Goal: Task Accomplishment & Management: Use online tool/utility

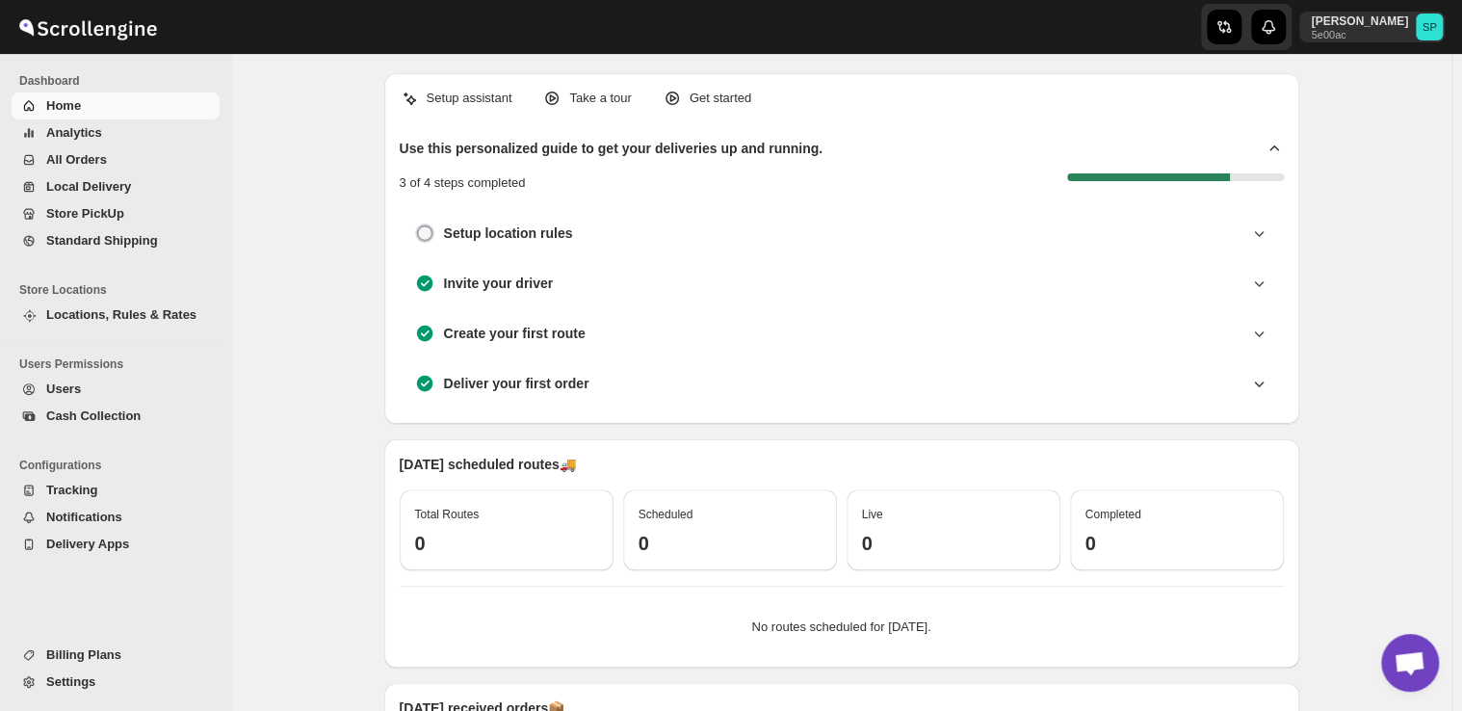
click at [87, 206] on span "Store PickUp" at bounding box center [85, 213] width 78 height 14
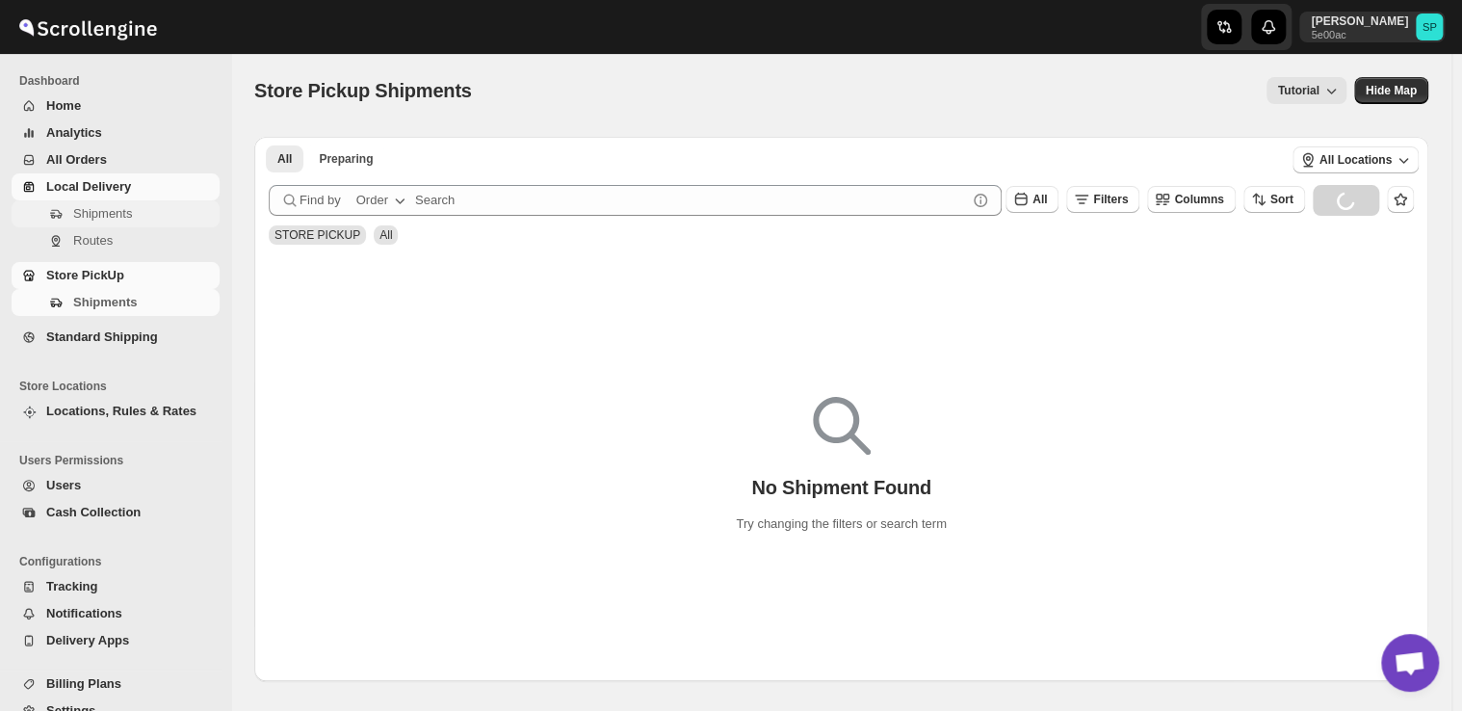
click at [103, 218] on span "Shipments" at bounding box center [102, 213] width 59 height 14
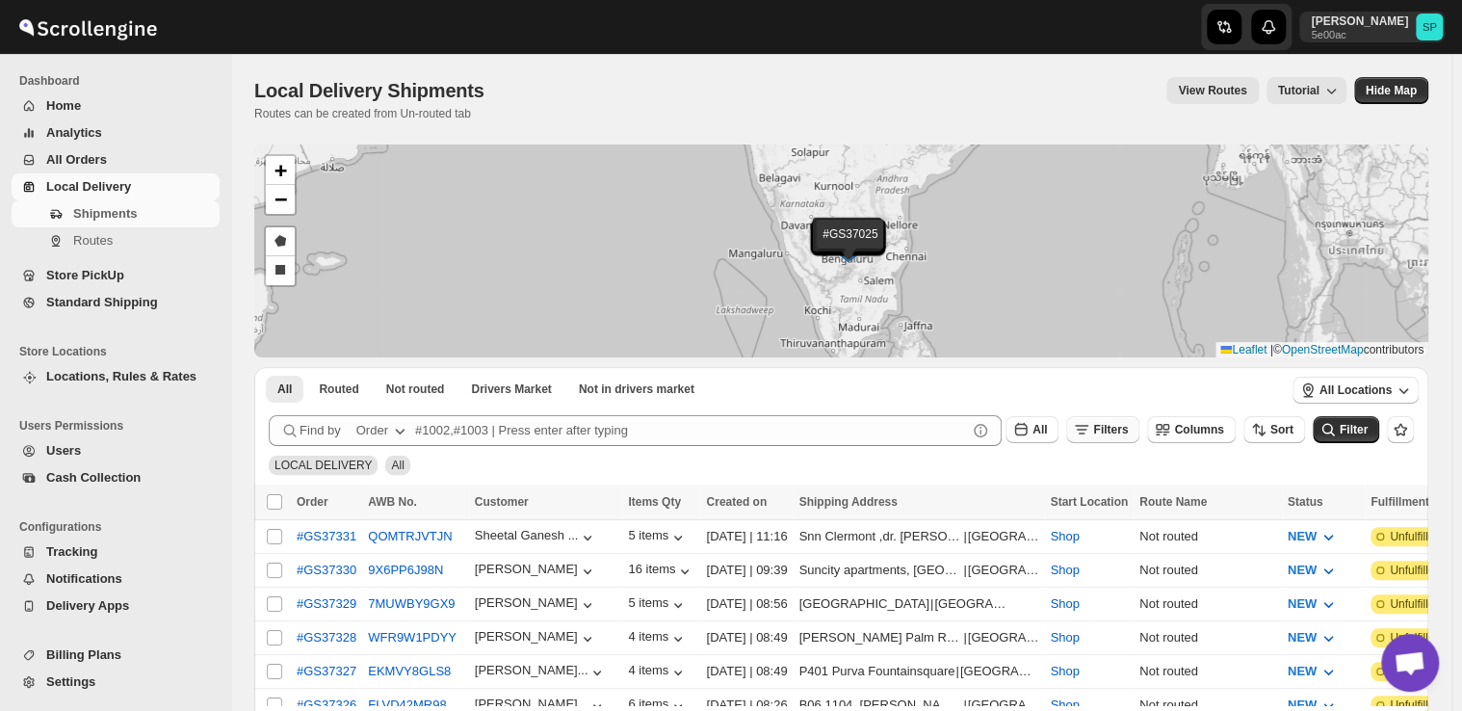
click at [1121, 433] on span "Filters" at bounding box center [1110, 429] width 35 height 13
click at [1139, 500] on span "Add Filter" at bounding box center [1130, 505] width 54 height 15
click at [1038, 507] on icon "button" at bounding box center [1035, 506] width 19 height 19
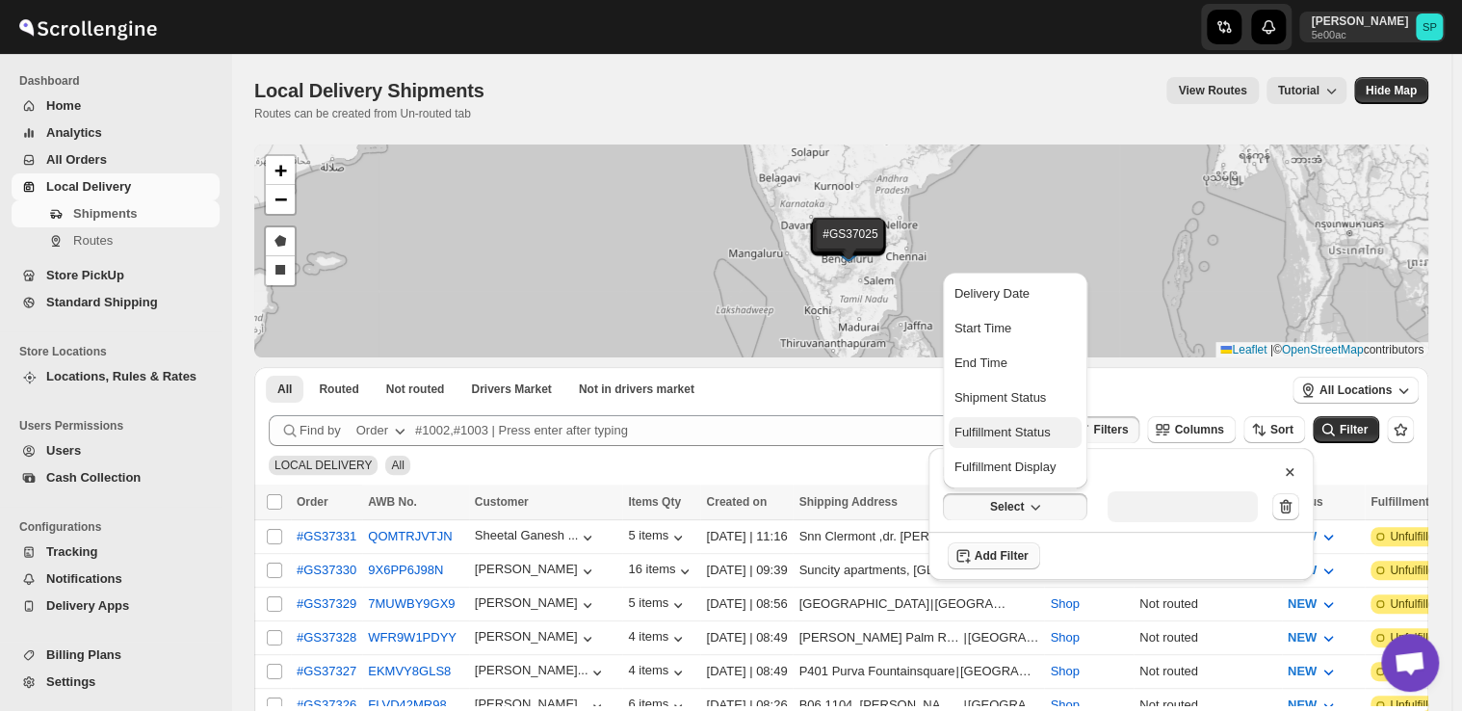
click at [1006, 431] on div "Fulfillment Status" at bounding box center [1003, 432] width 96 height 19
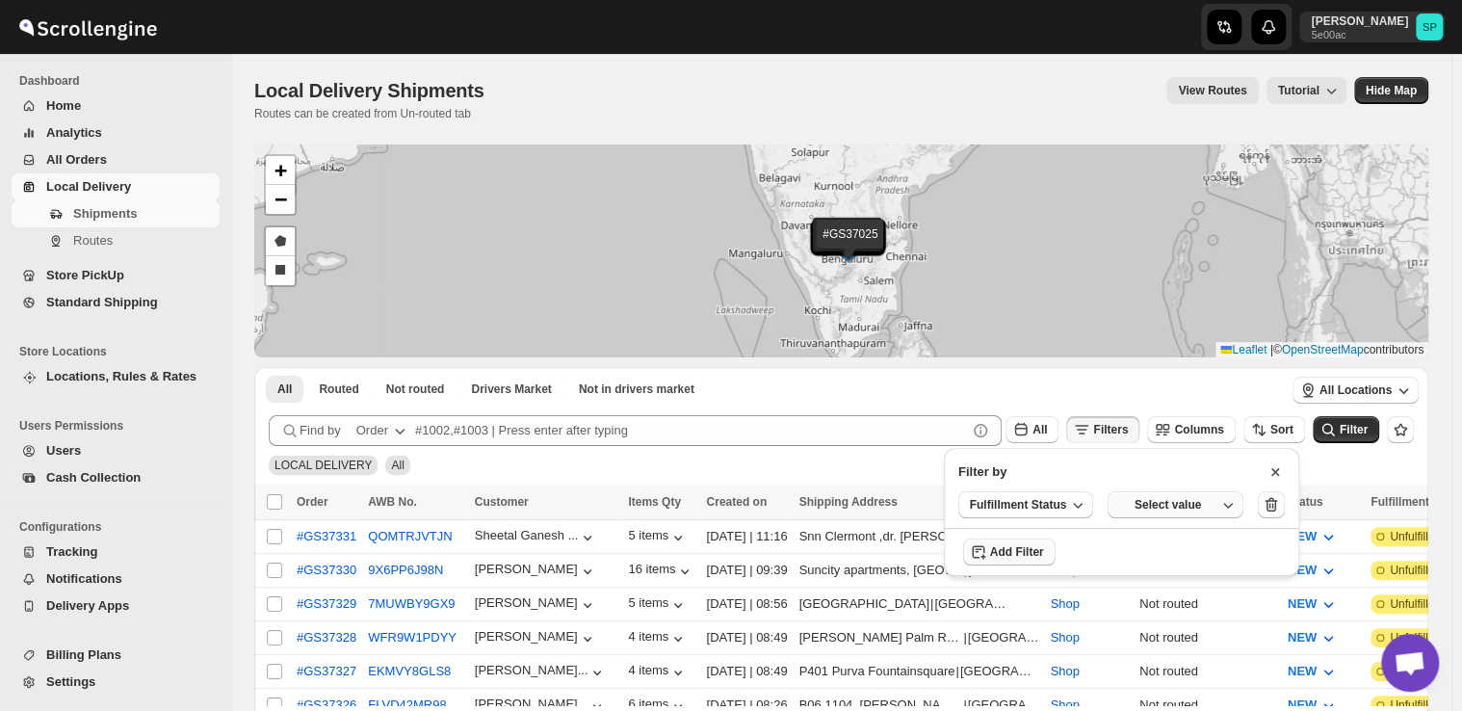
click at [1164, 507] on div "Select value" at bounding box center [1168, 504] width 96 height 15
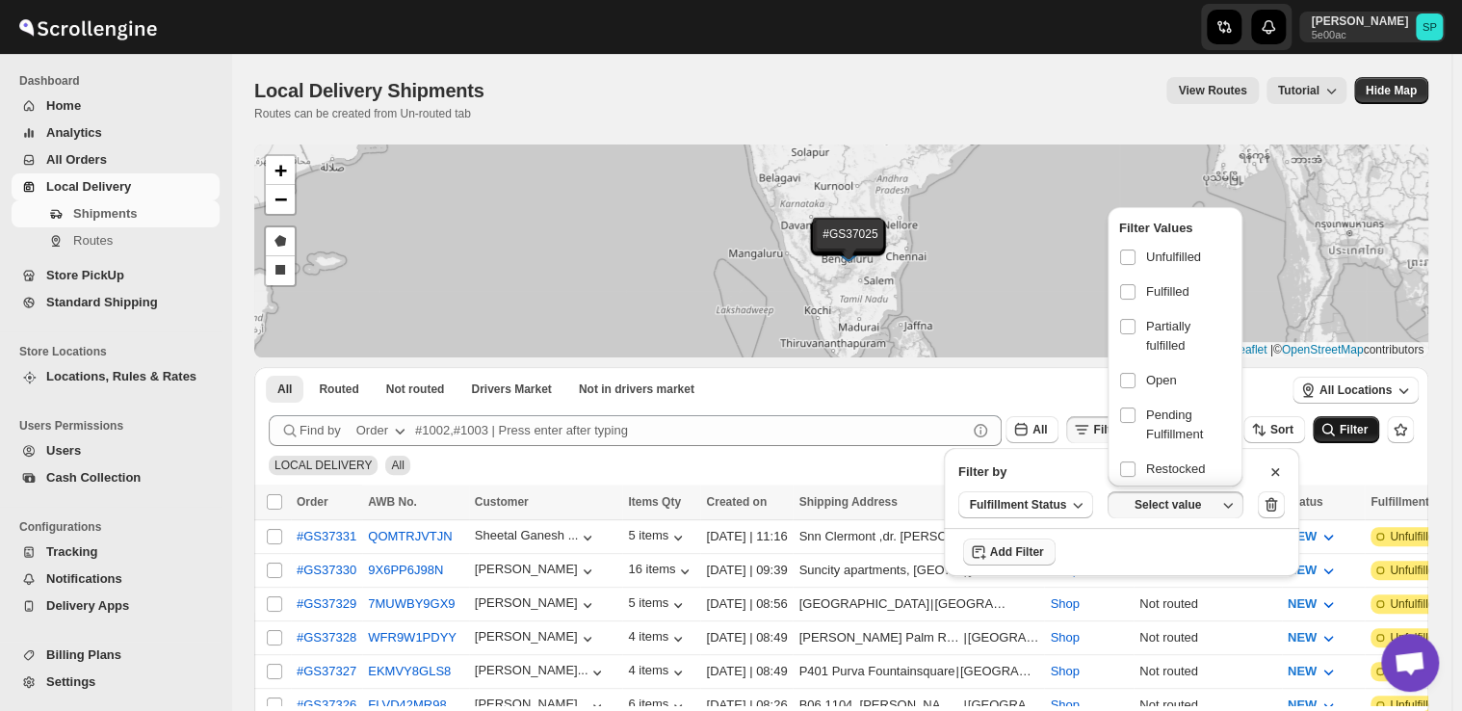
click at [1142, 256] on label at bounding box center [1131, 257] width 25 height 25
click at [1136, 256] on input "checkbox" at bounding box center [1127, 256] width 15 height 15
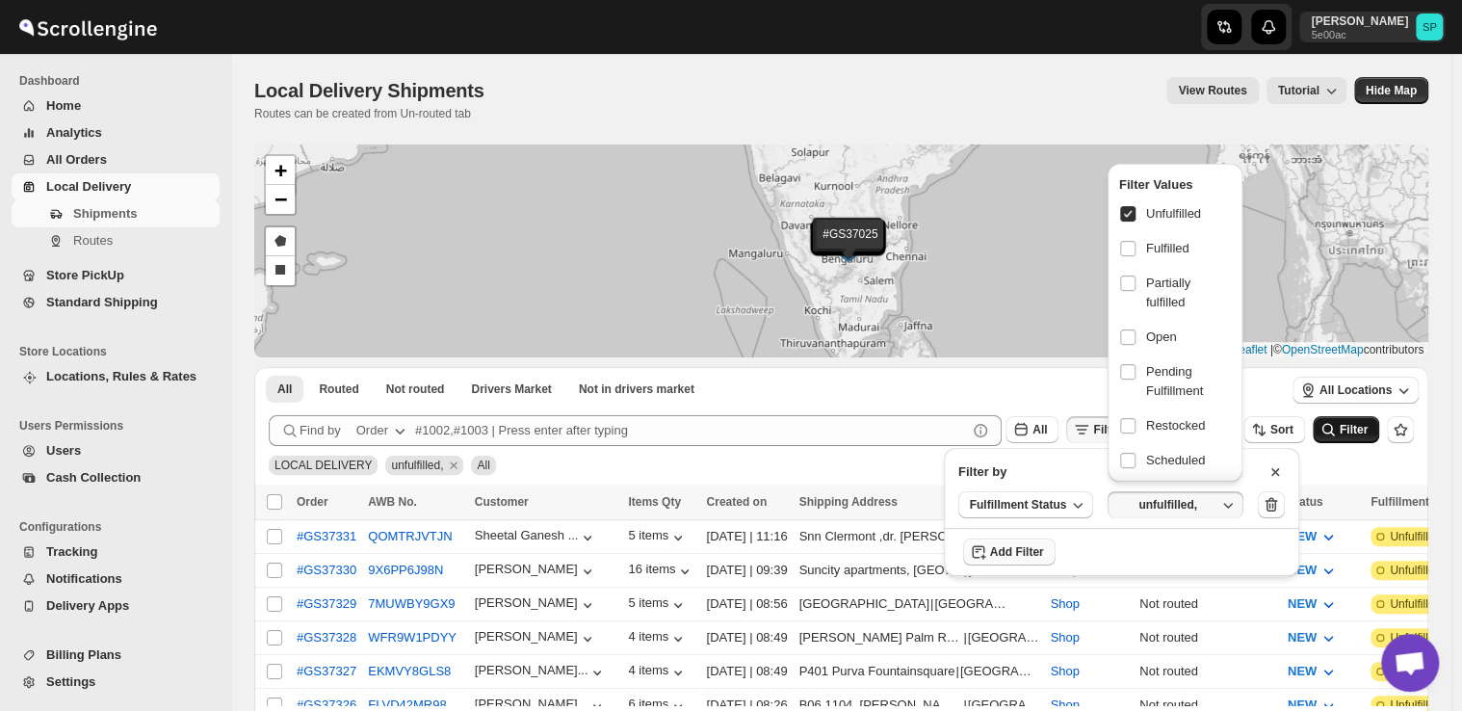
click at [1357, 432] on span "Filter" at bounding box center [1354, 429] width 28 height 13
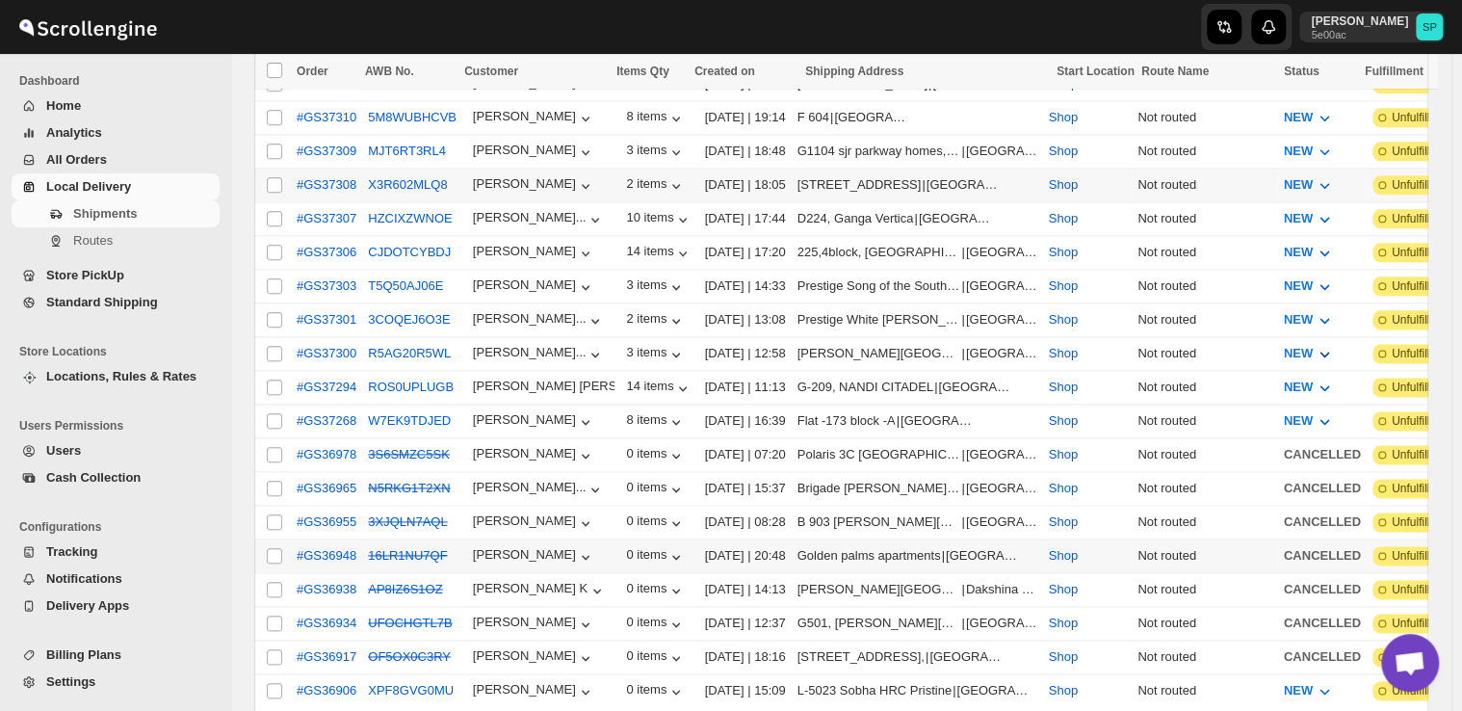
scroll to position [867, 0]
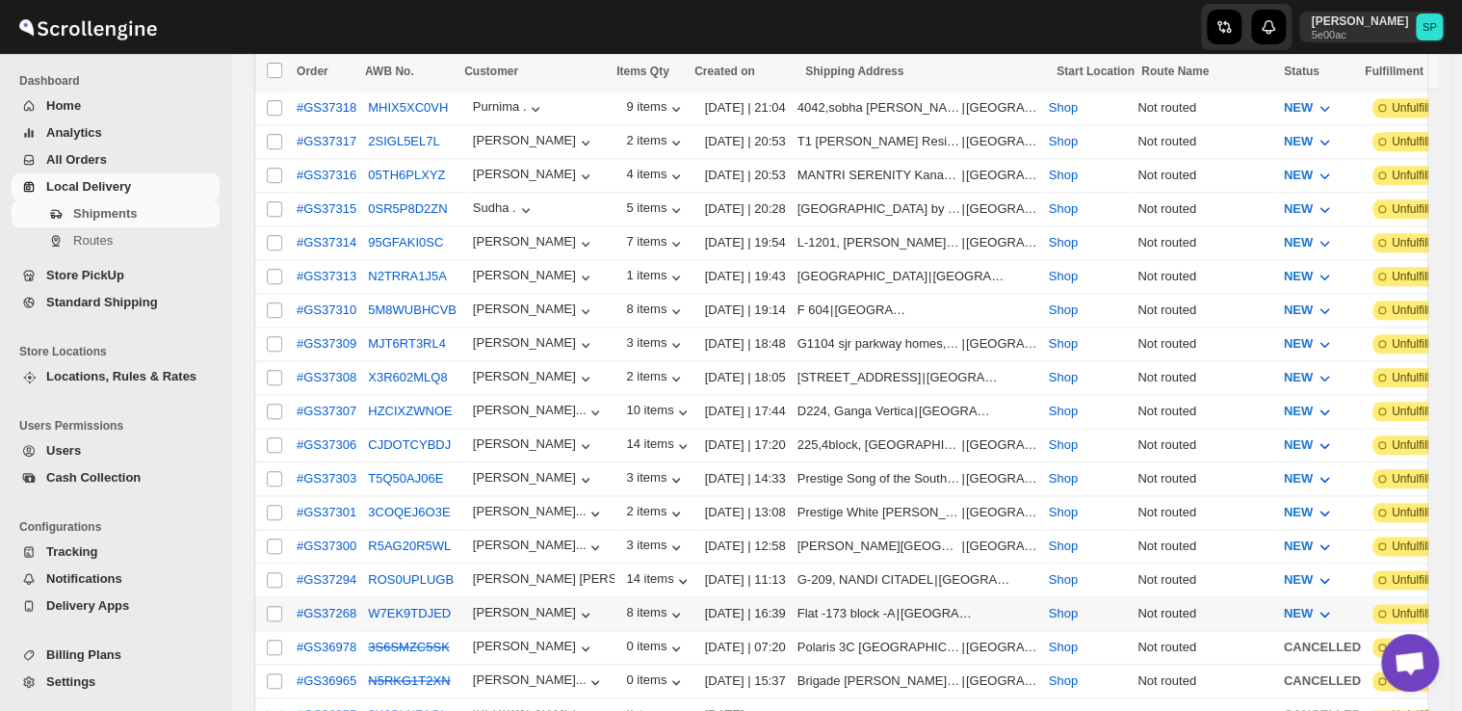
click at [273, 606] on input "Select shipment" at bounding box center [274, 613] width 15 height 15
checkbox input "true"
click at [273, 572] on input "Select shipment" at bounding box center [274, 579] width 15 height 15
checkbox input "true"
click at [273, 538] on input "Select shipment" at bounding box center [274, 545] width 15 height 15
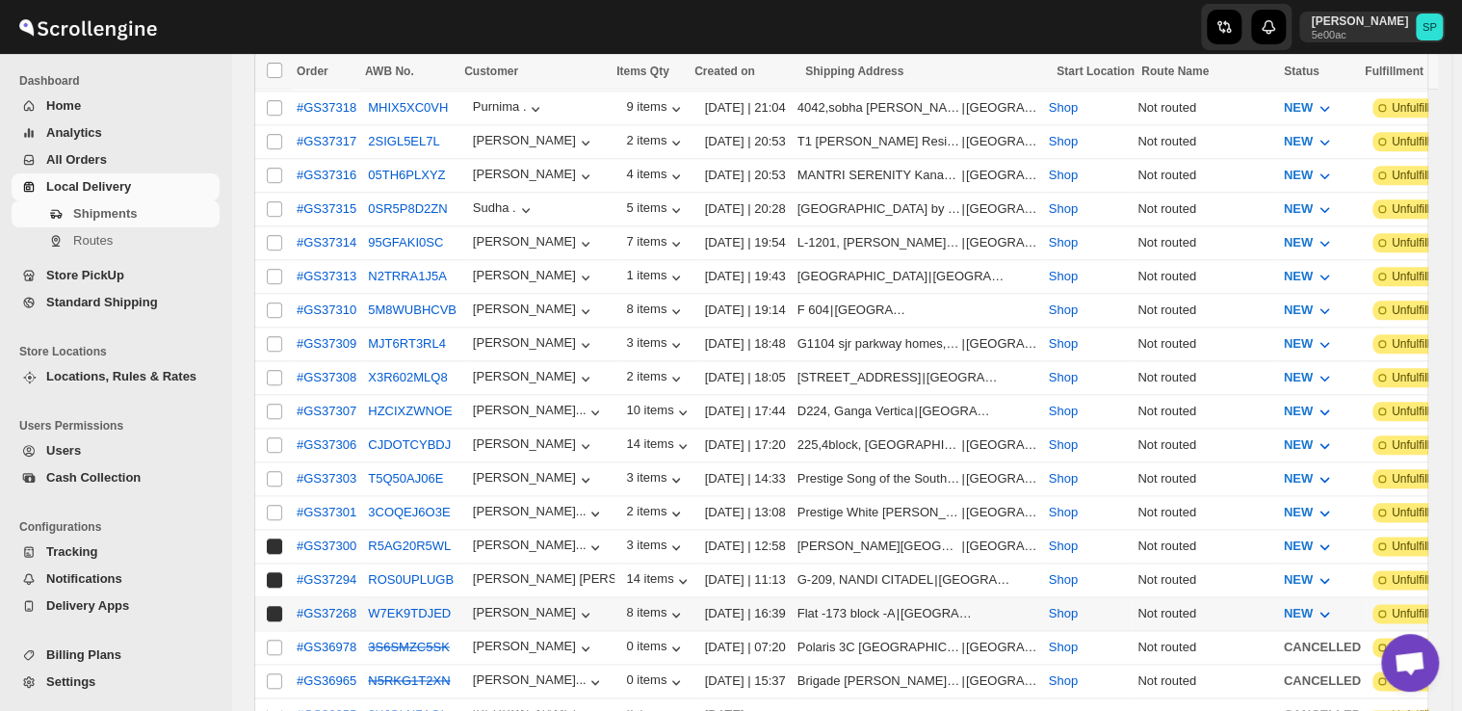
checkbox input "true"
click at [273, 505] on input "Select shipment" at bounding box center [274, 512] width 15 height 15
checkbox input "true"
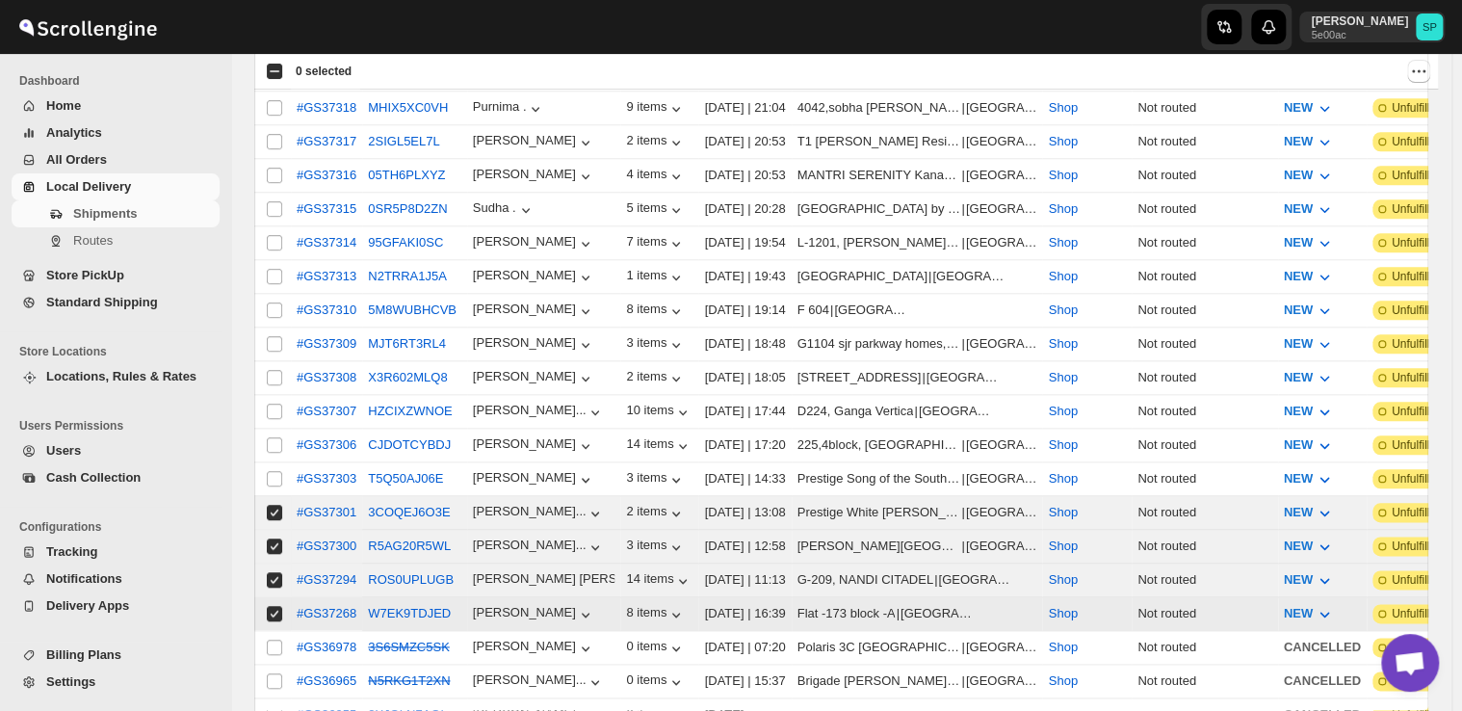
click at [277, 462] on td "Select shipment" at bounding box center [272, 479] width 37 height 34
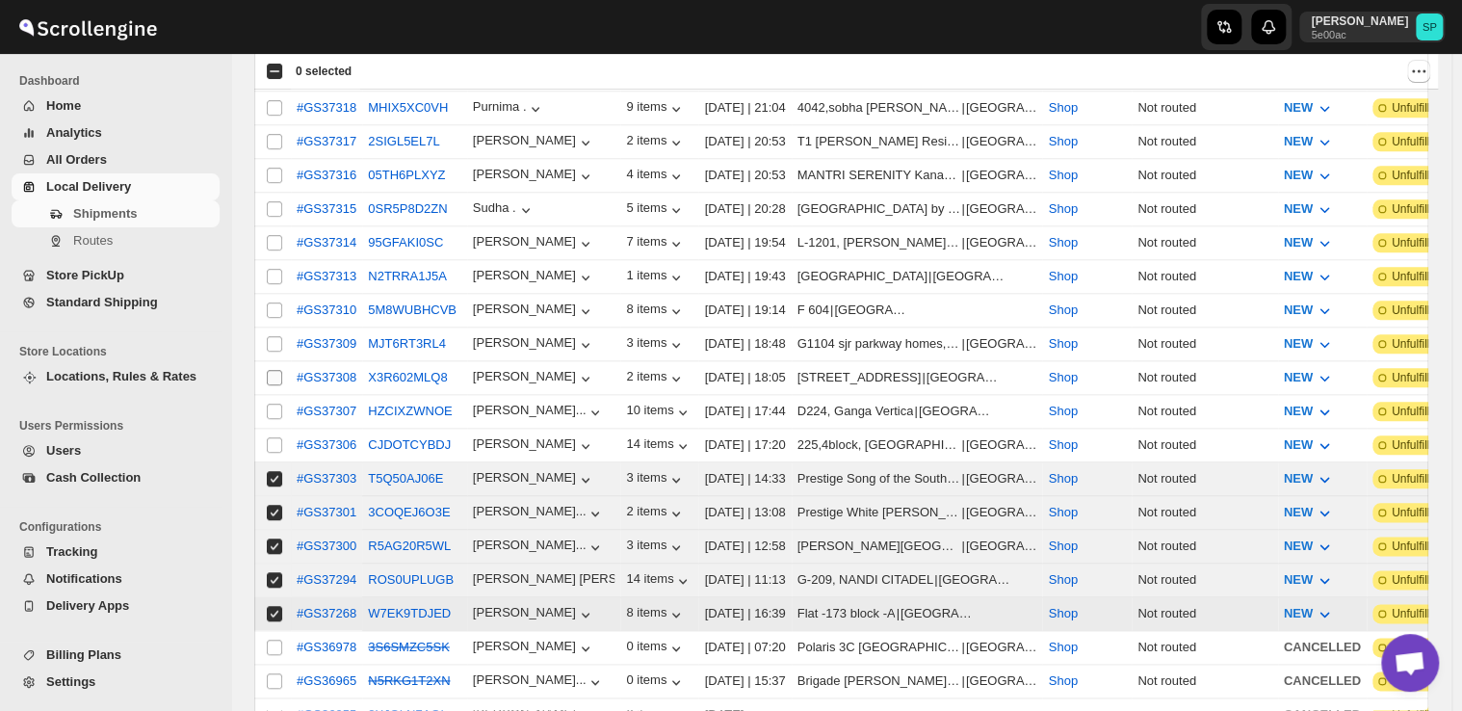
click at [277, 437] on input "Select shipment" at bounding box center [274, 444] width 15 height 15
checkbox input "true"
click at [271, 404] on input "Select shipment" at bounding box center [274, 411] width 15 height 15
checkbox input "true"
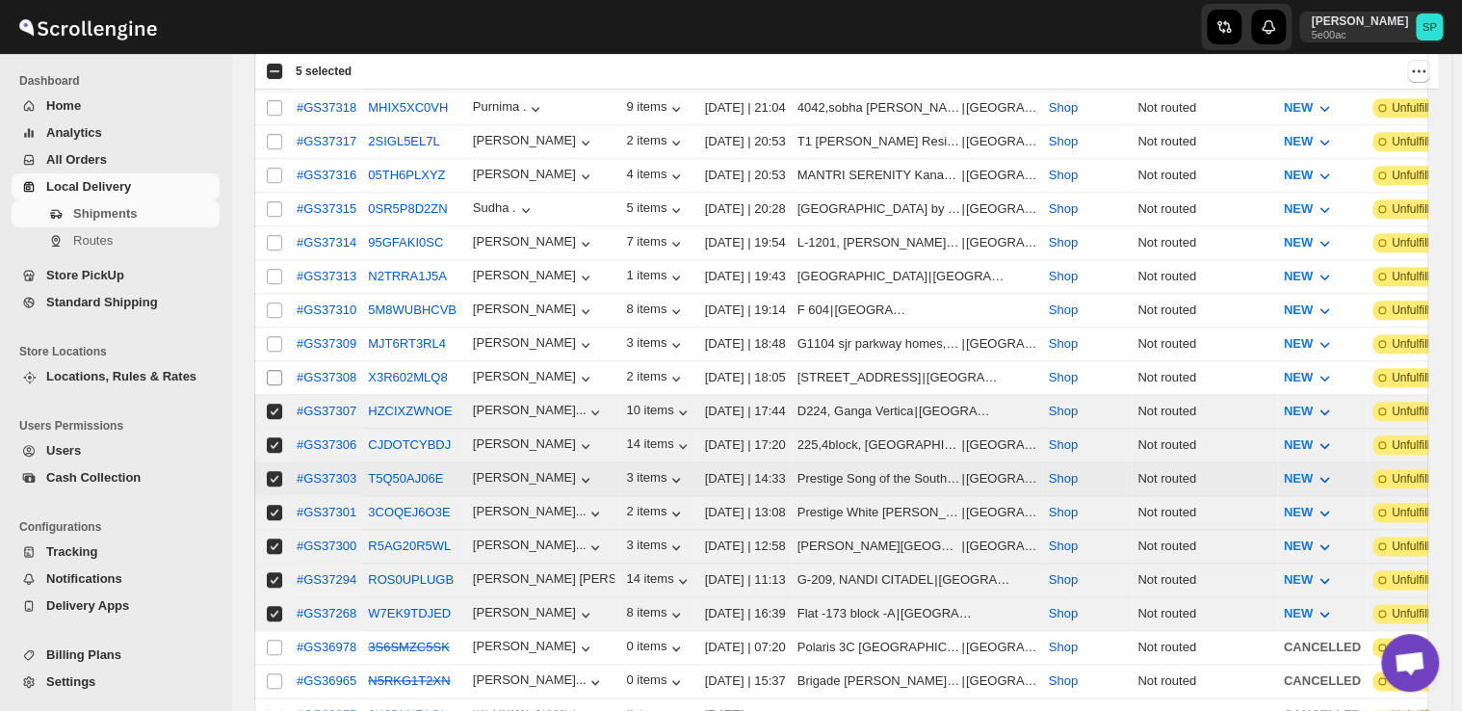
checkbox input "true"
click at [271, 370] on input "Select shipment" at bounding box center [274, 377] width 15 height 15
checkbox input "true"
click at [271, 327] on td "Select shipment" at bounding box center [272, 344] width 37 height 34
click at [278, 302] on input "Select shipment" at bounding box center [274, 309] width 15 height 15
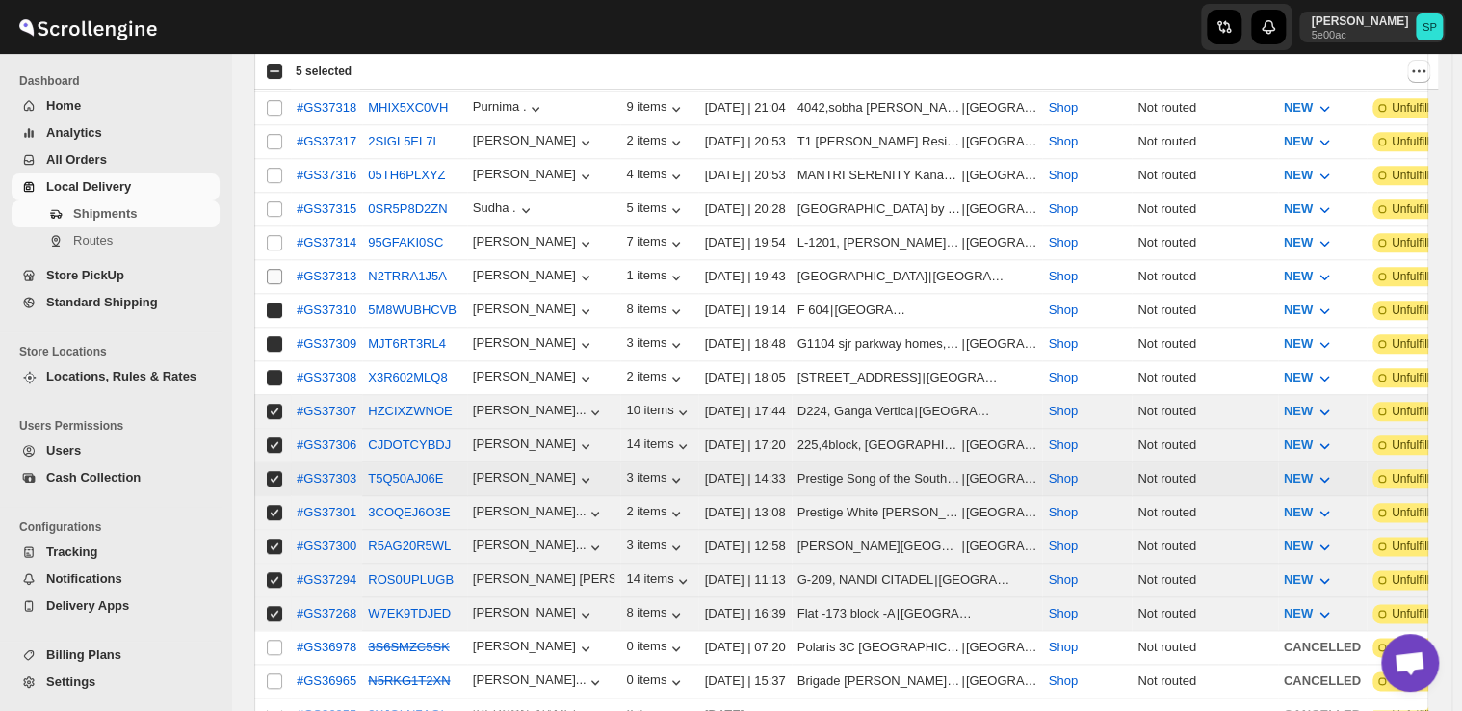
checkbox input "true"
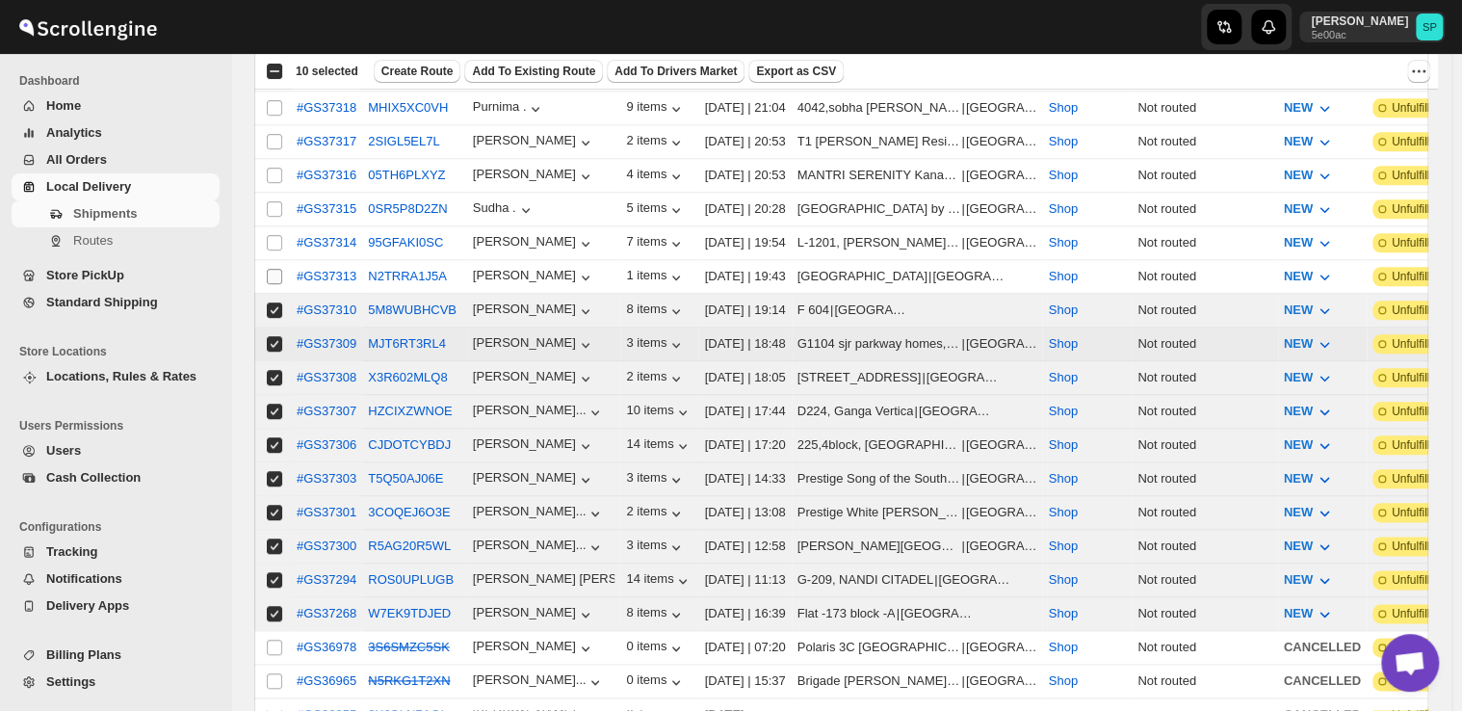
checkbox input "true"
click at [268, 269] on input "Select shipment" at bounding box center [274, 276] width 15 height 15
checkbox input "true"
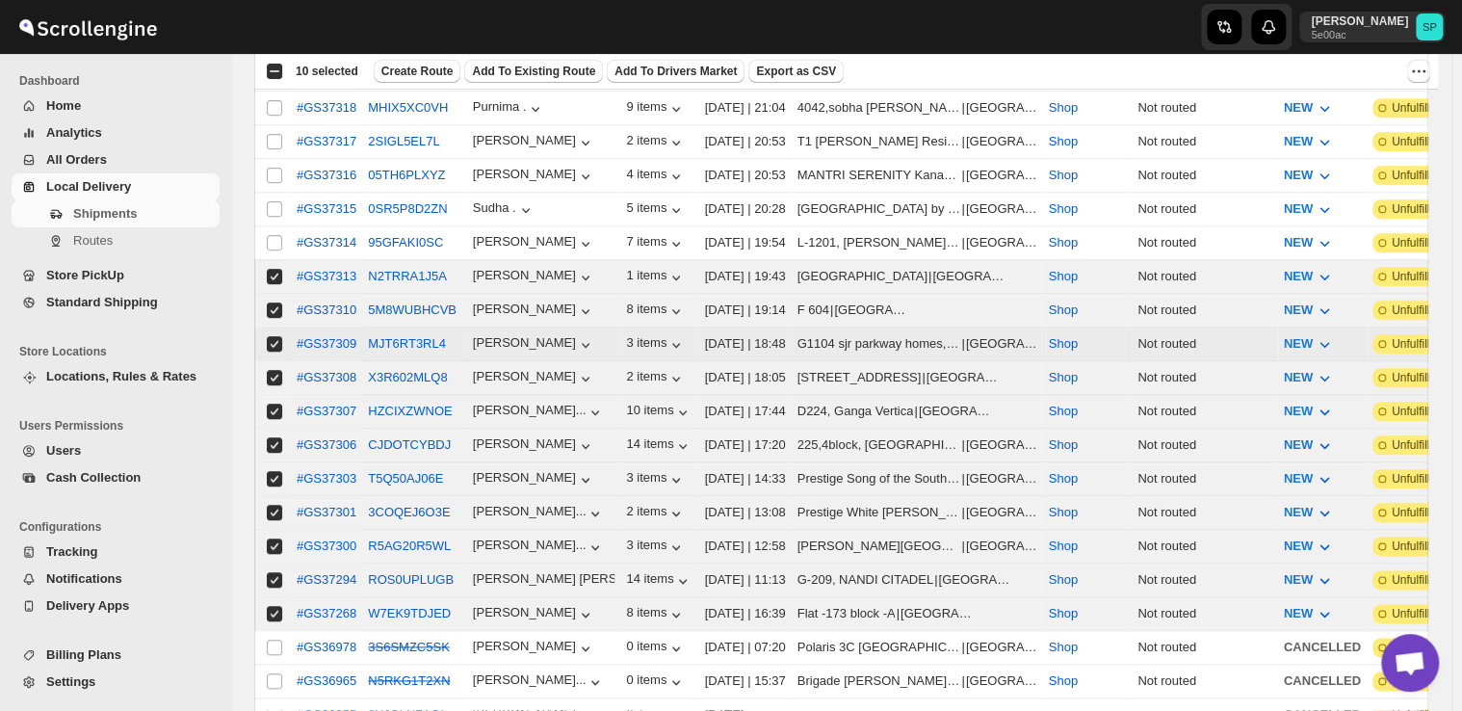
scroll to position [674, 0]
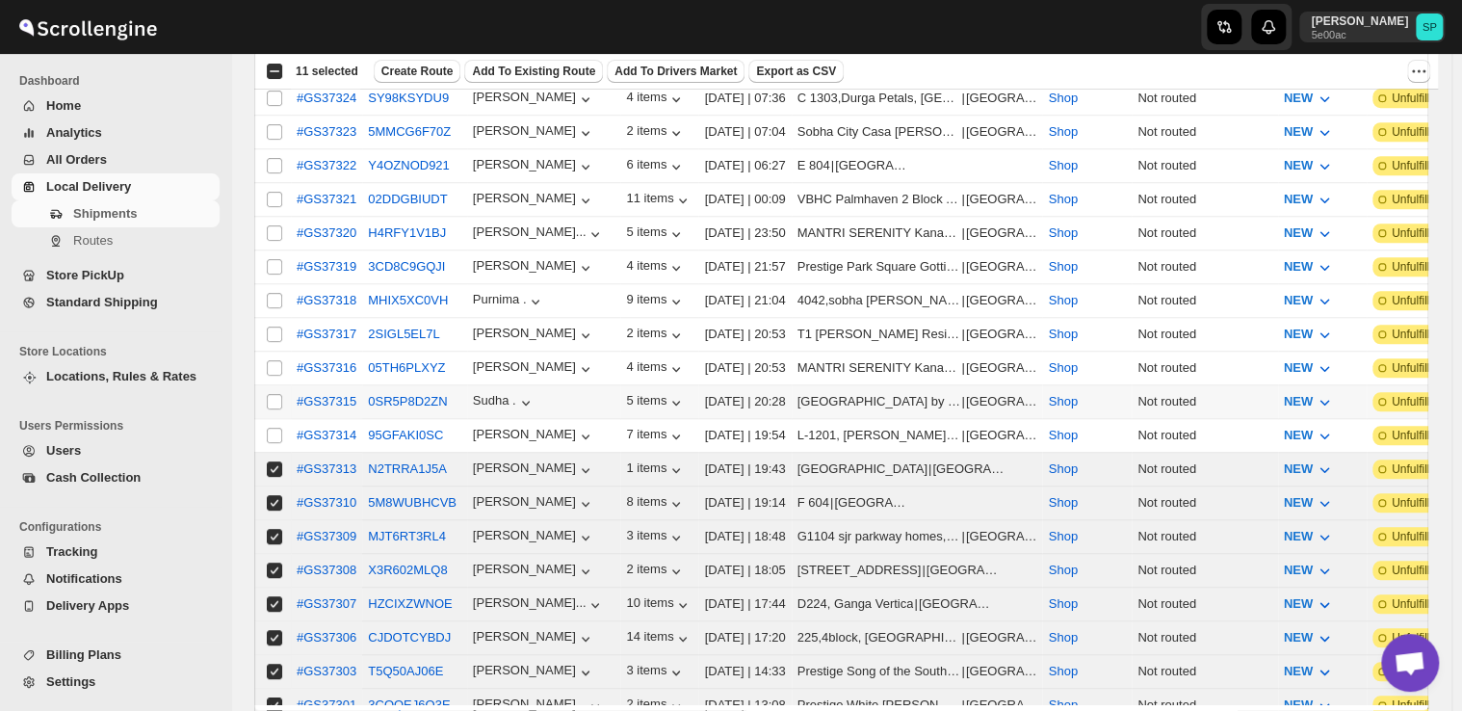
click at [273, 443] on input "Select shipment" at bounding box center [274, 435] width 15 height 15
checkbox input "true"
click at [272, 409] on input "Select shipment" at bounding box center [274, 401] width 15 height 15
checkbox input "true"
click at [278, 376] on input "Select shipment" at bounding box center [274, 367] width 15 height 15
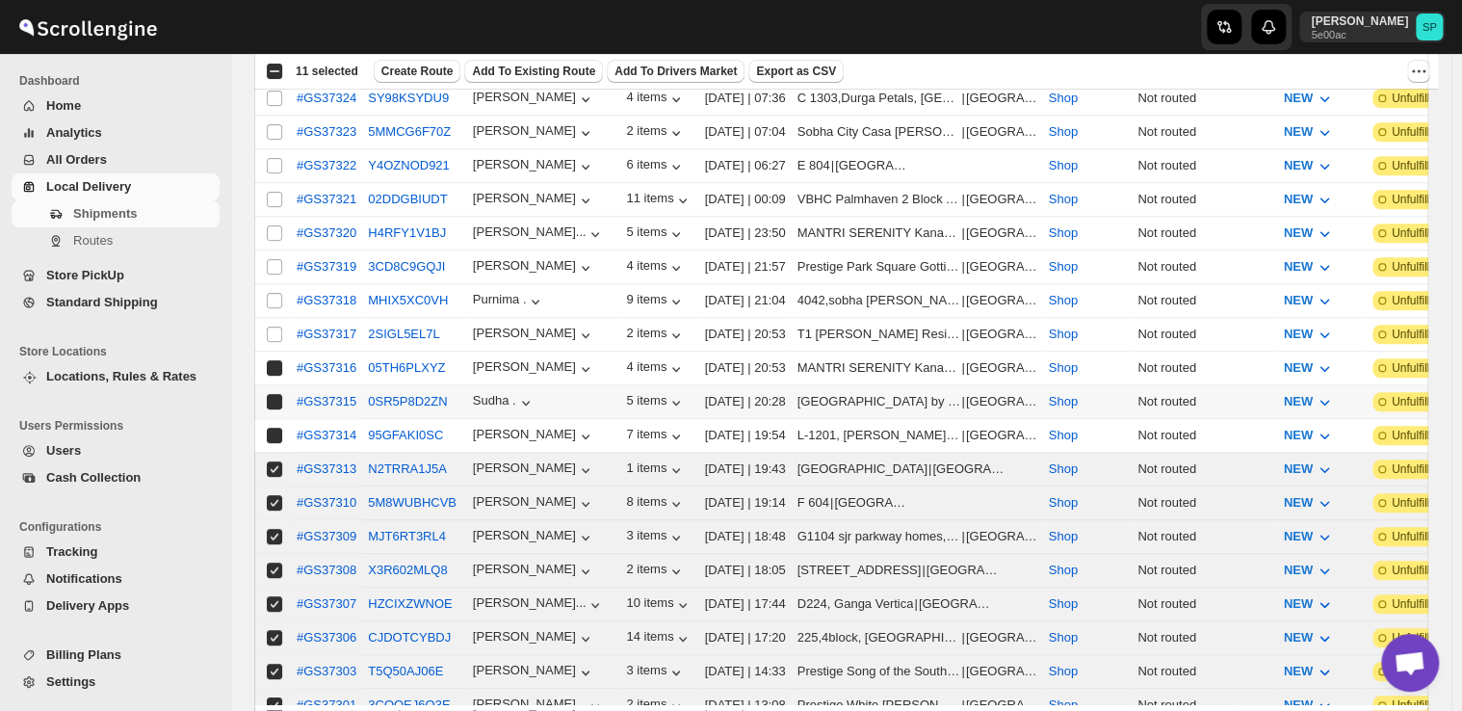
checkbox input "true"
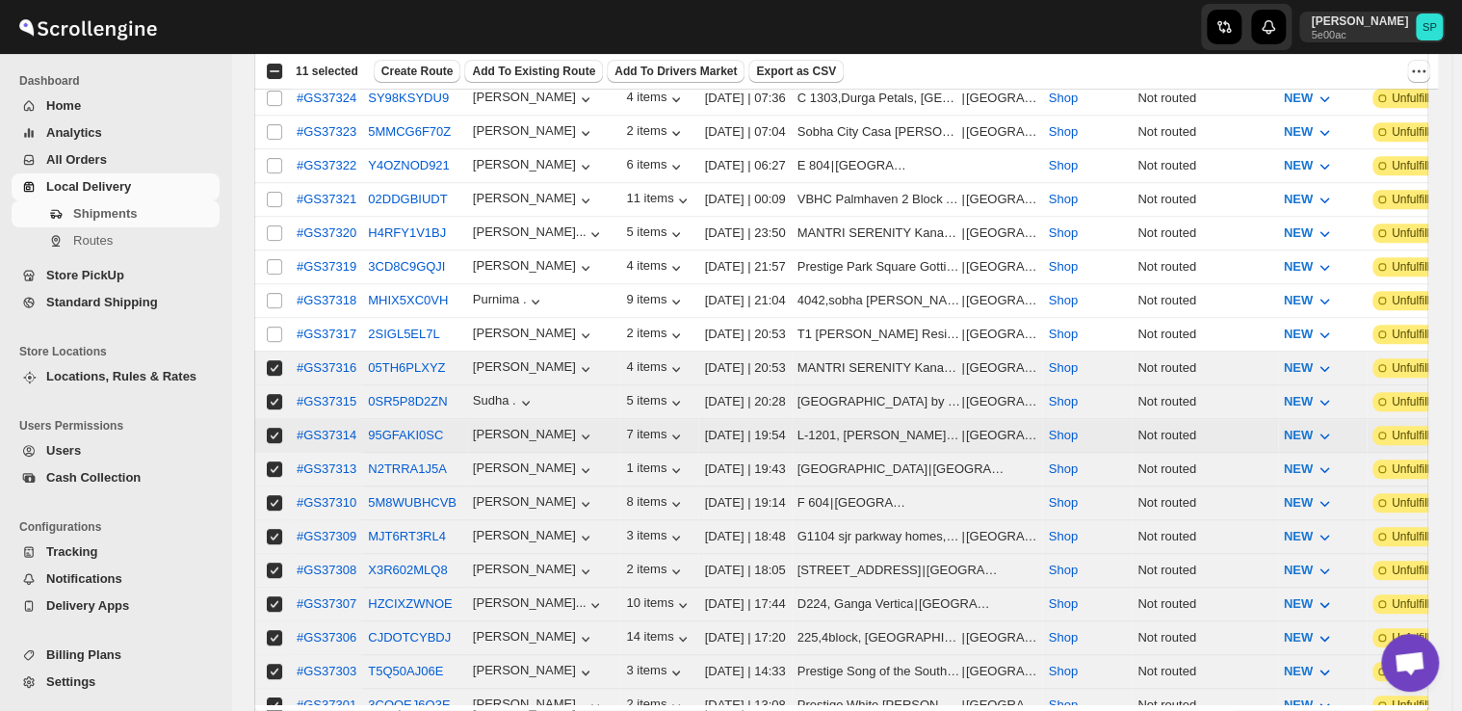
click at [271, 352] on td "Select shipment" at bounding box center [272, 335] width 37 height 34
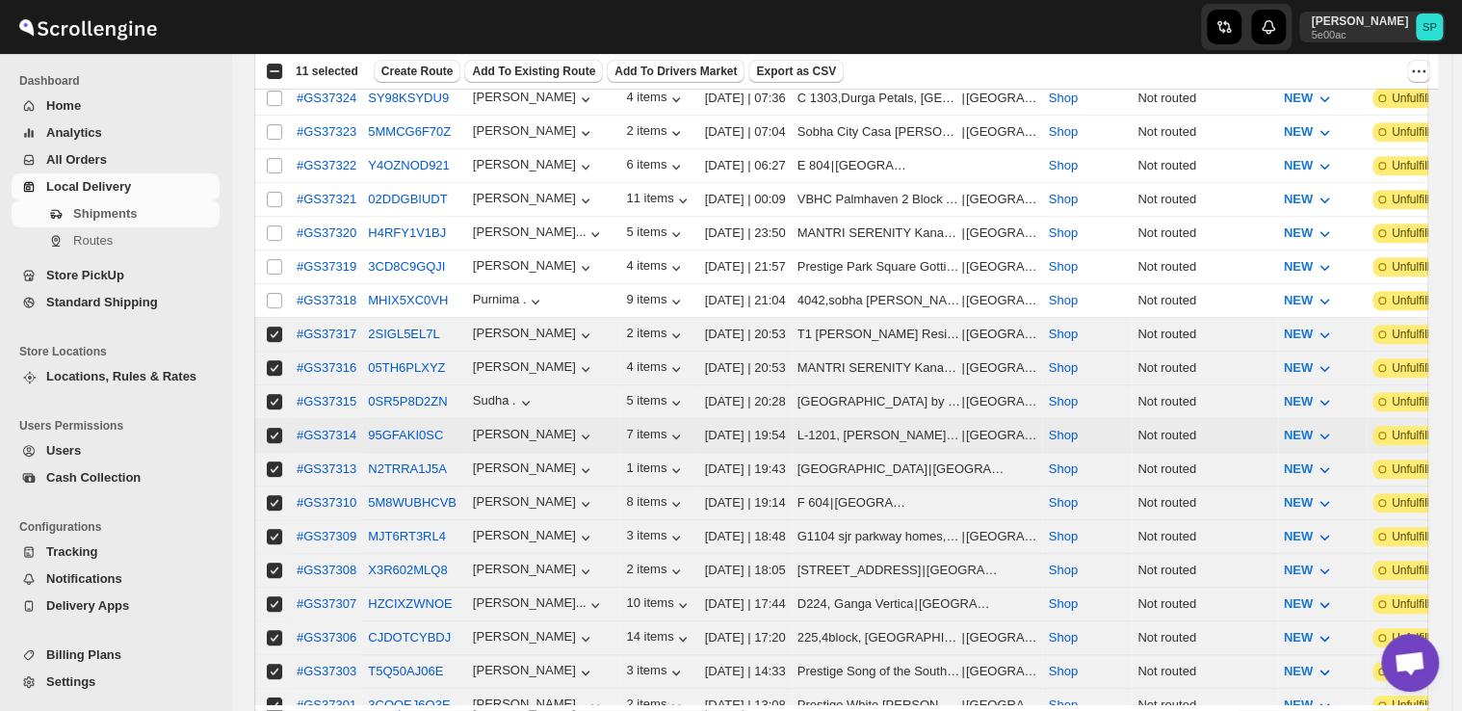
scroll to position [482, 0]
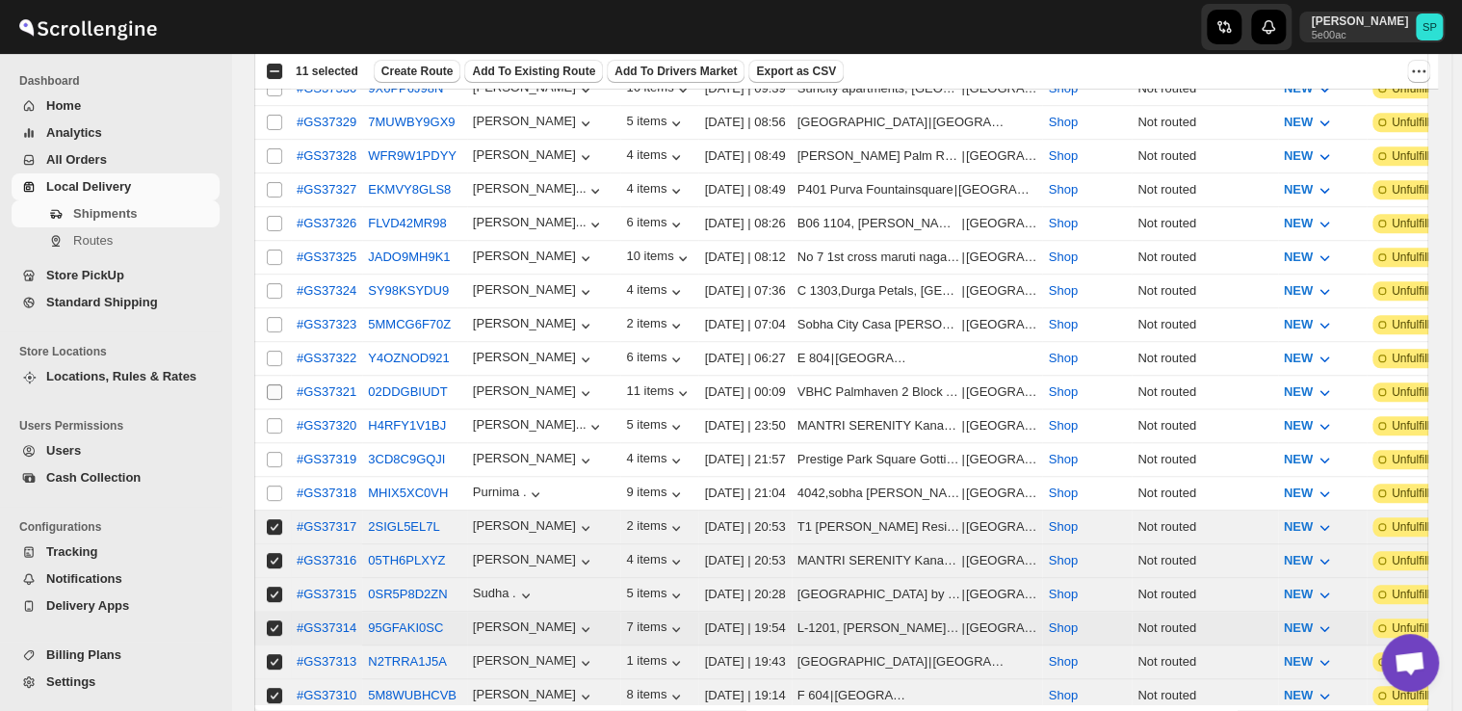
checkbox input "true"
click at [274, 485] on input "Select shipment" at bounding box center [274, 492] width 15 height 15
checkbox input "true"
click at [272, 452] on input "Select shipment" at bounding box center [274, 459] width 15 height 15
checkbox input "true"
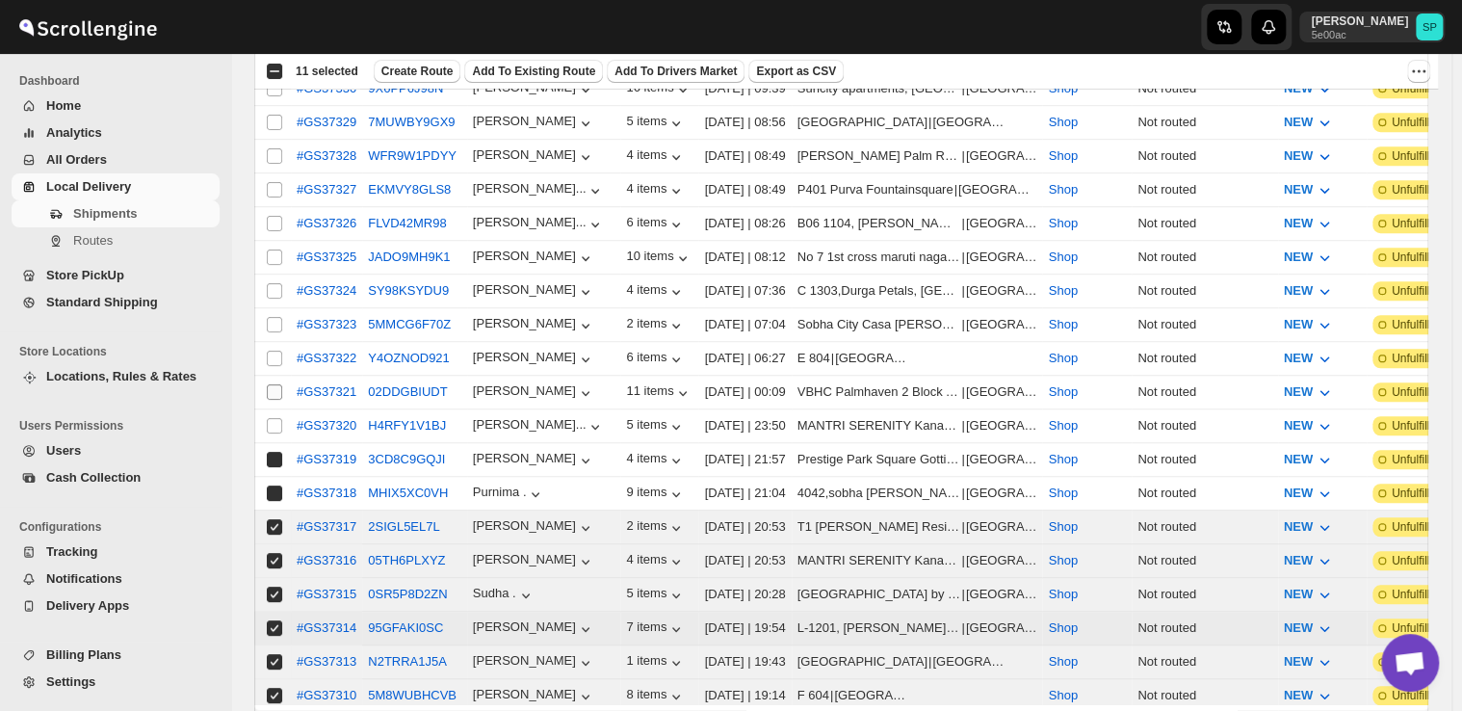
click at [272, 418] on input "Select shipment" at bounding box center [274, 425] width 15 height 15
checkbox input "true"
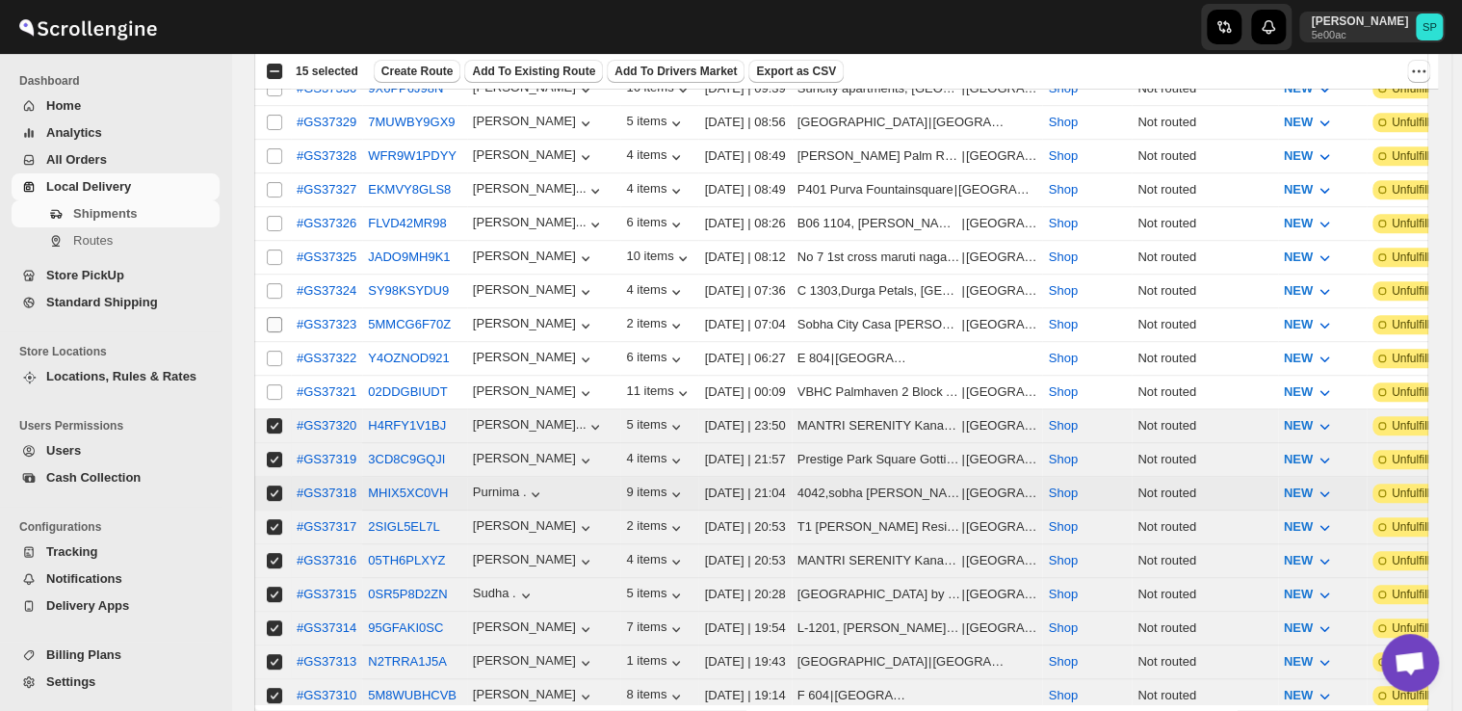
click at [274, 384] on input "Select shipment" at bounding box center [274, 391] width 15 height 15
checkbox input "true"
click at [273, 351] on input "Select shipment" at bounding box center [274, 358] width 15 height 15
checkbox input "true"
click at [271, 317] on input "Select shipment" at bounding box center [274, 324] width 15 height 15
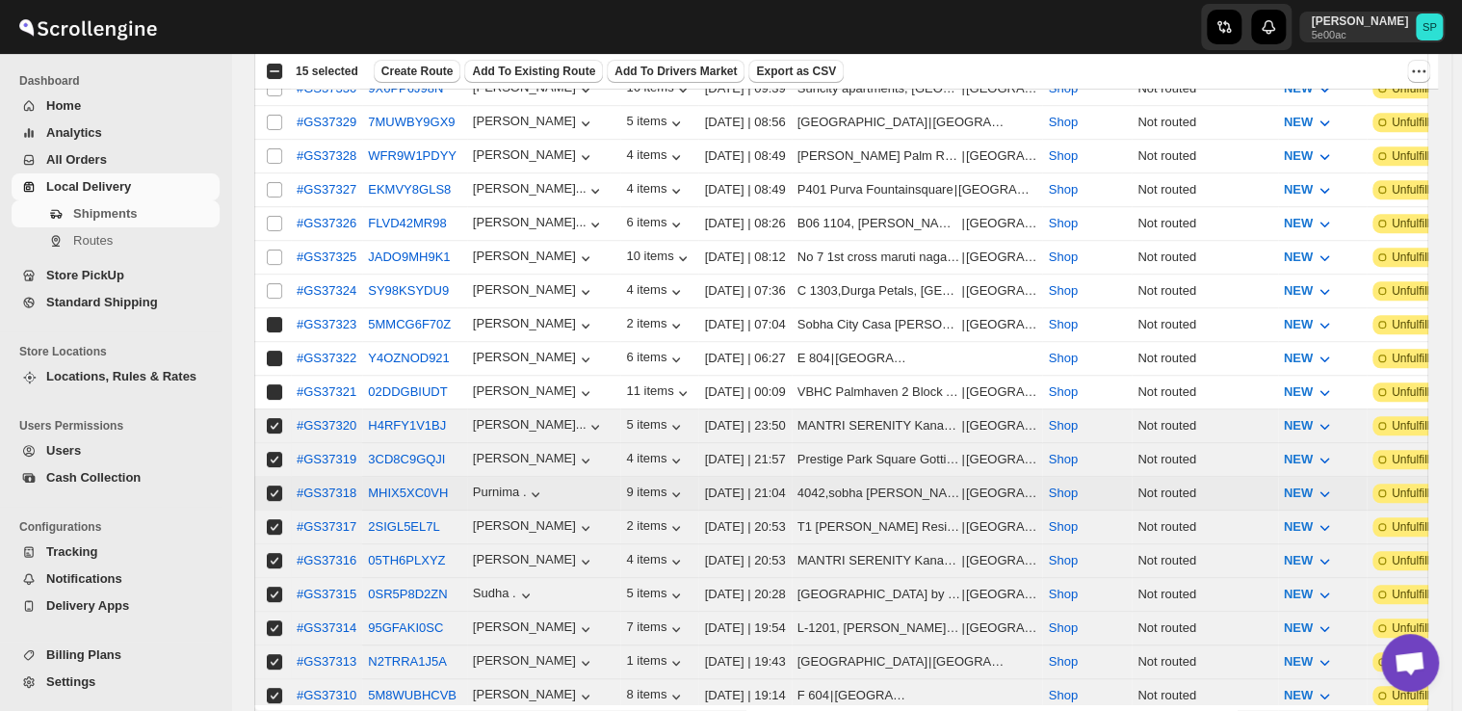
checkbox input "true"
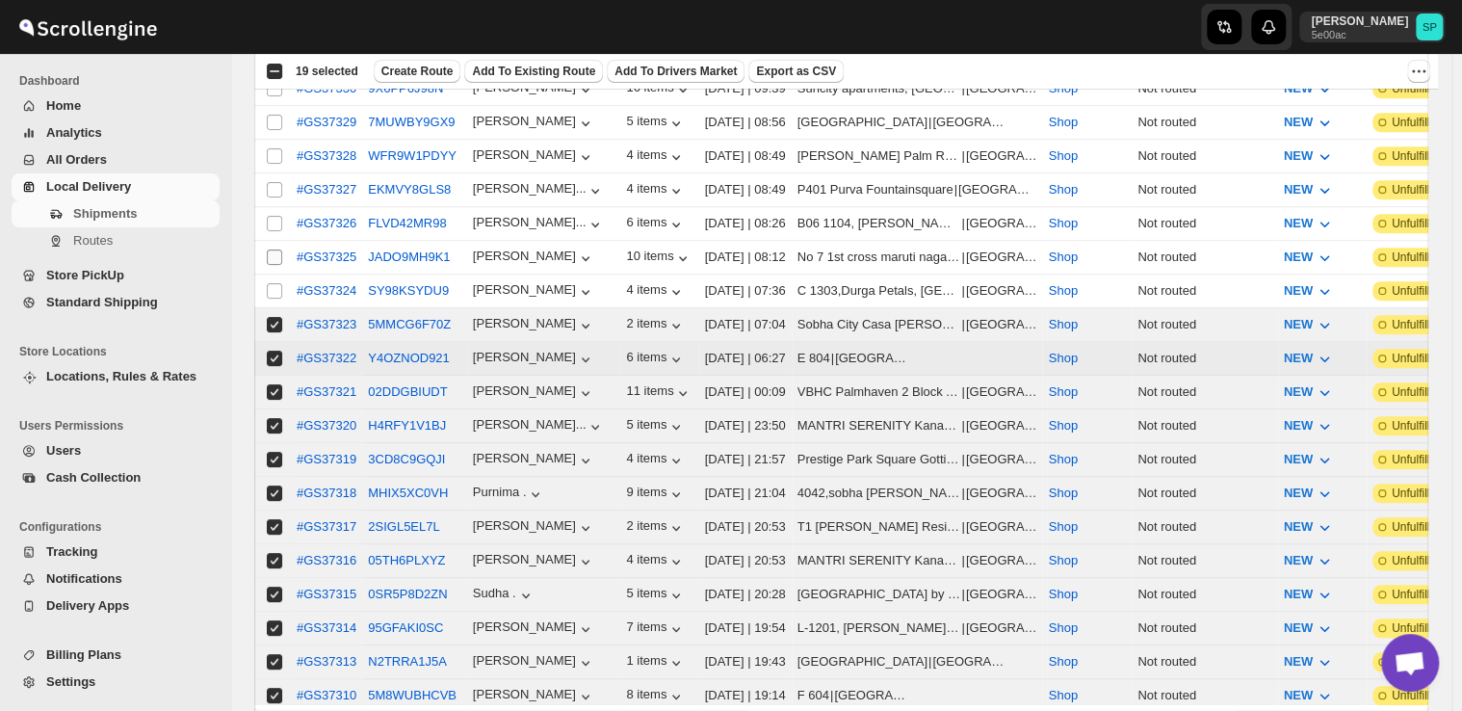
click at [273, 283] on input "Select shipment" at bounding box center [274, 290] width 15 height 15
checkbox input "true"
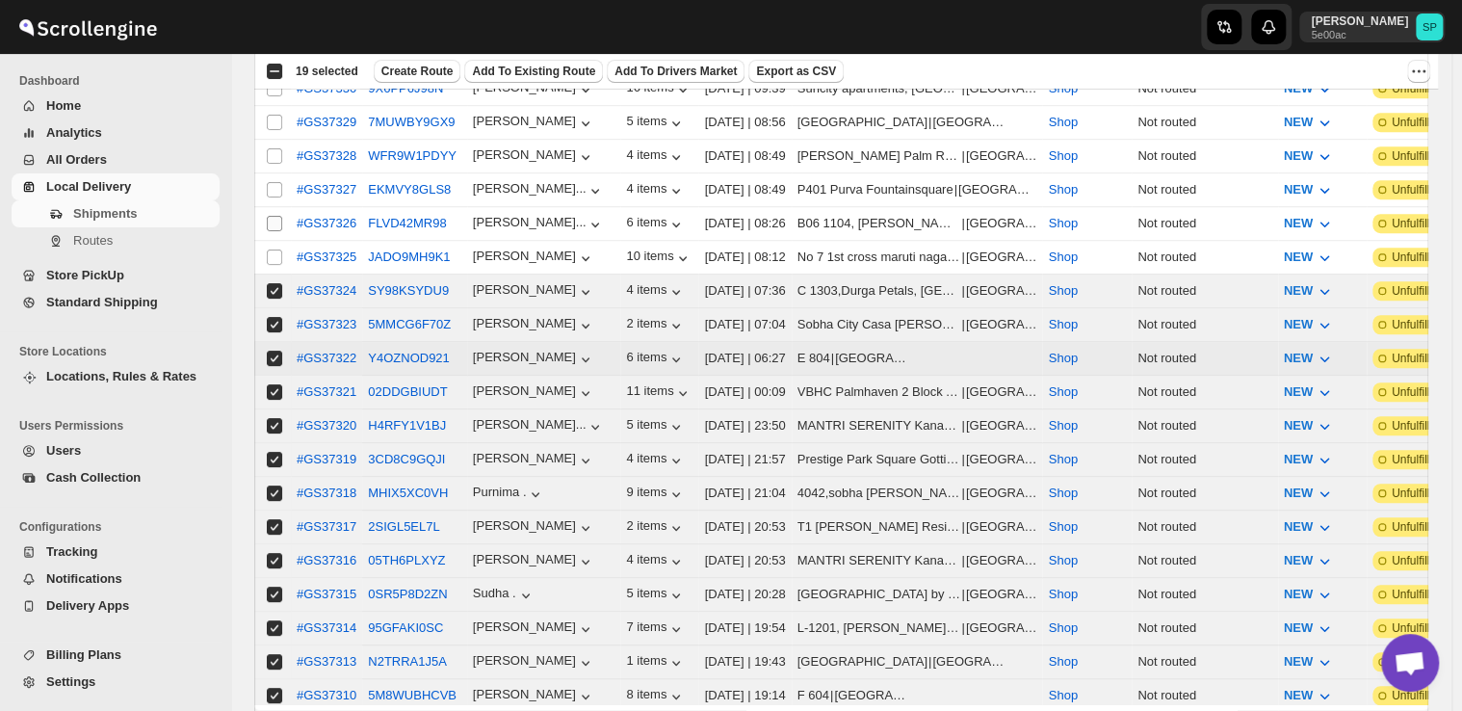
click at [270, 249] on input "Select shipment" at bounding box center [274, 256] width 15 height 15
checkbox input "true"
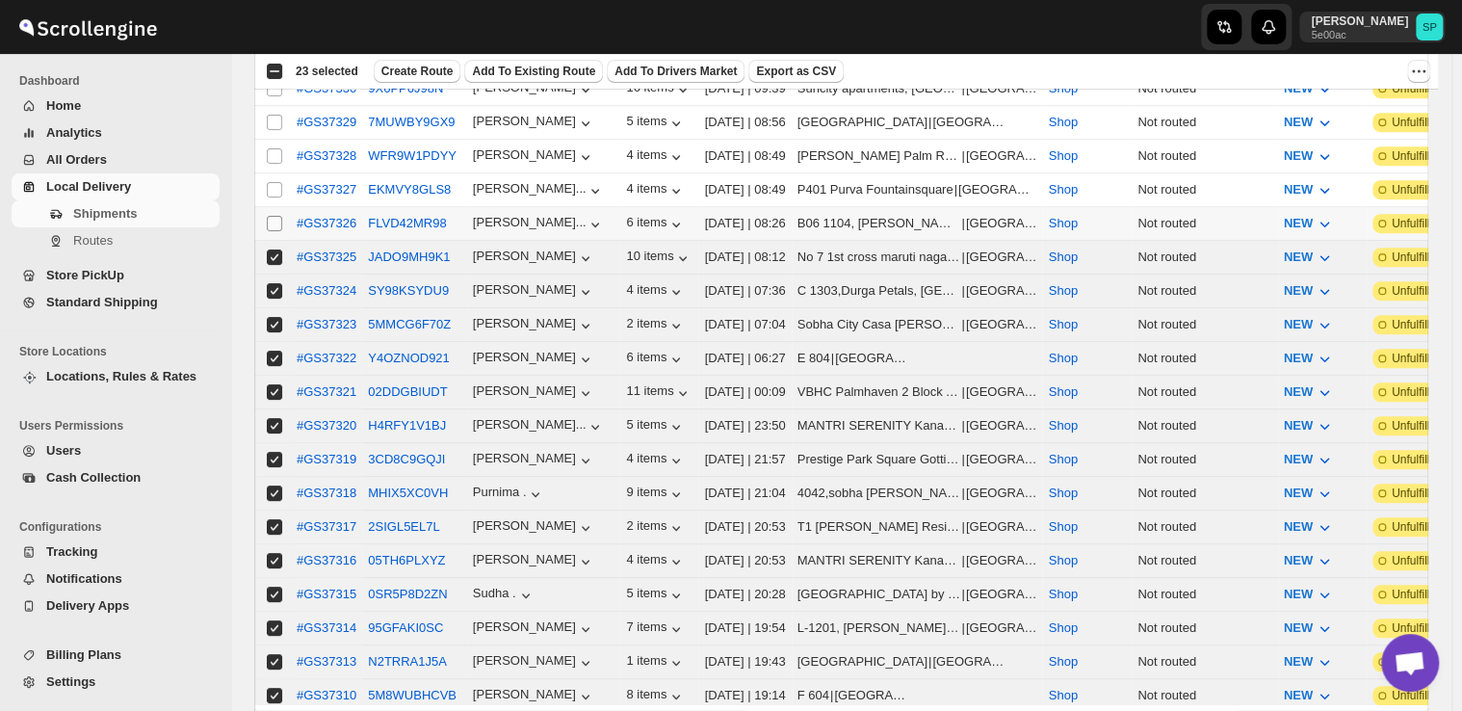
click at [276, 220] on input "Select shipment" at bounding box center [274, 223] width 15 height 15
checkbox input "true"
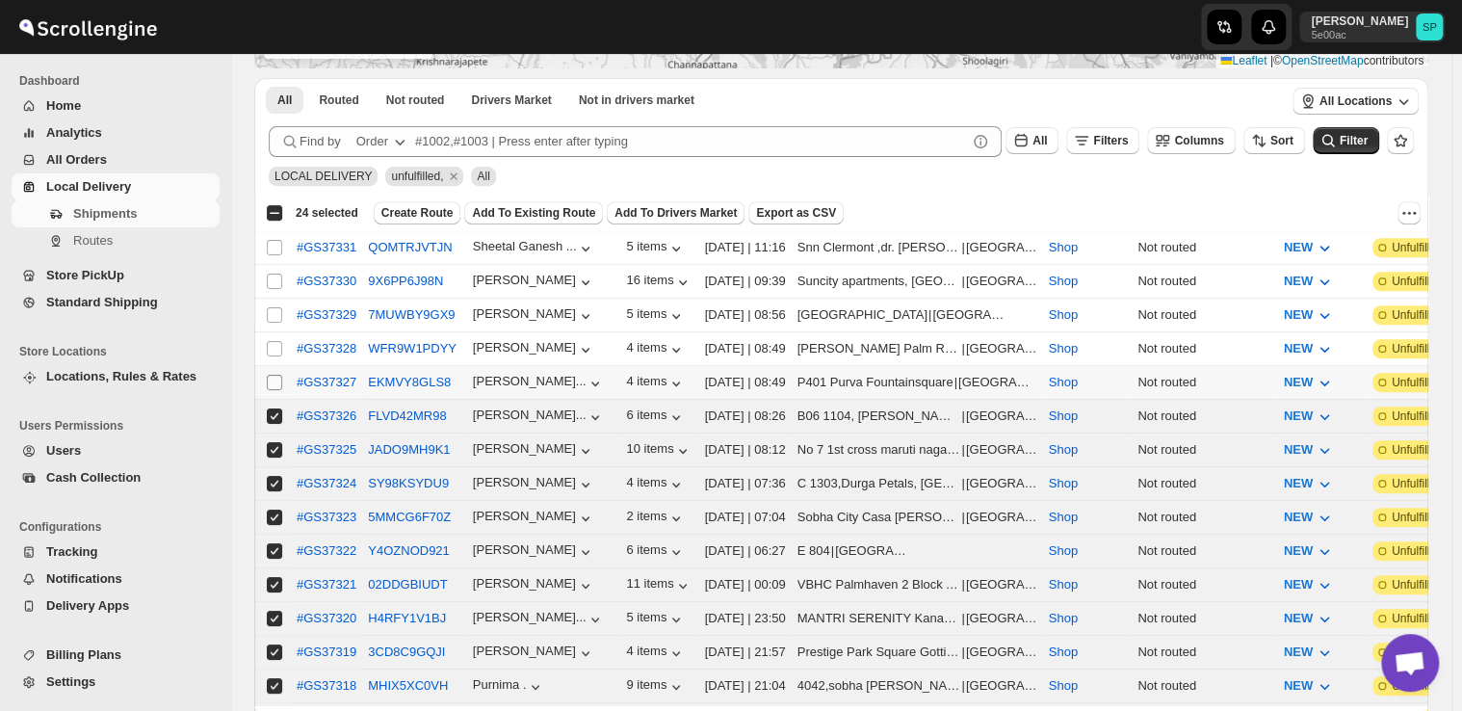
click at [270, 377] on input "Select shipment" at bounding box center [274, 382] width 15 height 15
checkbox input "true"
click at [269, 346] on input "Select shipment" at bounding box center [274, 348] width 15 height 15
checkbox input "true"
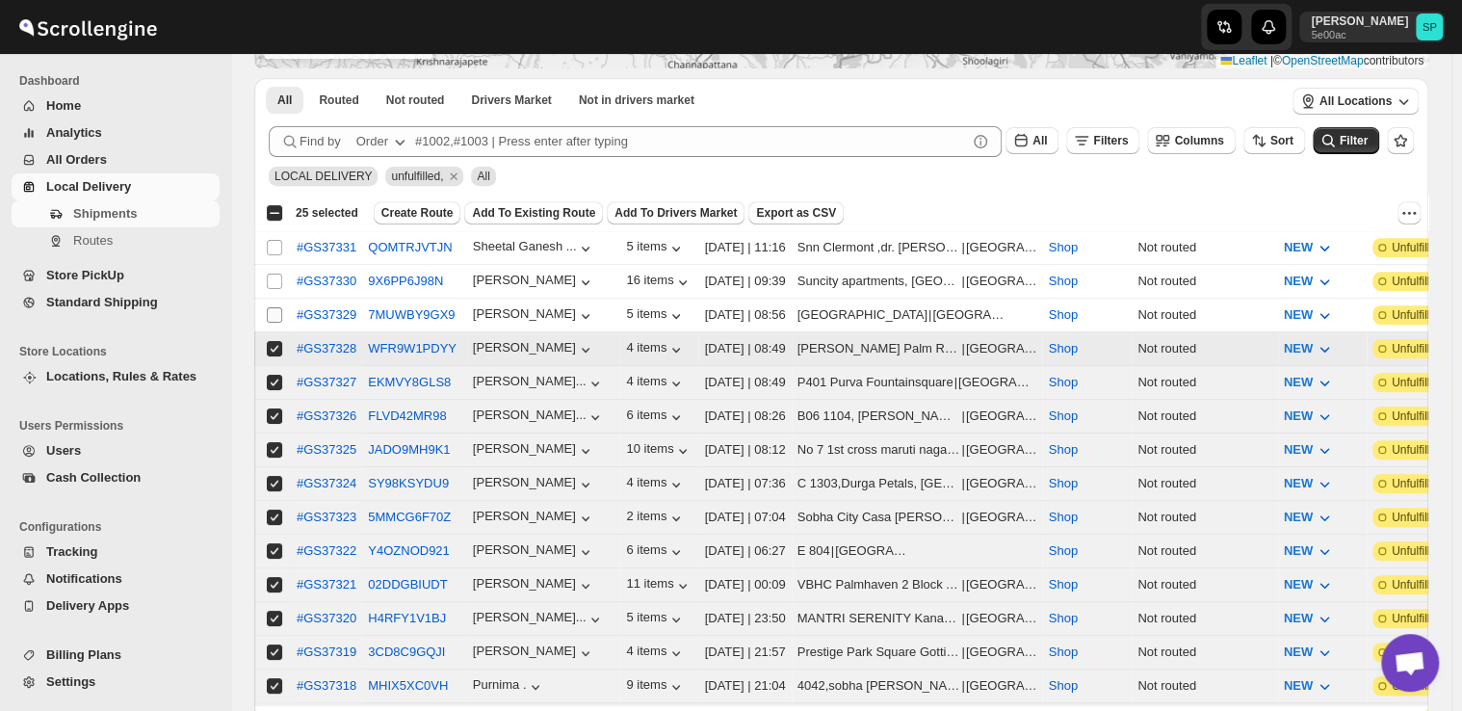
click at [270, 313] on input "Select shipment" at bounding box center [274, 314] width 15 height 15
checkbox input "true"
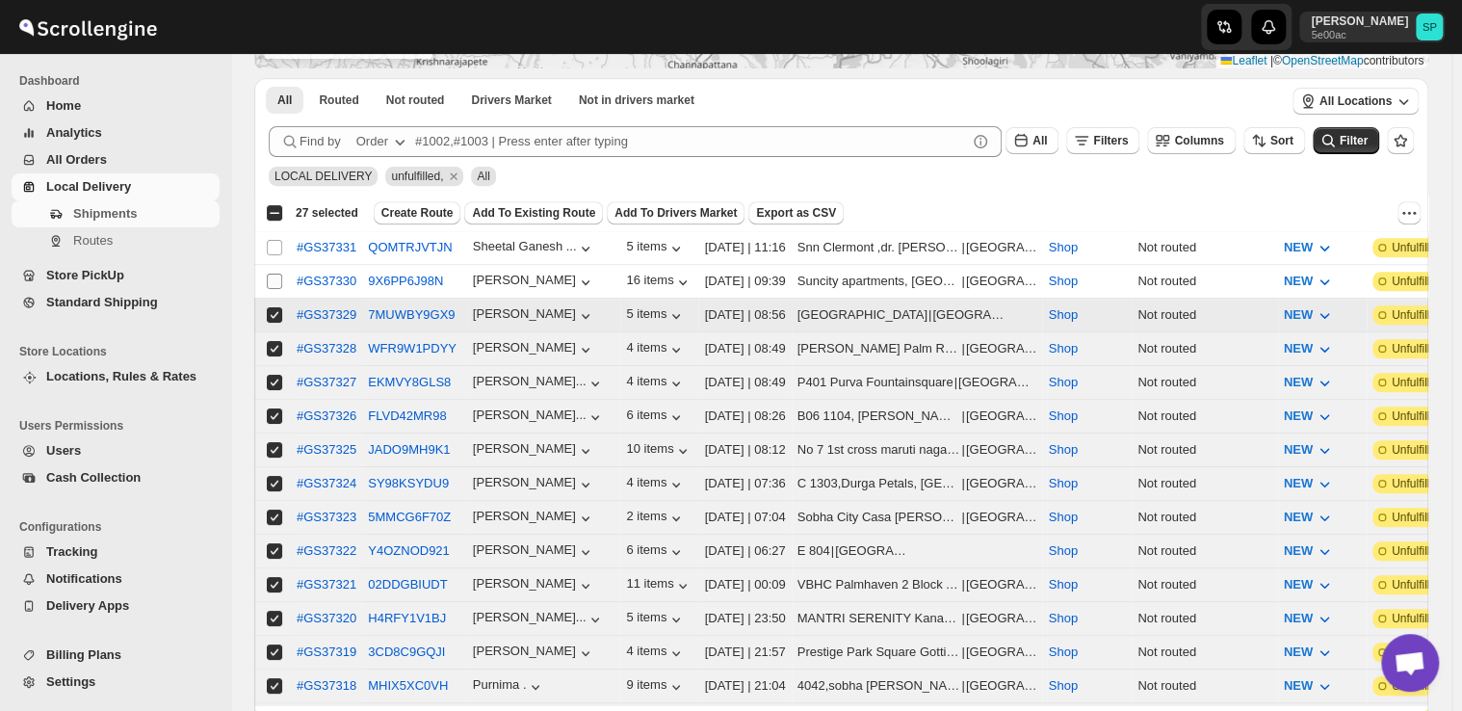
click at [271, 275] on input "Select shipment" at bounding box center [274, 281] width 15 height 15
checkbox input "true"
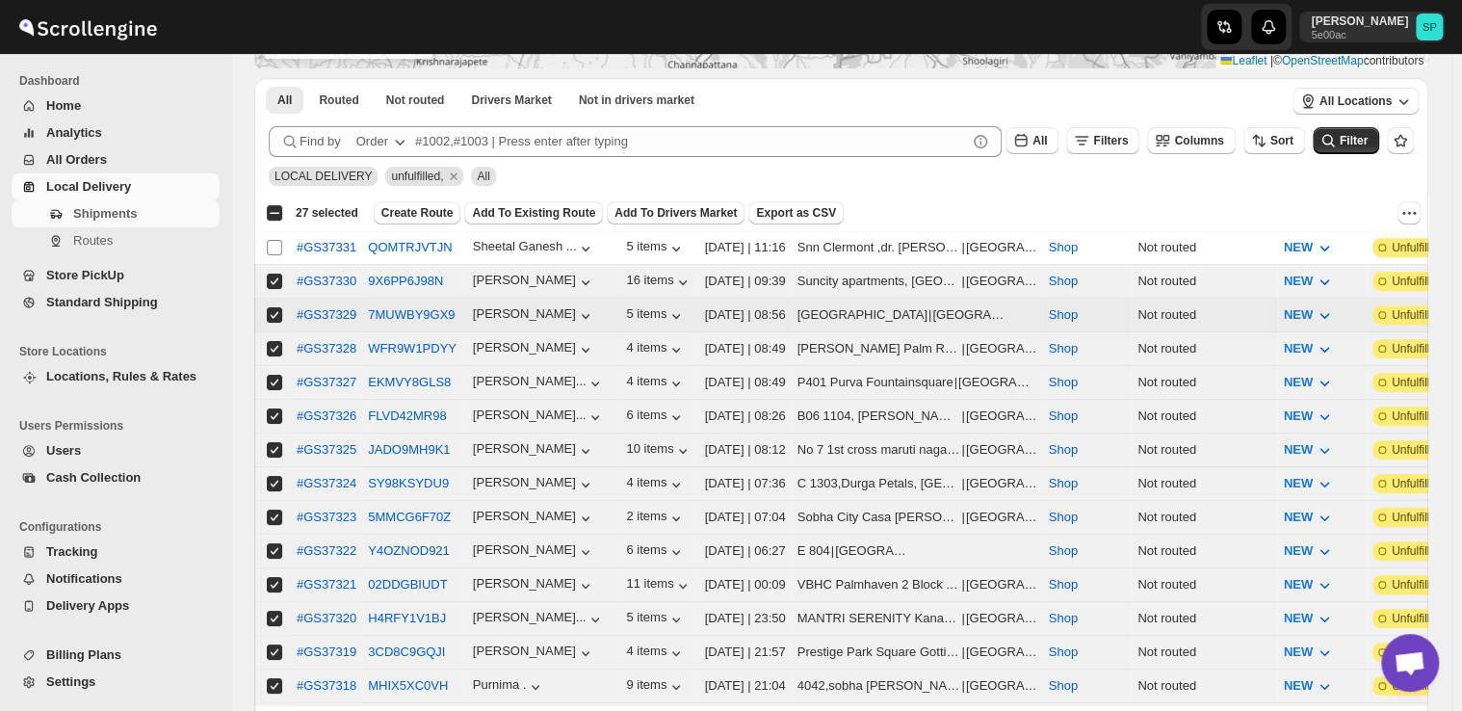
click at [268, 254] on span at bounding box center [274, 247] width 17 height 17
click at [268, 254] on input "Select shipment" at bounding box center [274, 247] width 15 height 15
click at [270, 246] on input "Select shipment" at bounding box center [274, 247] width 15 height 15
checkbox input "true"
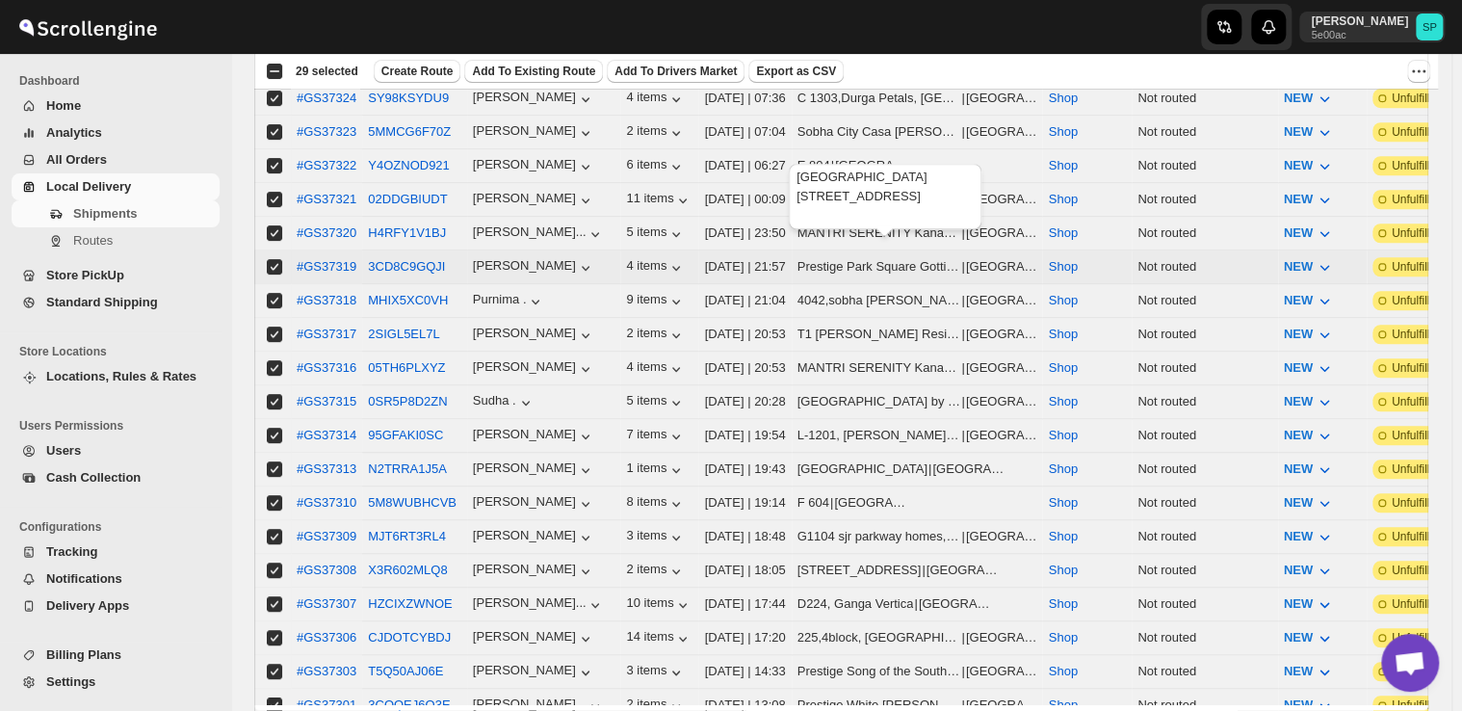
scroll to position [0, 0]
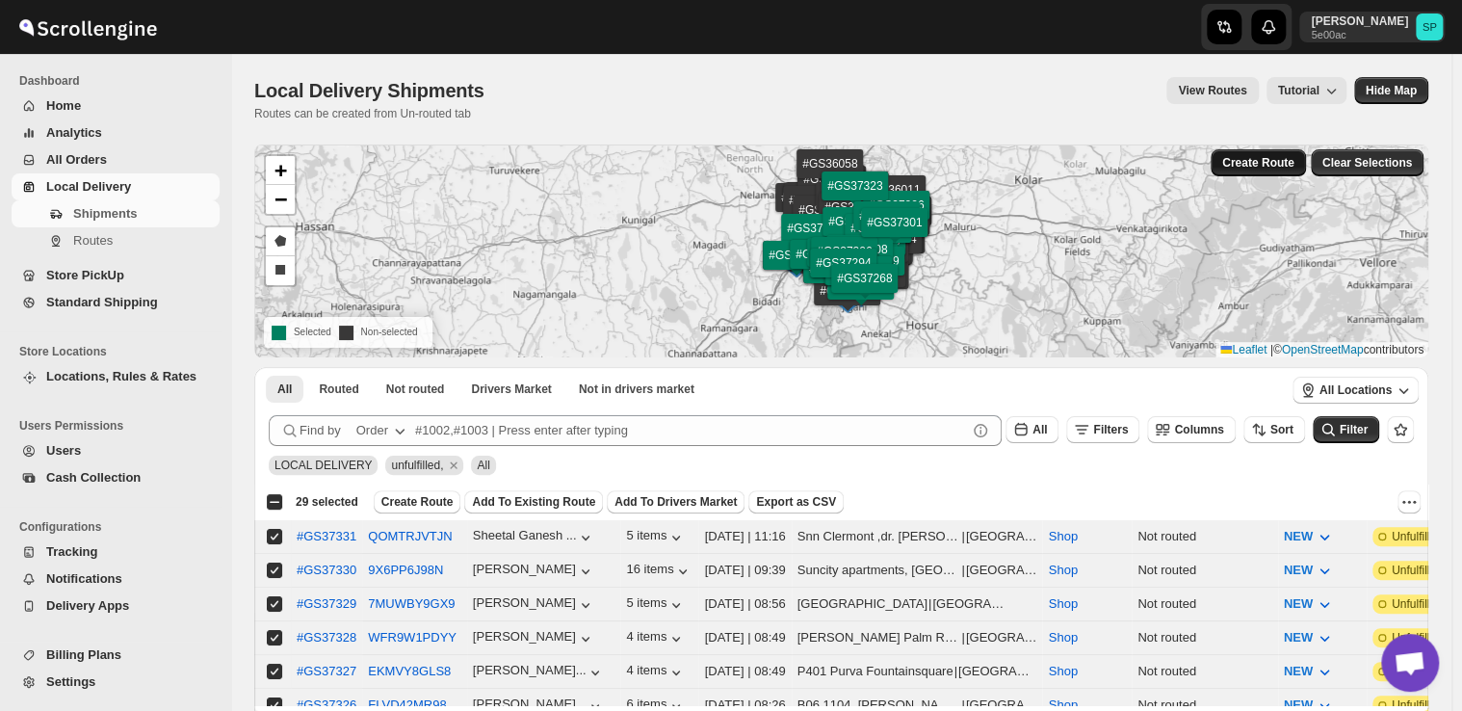
click at [1258, 165] on span "Create Route" at bounding box center [1258, 162] width 72 height 15
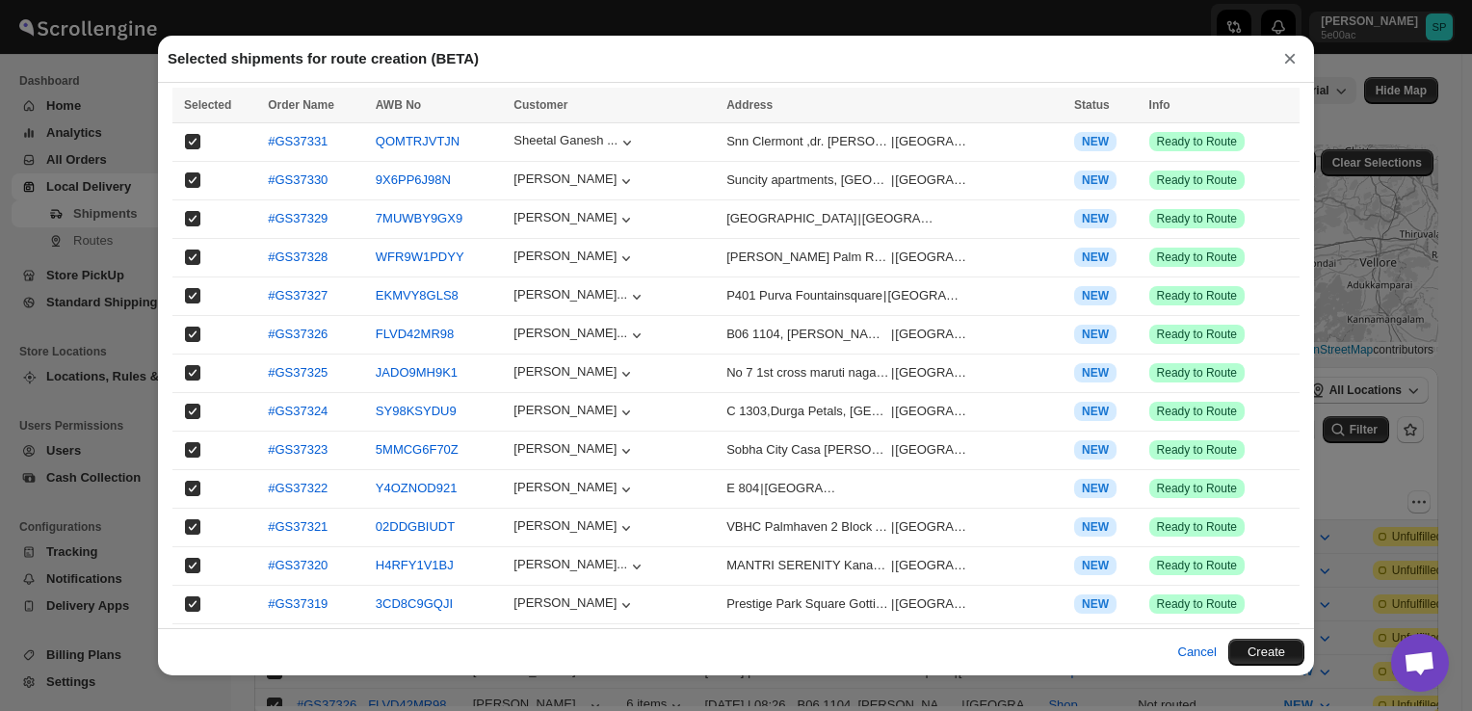
click at [1276, 649] on button "Create" at bounding box center [1266, 652] width 76 height 27
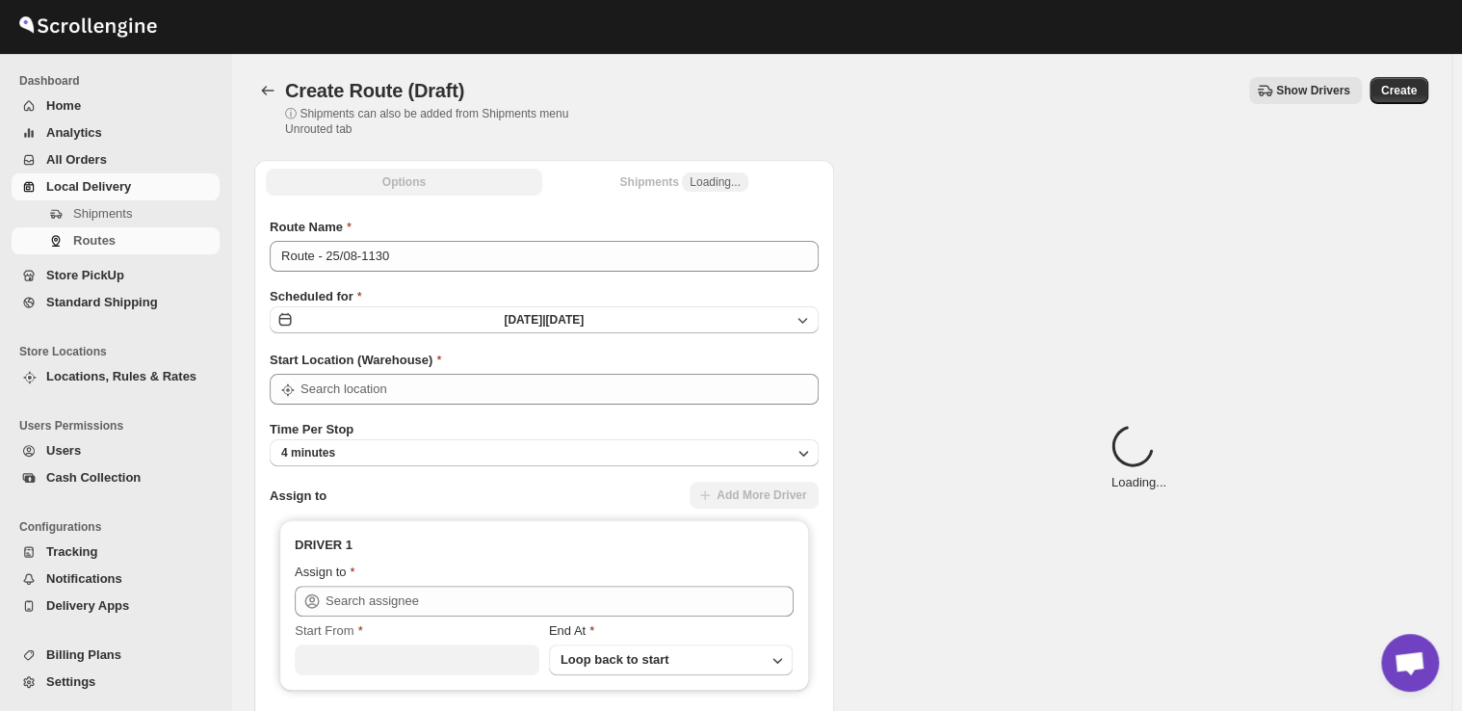
type input "Shop"
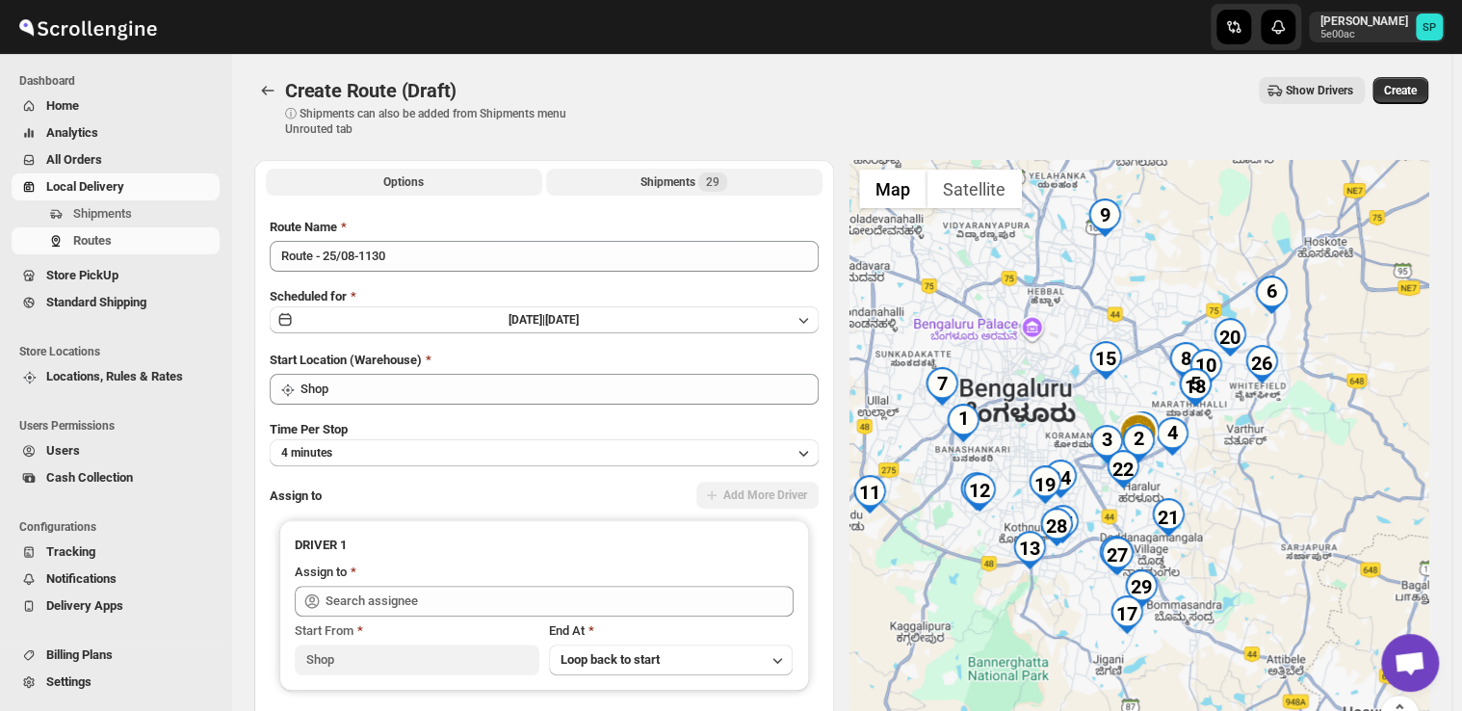
click at [738, 183] on button "Shipments 29" at bounding box center [684, 182] width 276 height 27
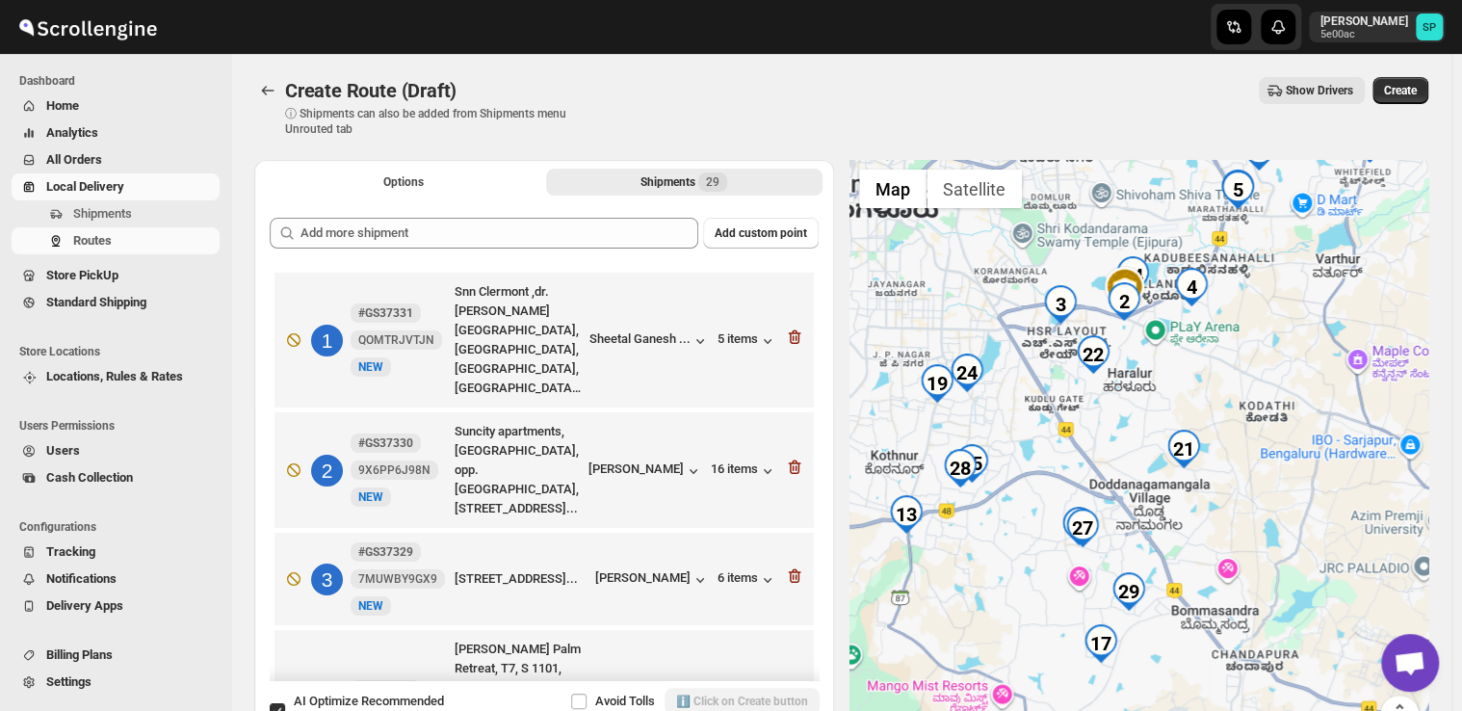
drag, startPoint x: 1263, startPoint y: 449, endPoint x: 1288, endPoint y: 354, distance: 97.7
click at [1288, 354] on div at bounding box center [1140, 458] width 580 height 597
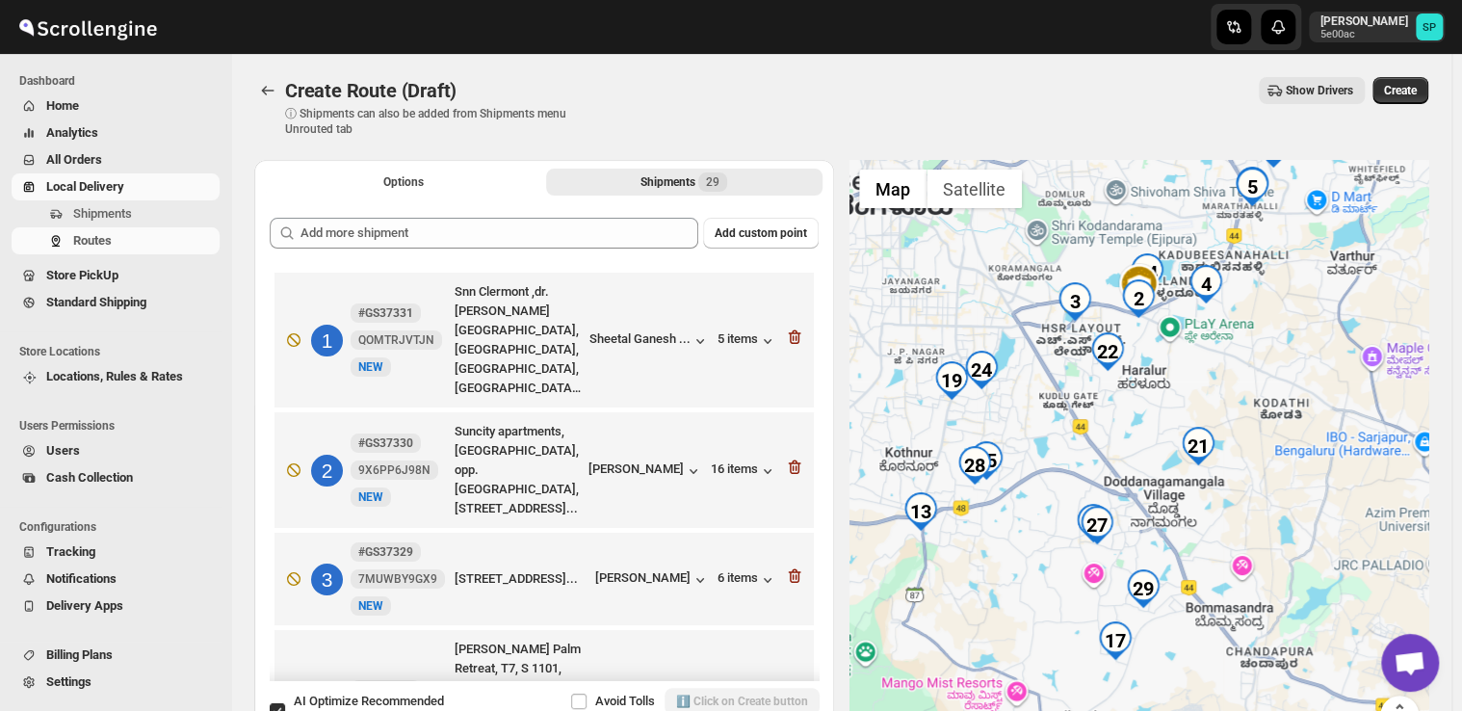
drag, startPoint x: 1293, startPoint y: 507, endPoint x: 1308, endPoint y: 505, distance: 15.5
click at [1308, 505] on div at bounding box center [1140, 458] width 580 height 597
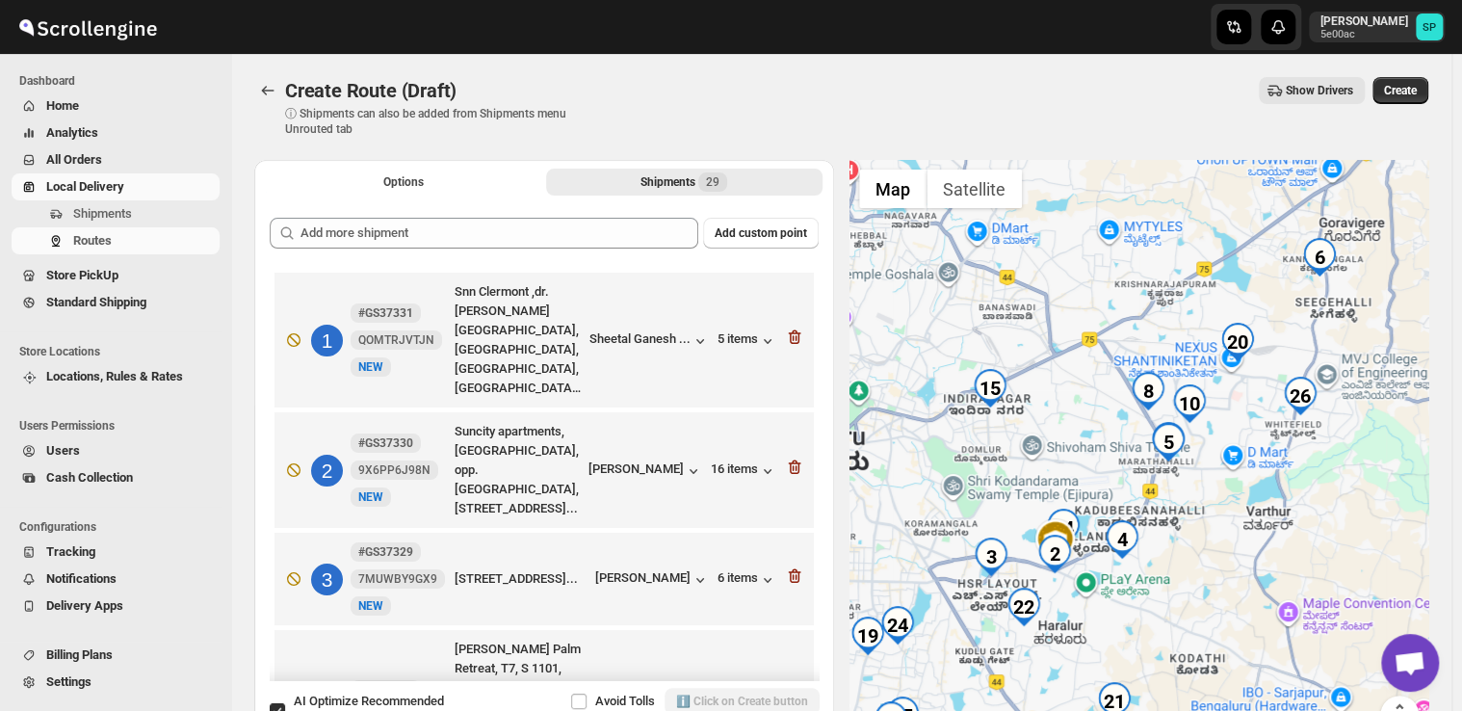
drag, startPoint x: 1298, startPoint y: 345, endPoint x: 1232, endPoint y: 553, distance: 218.4
click at [1232, 553] on div at bounding box center [1140, 458] width 580 height 597
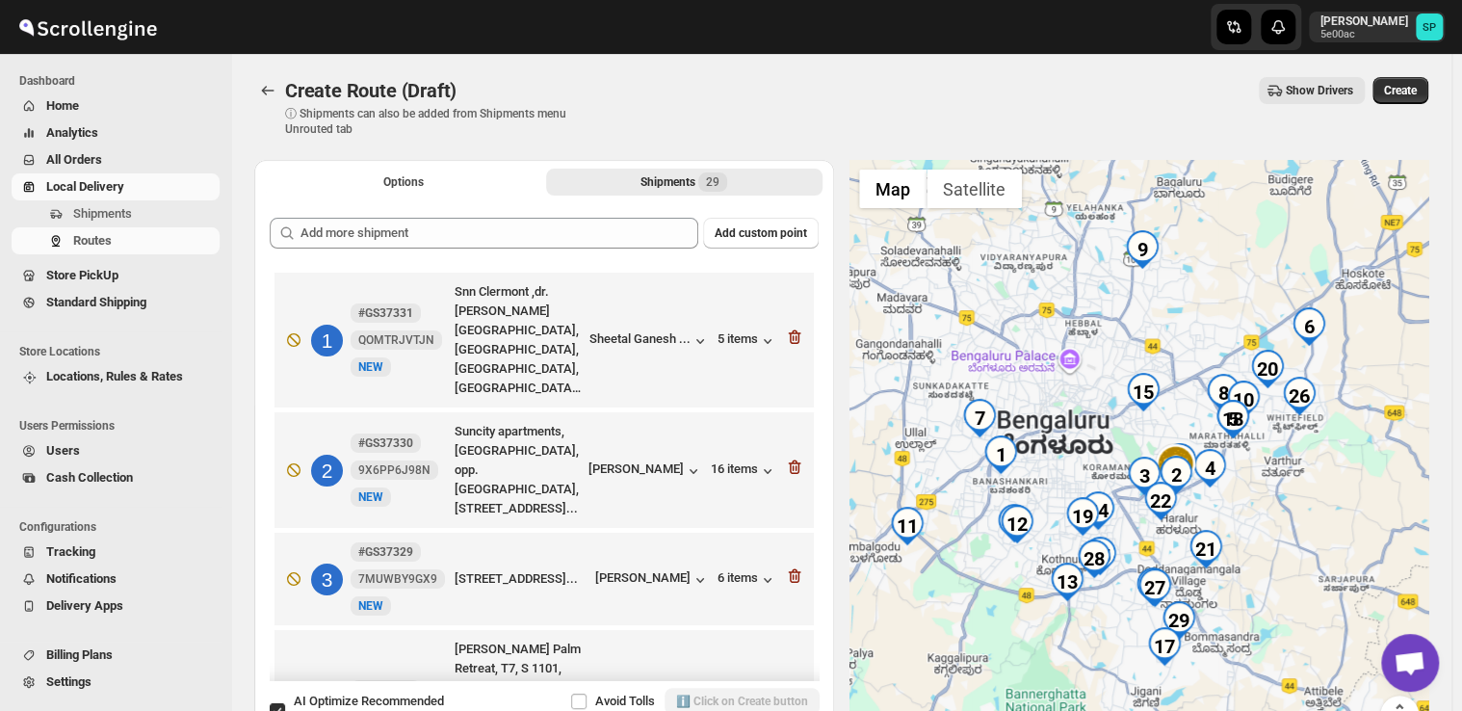
drag, startPoint x: 1260, startPoint y: 559, endPoint x: 1279, endPoint y: 487, distance: 73.8
click at [1279, 487] on div at bounding box center [1140, 458] width 580 height 597
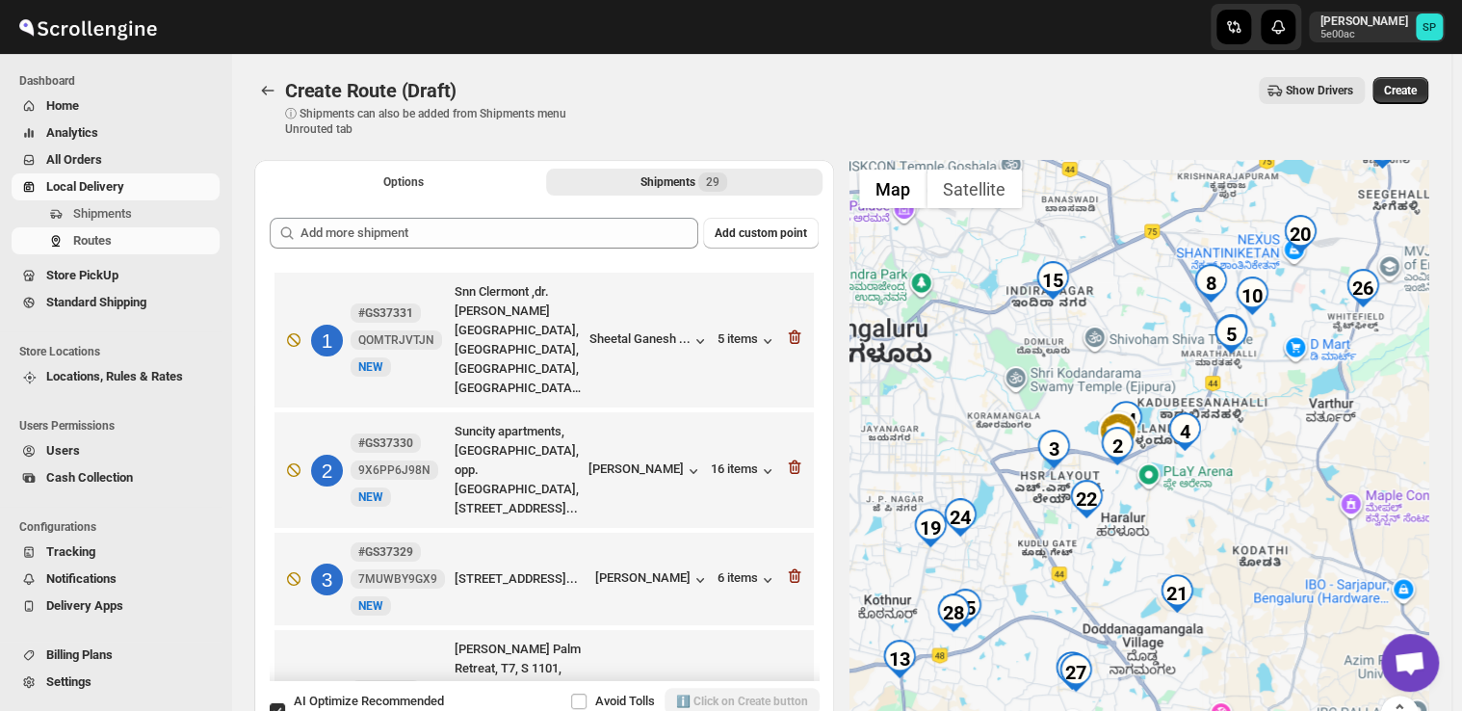
drag, startPoint x: 1360, startPoint y: 482, endPoint x: 1398, endPoint y: 447, distance: 51.1
click at [1398, 447] on div at bounding box center [1140, 458] width 580 height 597
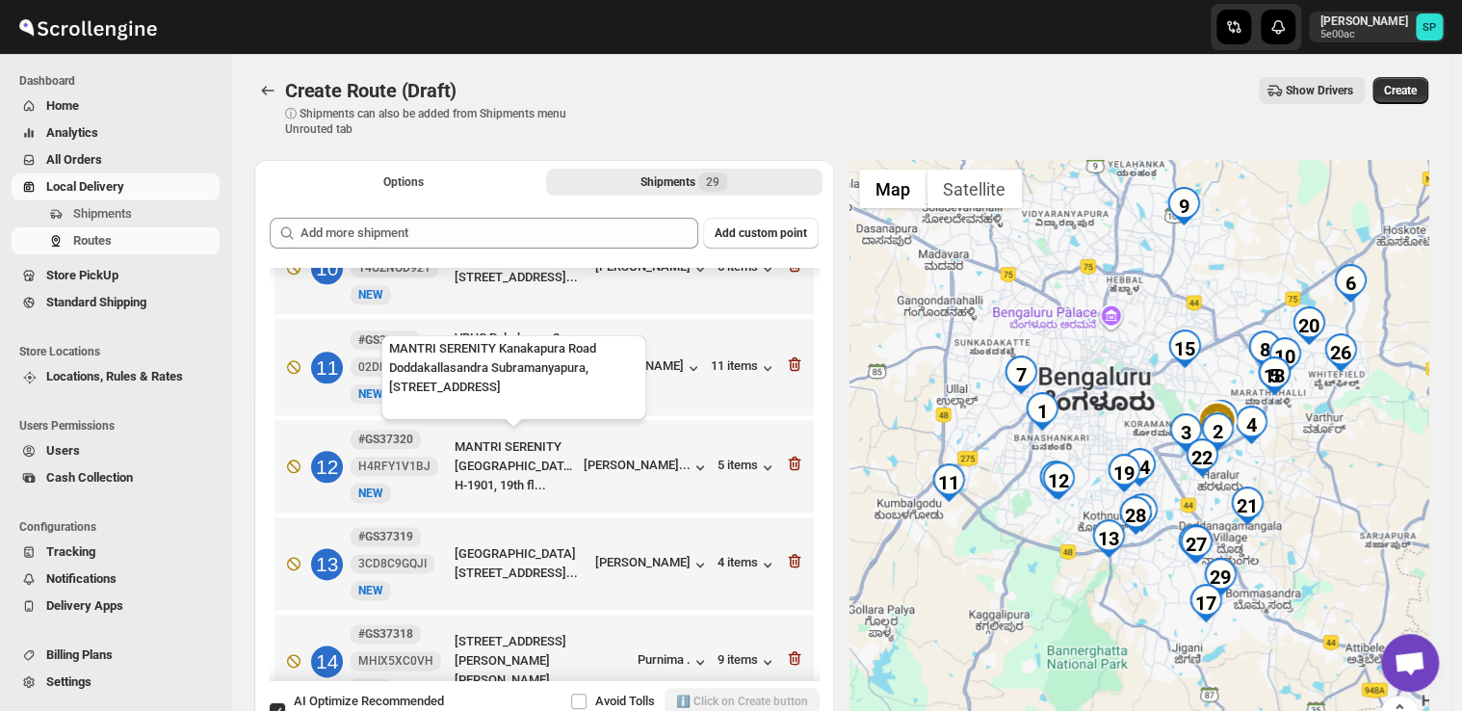
scroll to position [1060, 0]
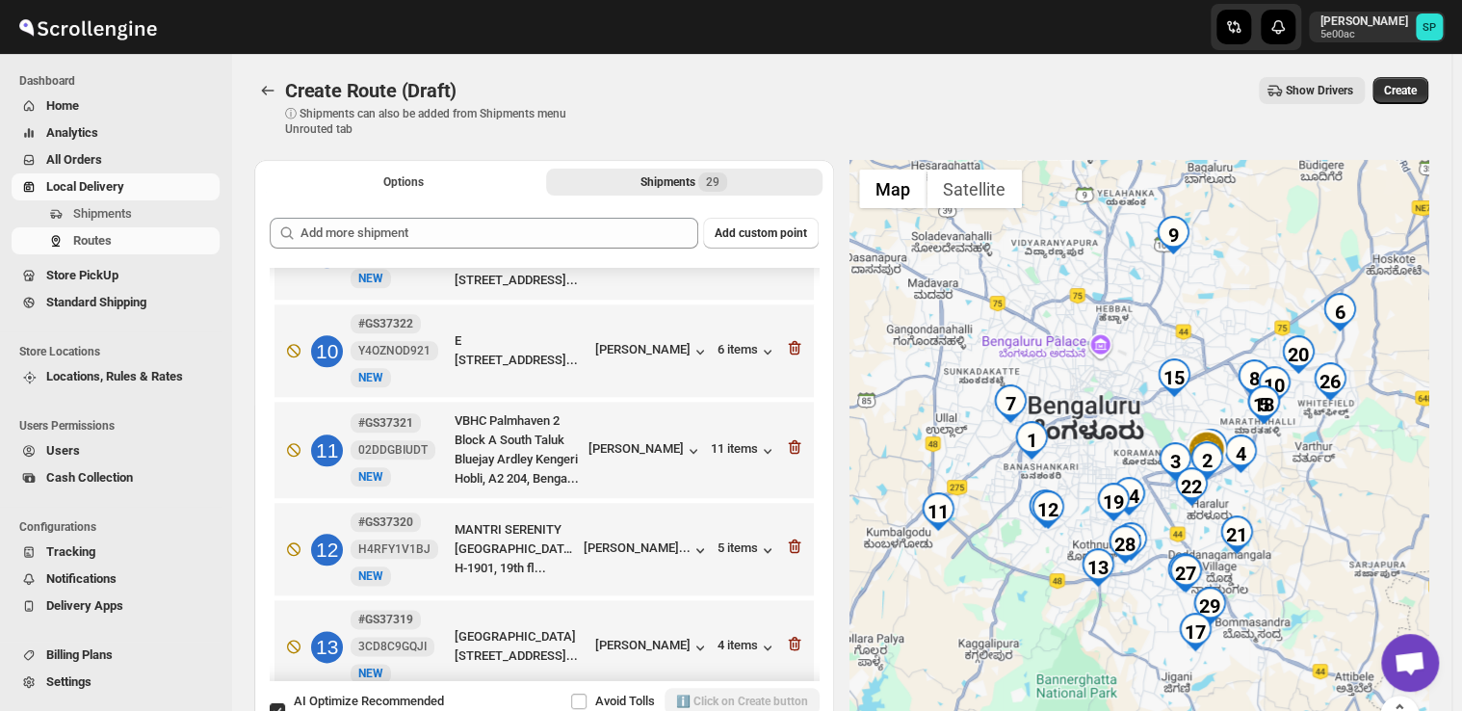
drag, startPoint x: 1117, startPoint y: 635, endPoint x: 1110, endPoint y: 668, distance: 34.6
click at [1110, 668] on div at bounding box center [1140, 458] width 580 height 597
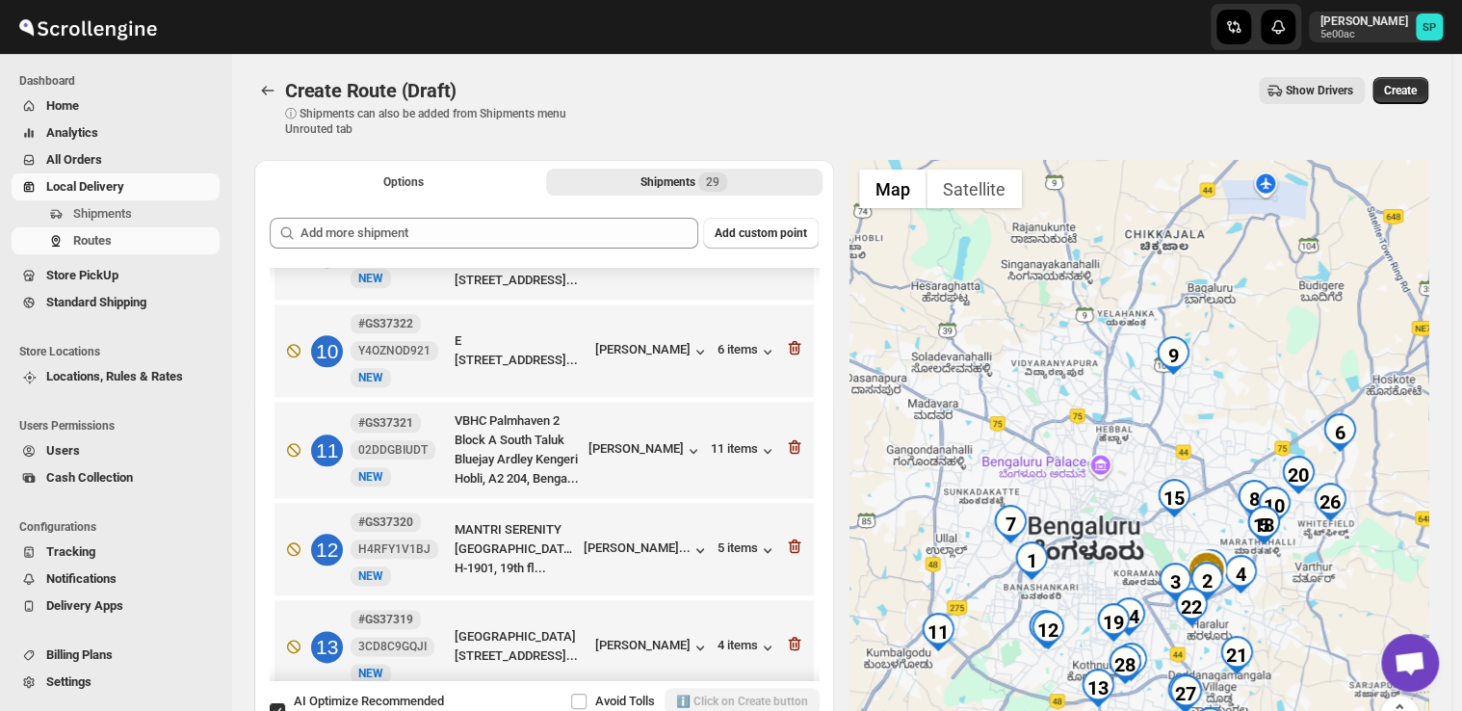
drag, startPoint x: 1201, startPoint y: 322, endPoint x: 1198, endPoint y: 409, distance: 87.7
click at [1198, 409] on div at bounding box center [1140, 458] width 580 height 597
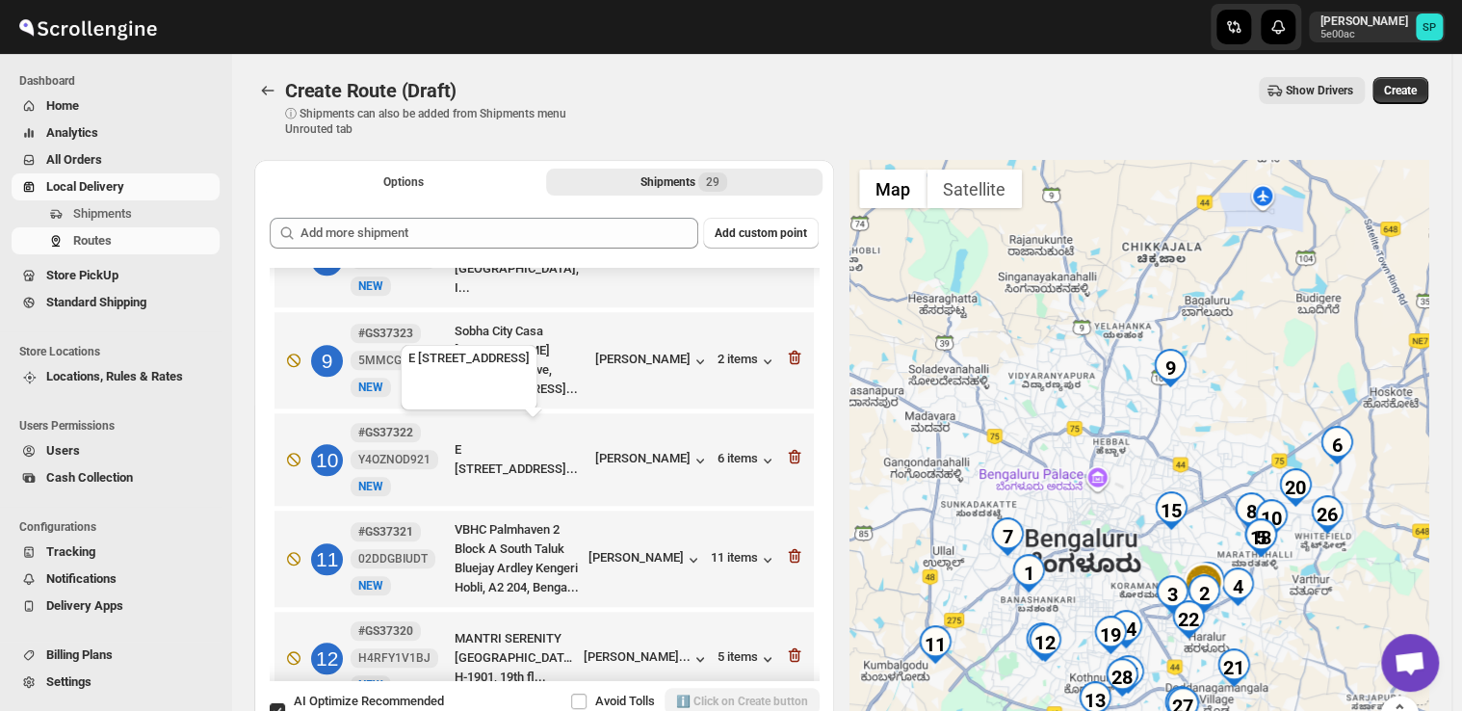
scroll to position [867, 0]
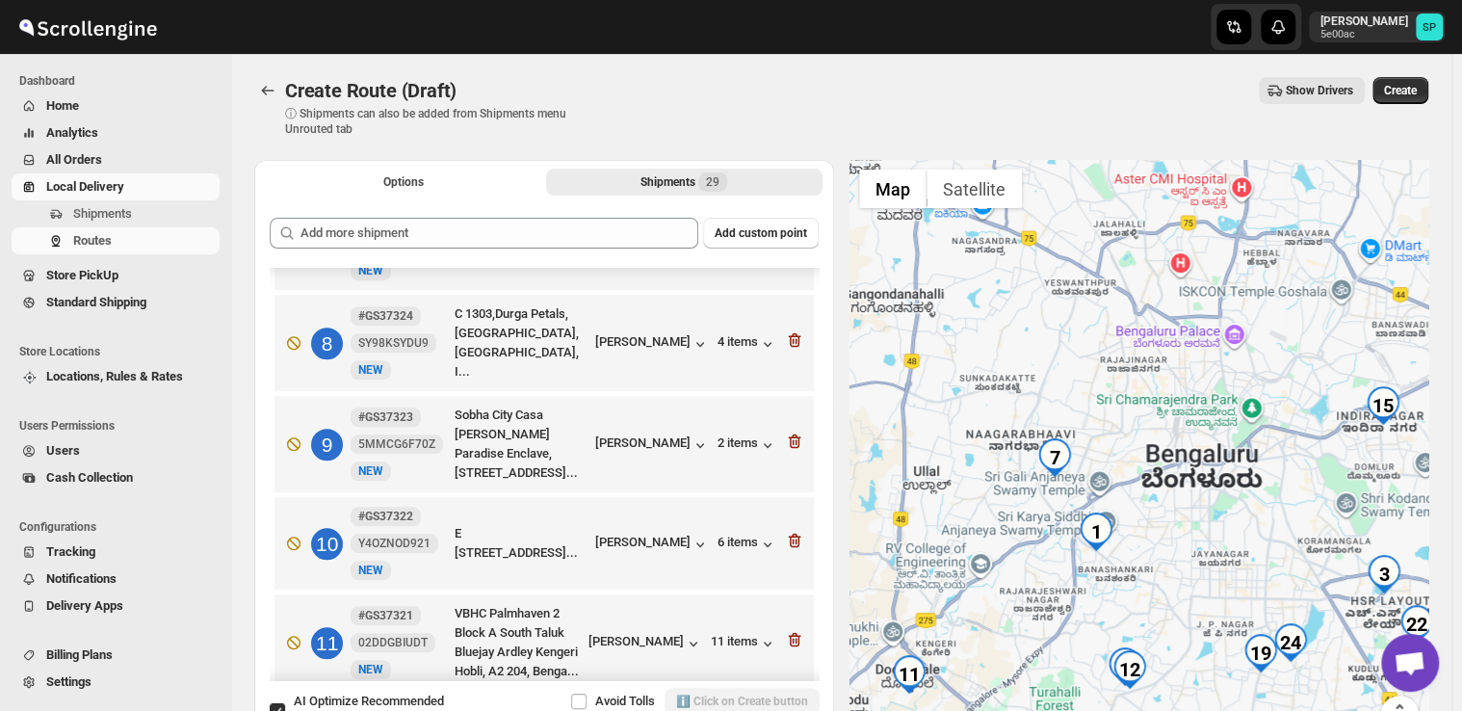
drag, startPoint x: 1128, startPoint y: 520, endPoint x: 1130, endPoint y: 406, distance: 114.6
click at [1130, 406] on div at bounding box center [1140, 458] width 580 height 597
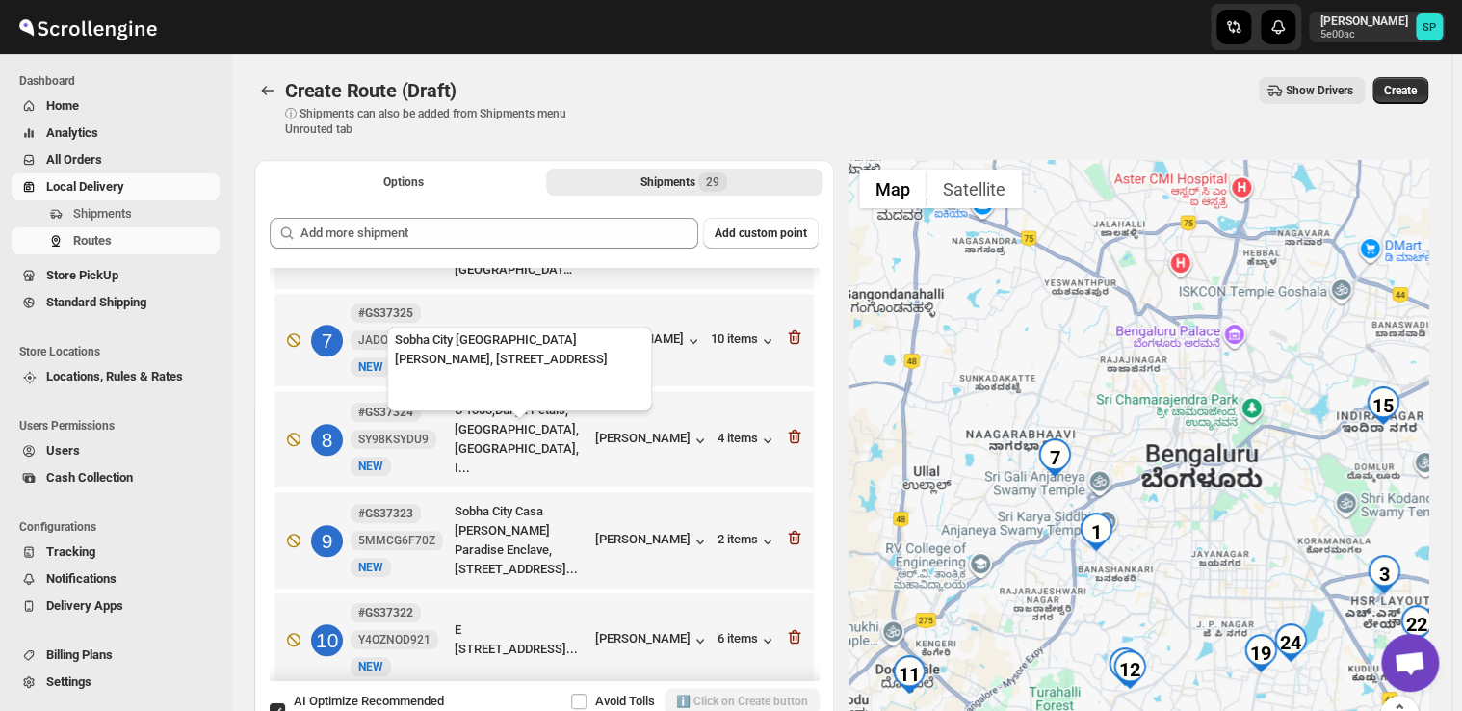
scroll to position [578, 0]
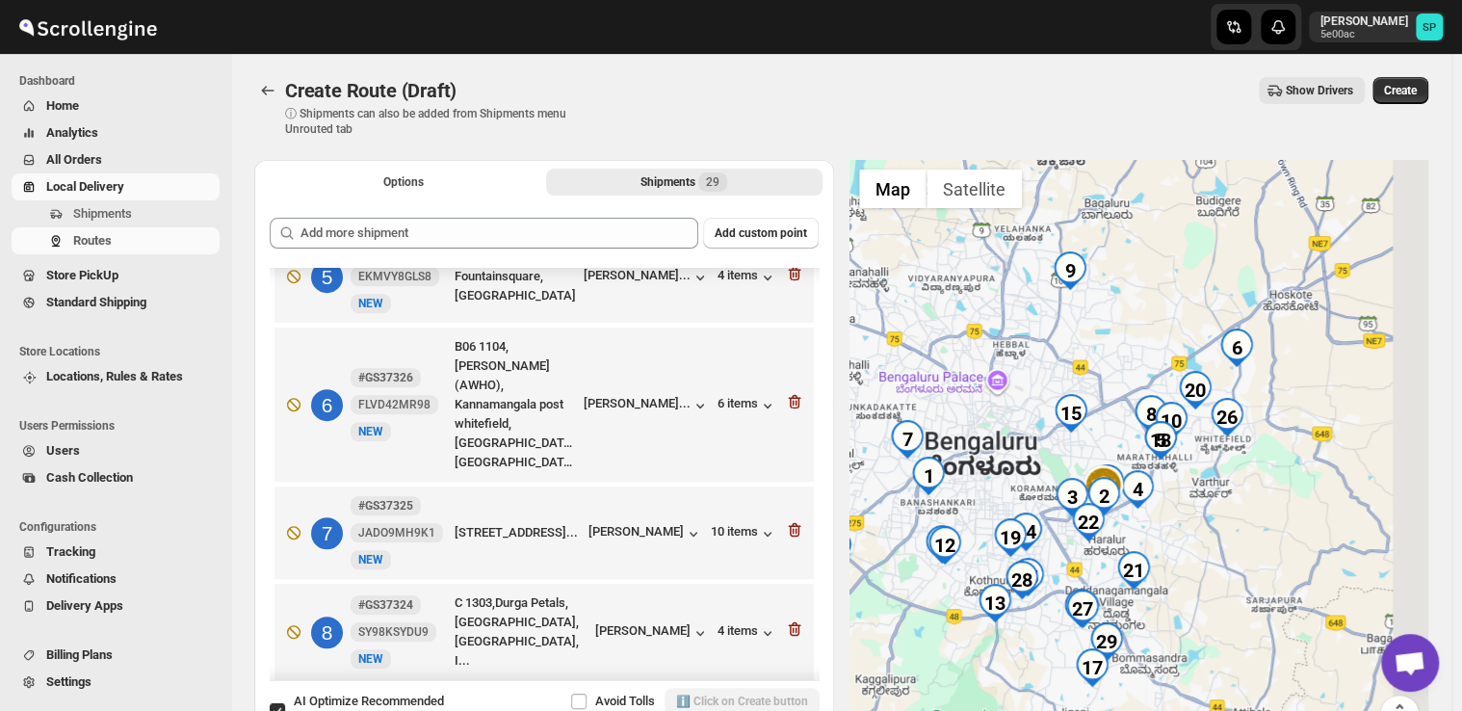
drag, startPoint x: 1396, startPoint y: 548, endPoint x: 1136, endPoint y: 548, distance: 260.1
click at [1136, 548] on div at bounding box center [1140, 458] width 580 height 597
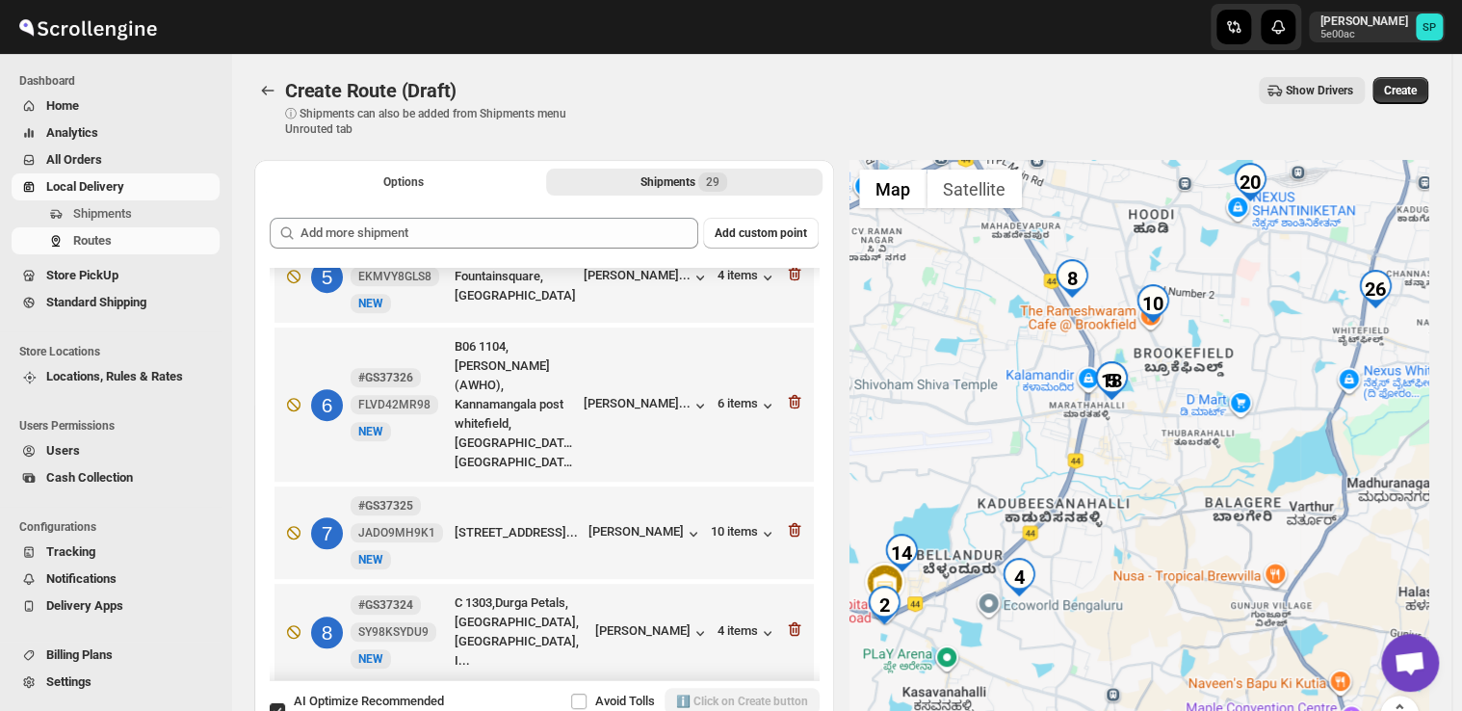
click at [1121, 589] on div at bounding box center [1140, 458] width 580 height 597
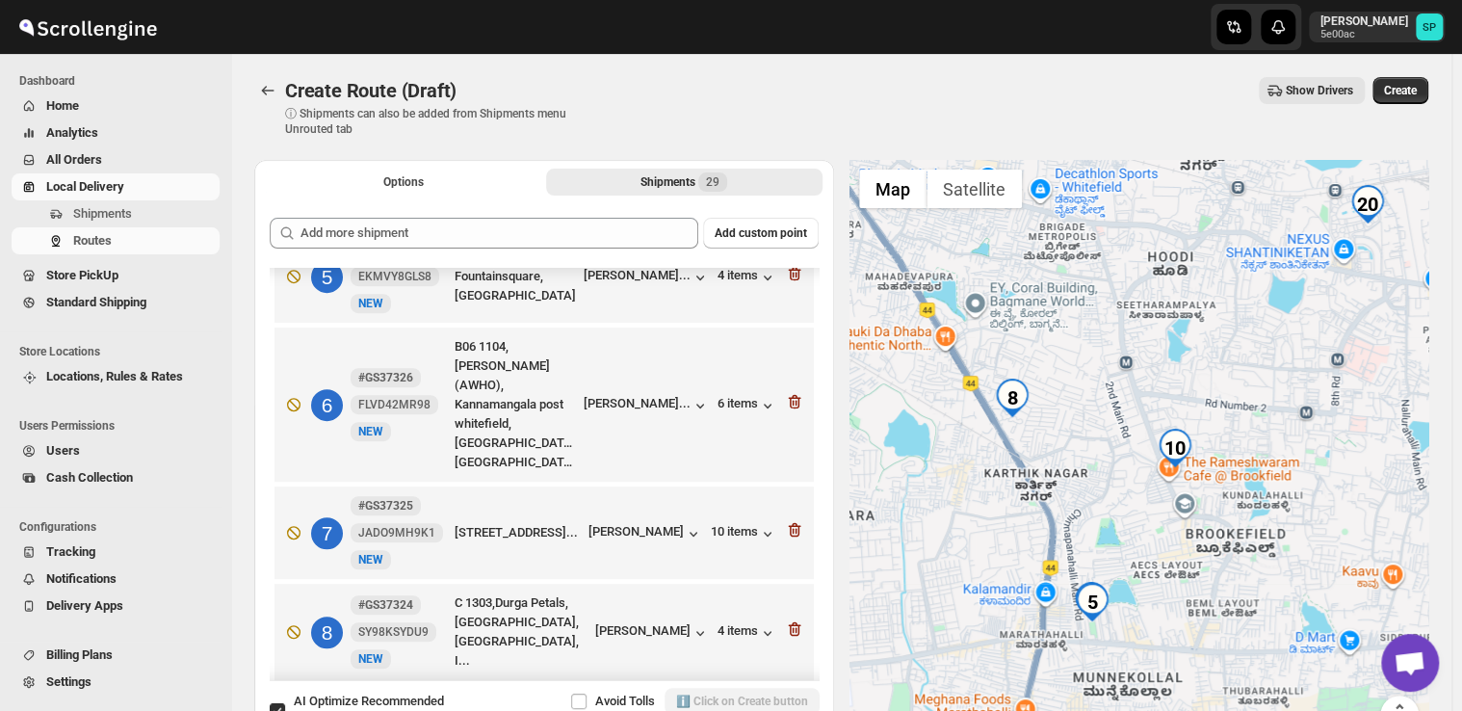
drag, startPoint x: 1157, startPoint y: 541, endPoint x: 1157, endPoint y: 452, distance: 89.6
click at [1157, 452] on div at bounding box center [1140, 458] width 580 height 597
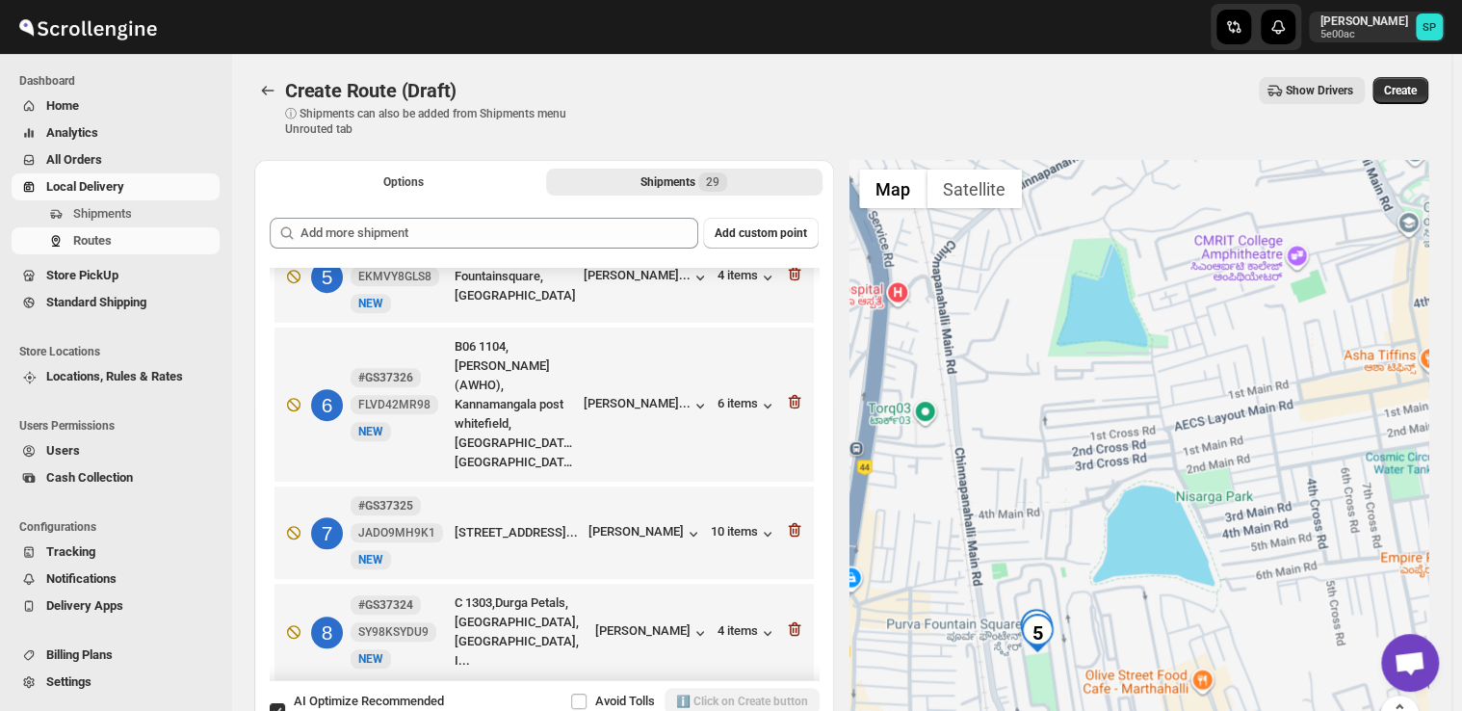
drag, startPoint x: 1124, startPoint y: 593, endPoint x: 1135, endPoint y: 487, distance: 106.5
click at [1135, 487] on div at bounding box center [1140, 458] width 580 height 597
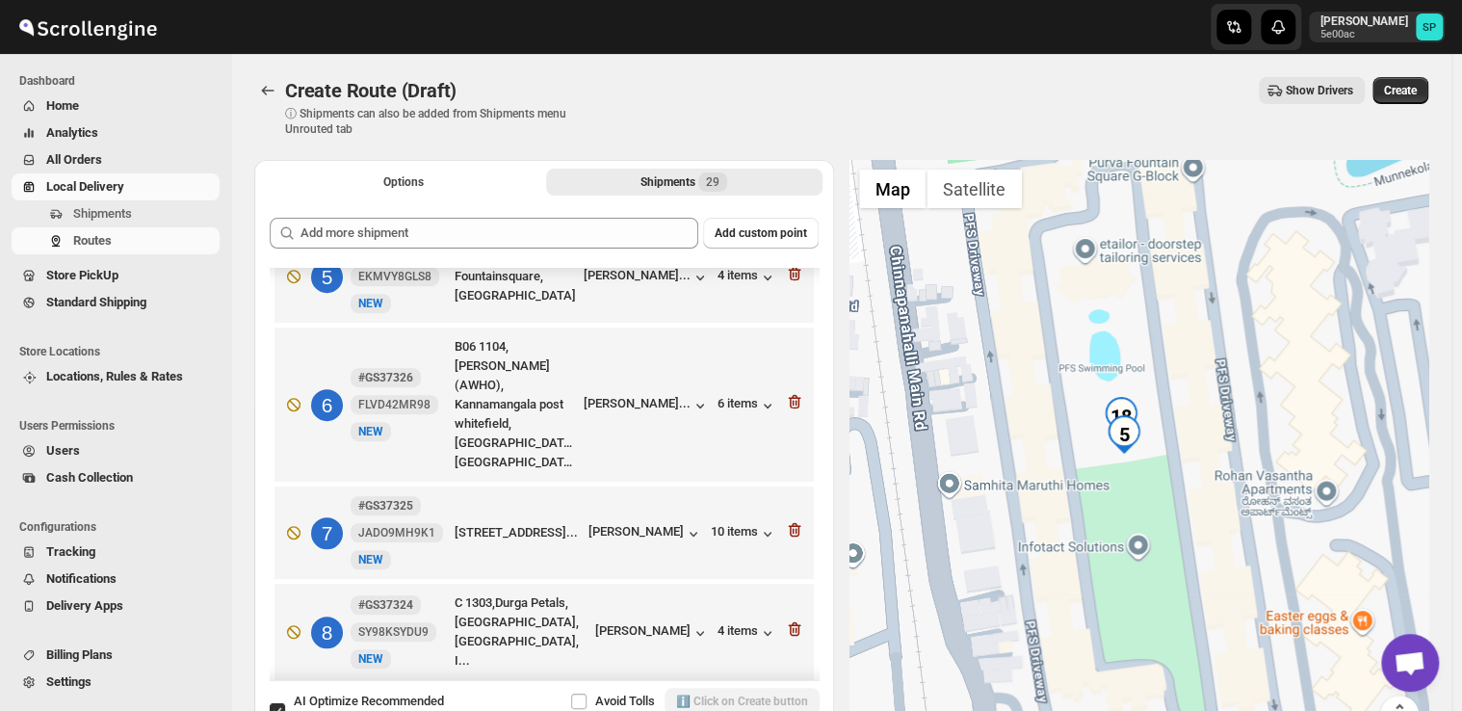
drag, startPoint x: 1057, startPoint y: 469, endPoint x: 1245, endPoint y: 479, distance: 189.0
click at [1245, 479] on div at bounding box center [1140, 458] width 580 height 597
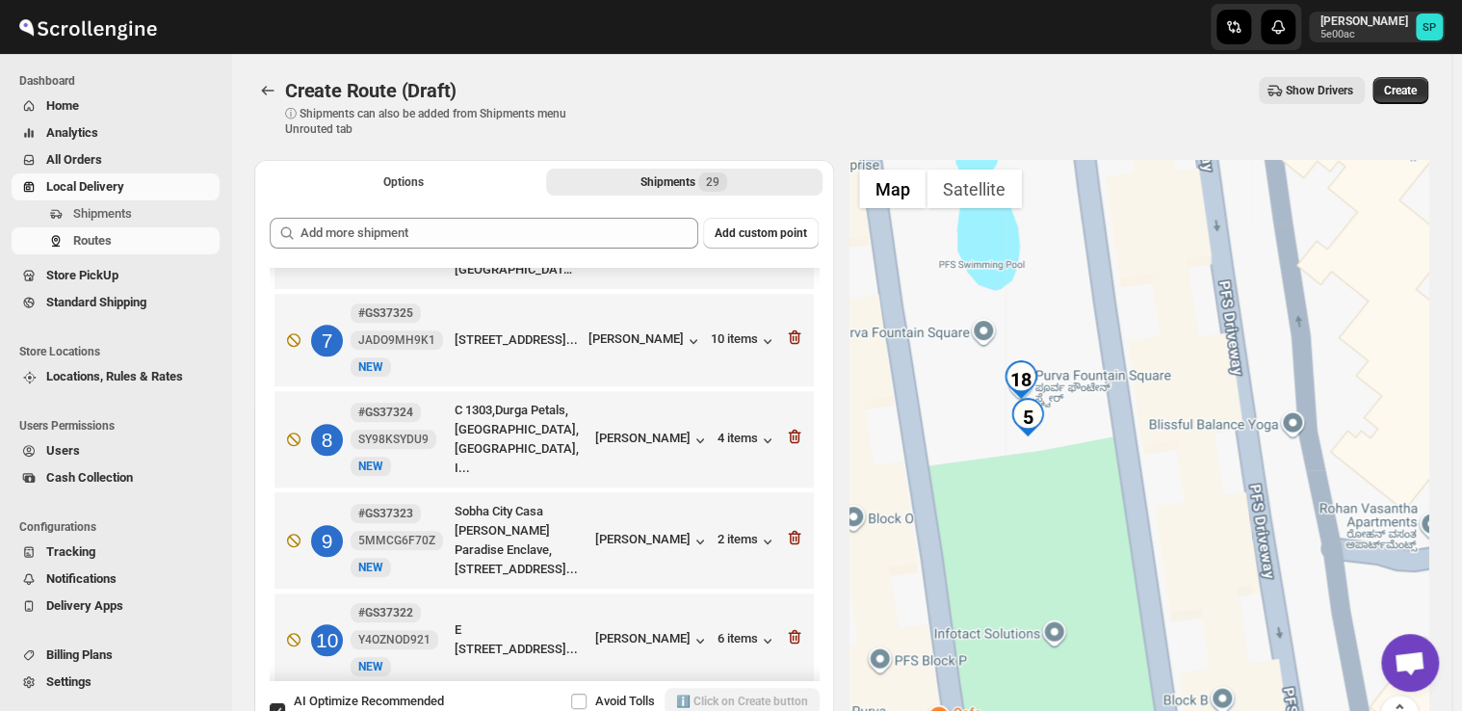
scroll to position [385, 0]
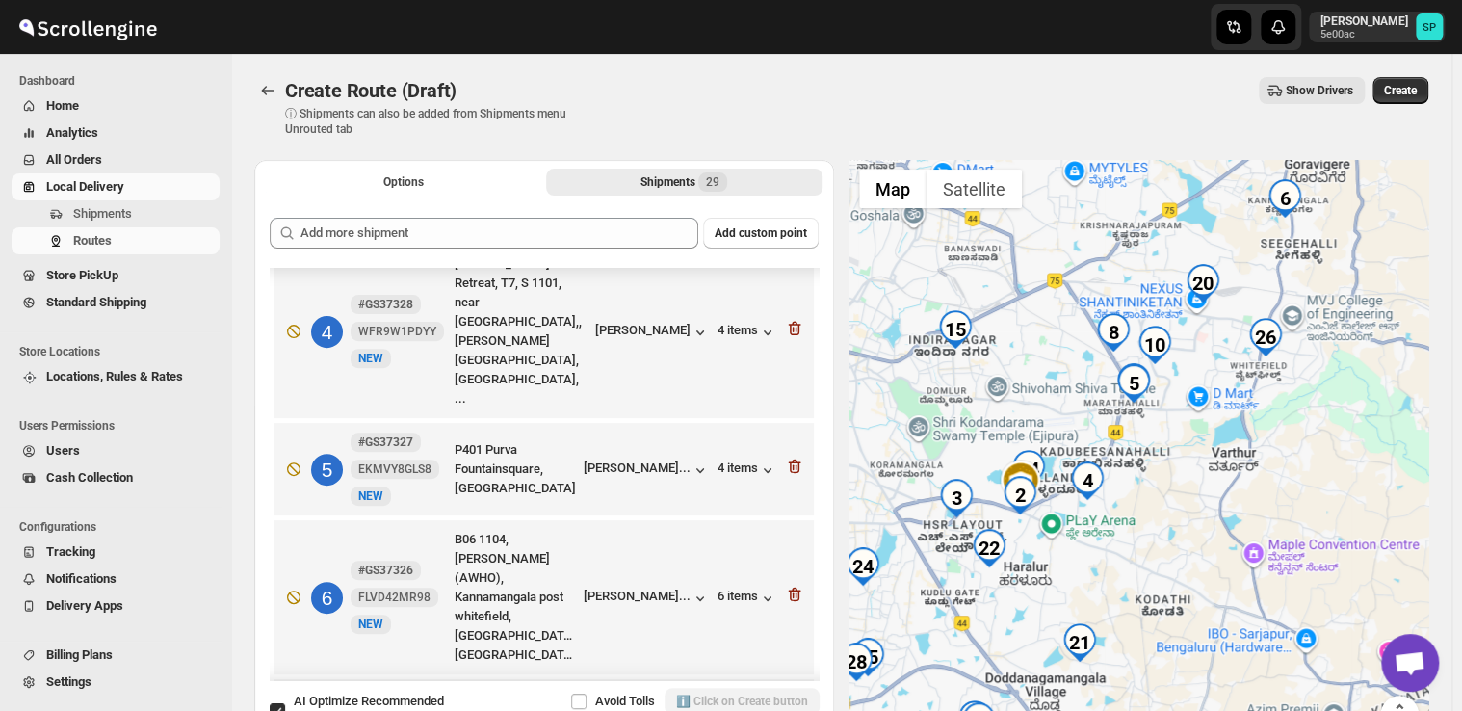
drag, startPoint x: 1106, startPoint y: 561, endPoint x: 1160, endPoint y: 457, distance: 117.2
click at [1160, 457] on div at bounding box center [1140, 458] width 580 height 597
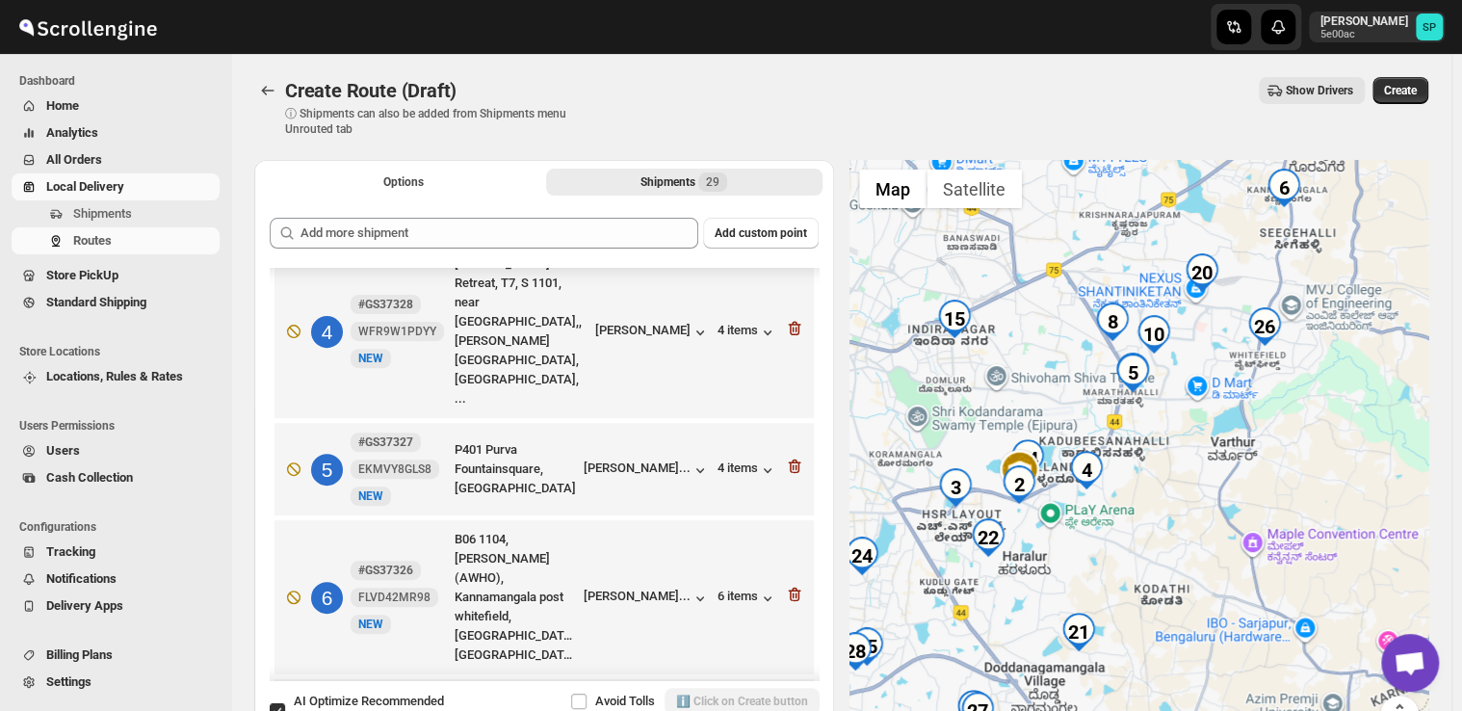
drag, startPoint x: 1140, startPoint y: 515, endPoint x: 1232, endPoint y: 486, distance: 96.0
click at [1232, 486] on div at bounding box center [1140, 458] width 580 height 597
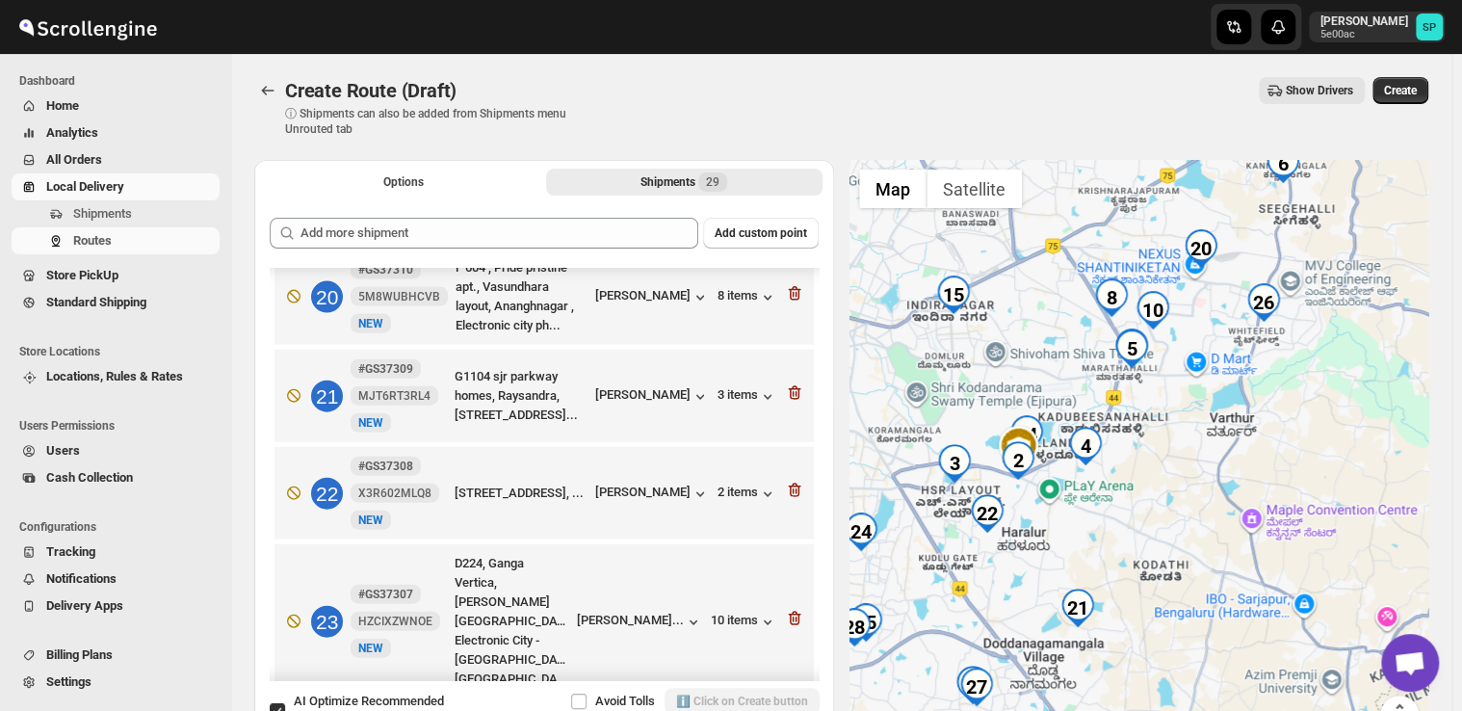
scroll to position [2123, 0]
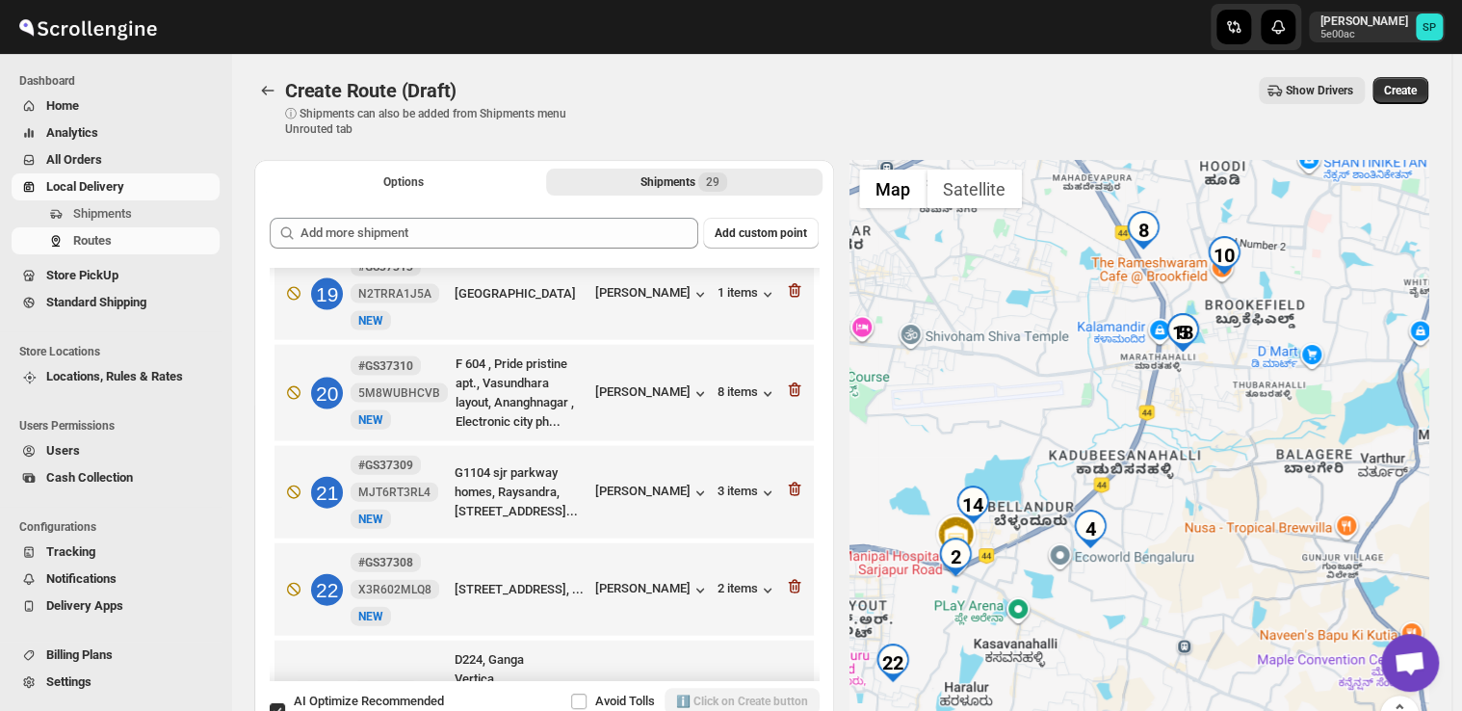
drag, startPoint x: 1275, startPoint y: 509, endPoint x: 1356, endPoint y: 533, distance: 84.4
click at [1356, 533] on div at bounding box center [1140, 458] width 580 height 597
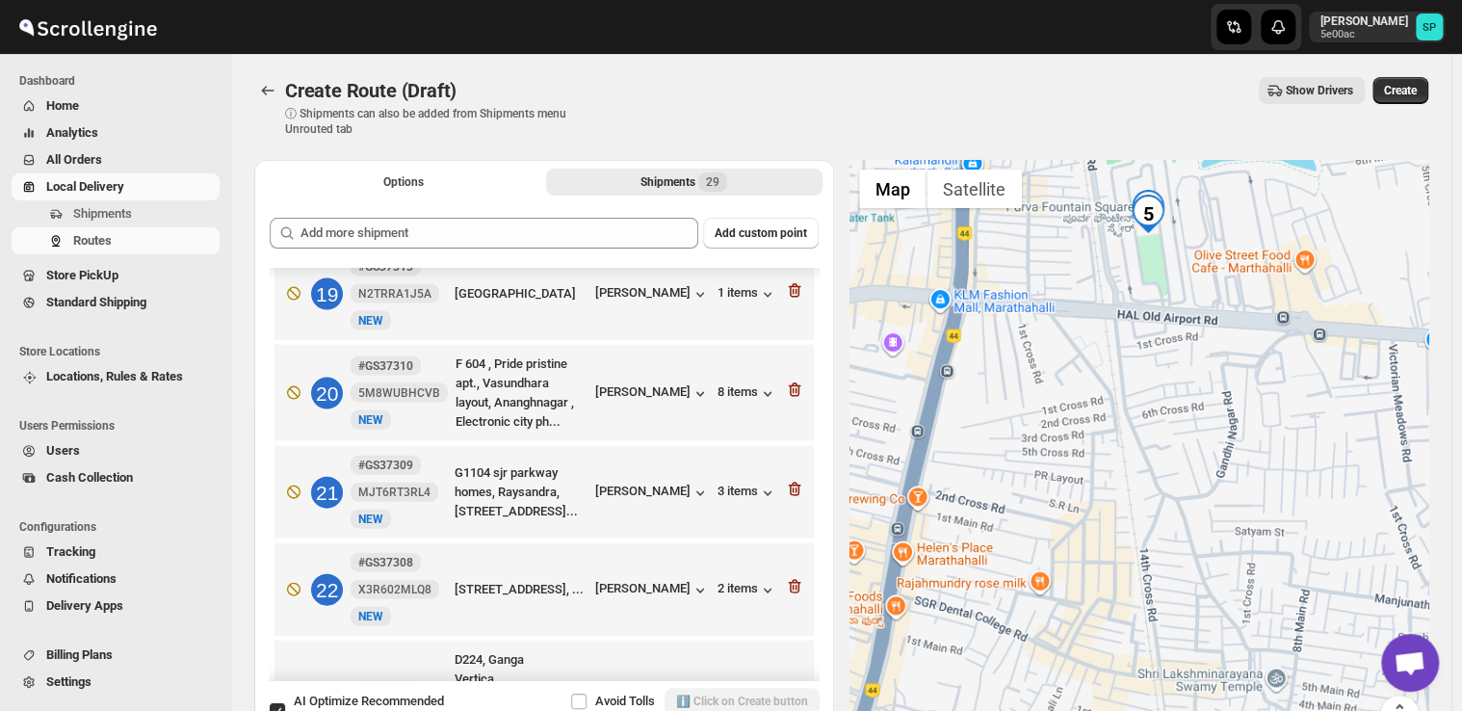
drag, startPoint x: 1187, startPoint y: 380, endPoint x: 1206, endPoint y: 637, distance: 257.9
click at [1206, 637] on div at bounding box center [1140, 458] width 580 height 597
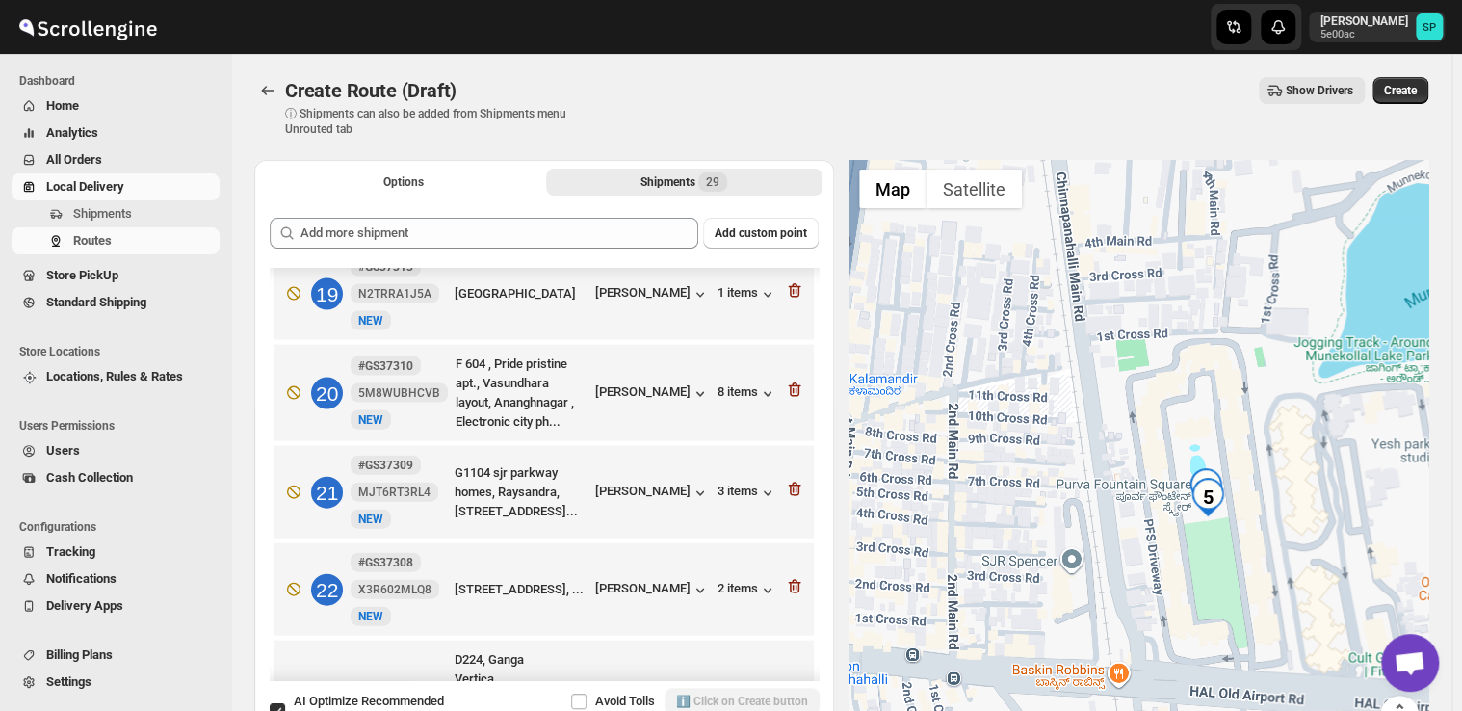
drag, startPoint x: 1134, startPoint y: 309, endPoint x: 1165, endPoint y: 643, distance: 335.7
click at [1165, 643] on div at bounding box center [1140, 458] width 580 height 597
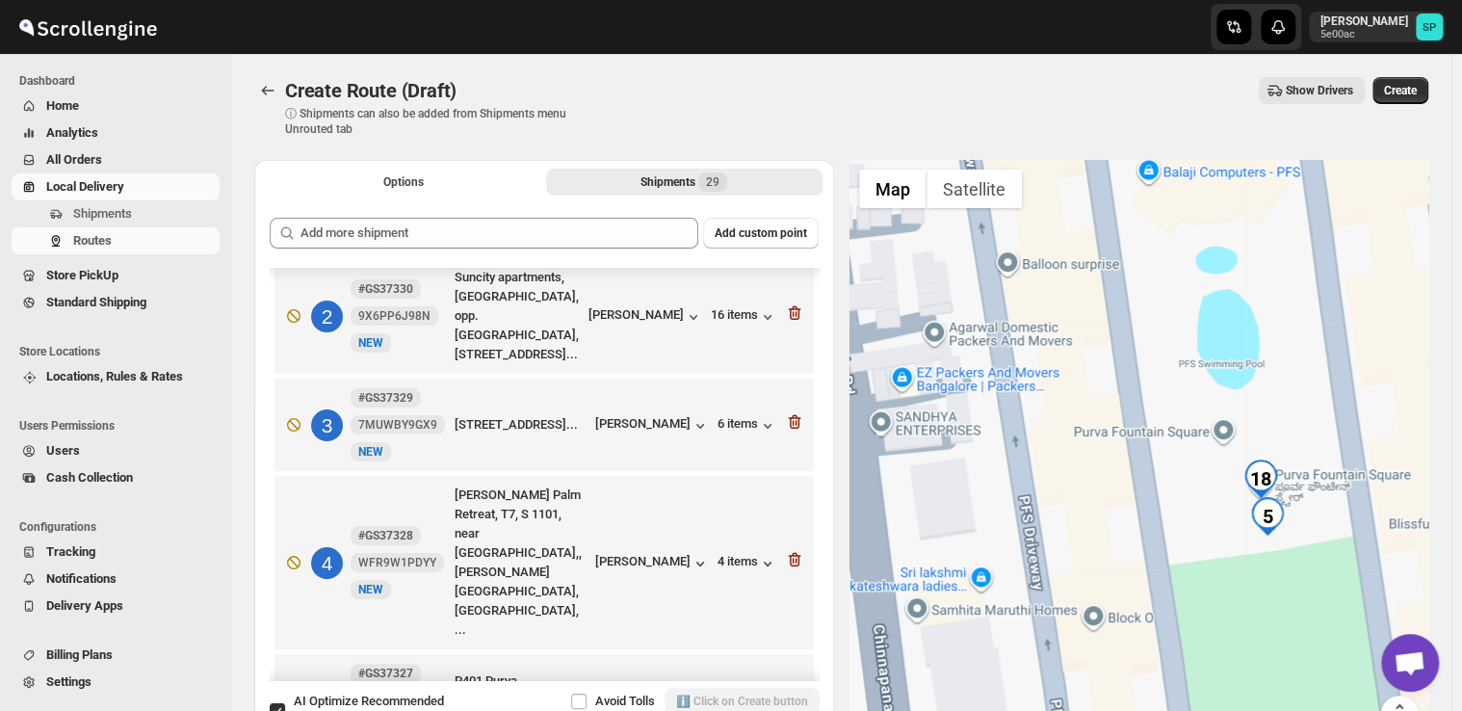
scroll to position [196, 0]
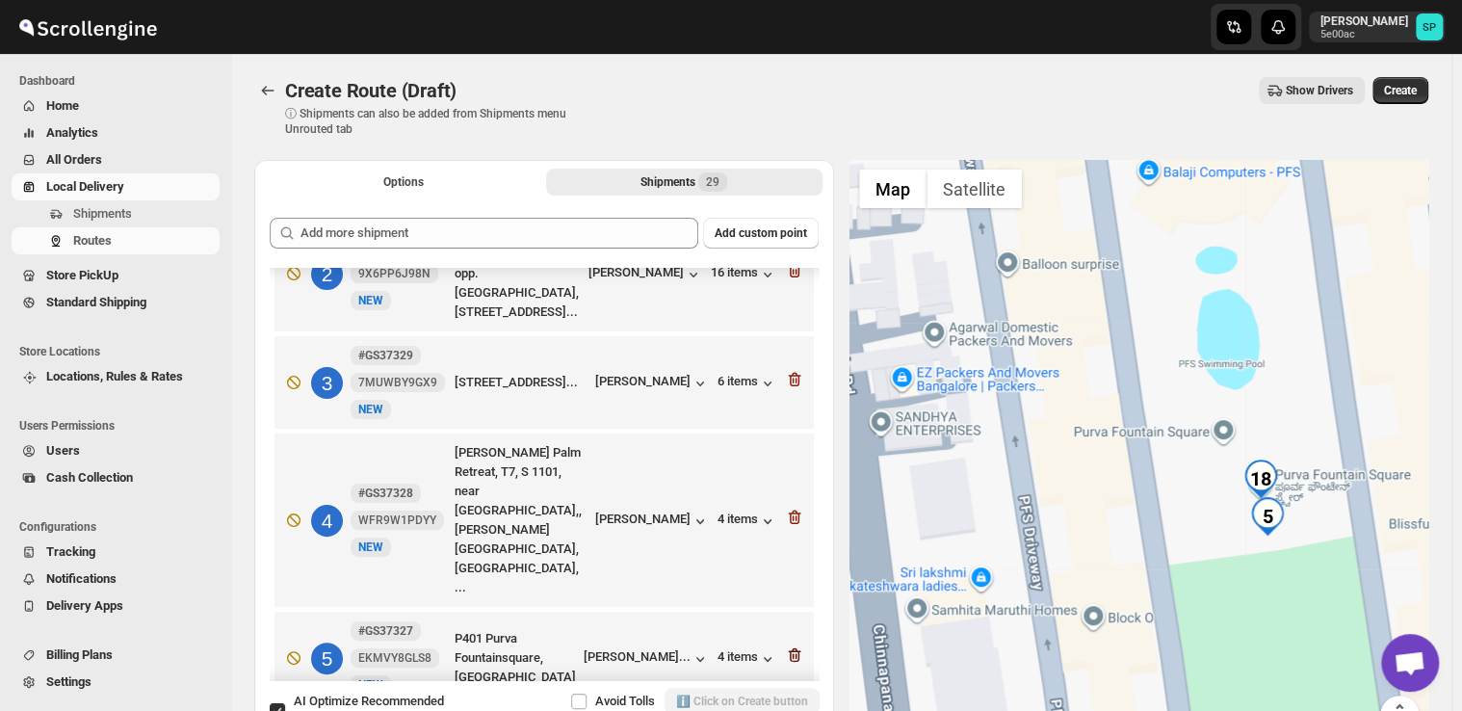
click at [786, 645] on icon "button" at bounding box center [794, 654] width 19 height 19
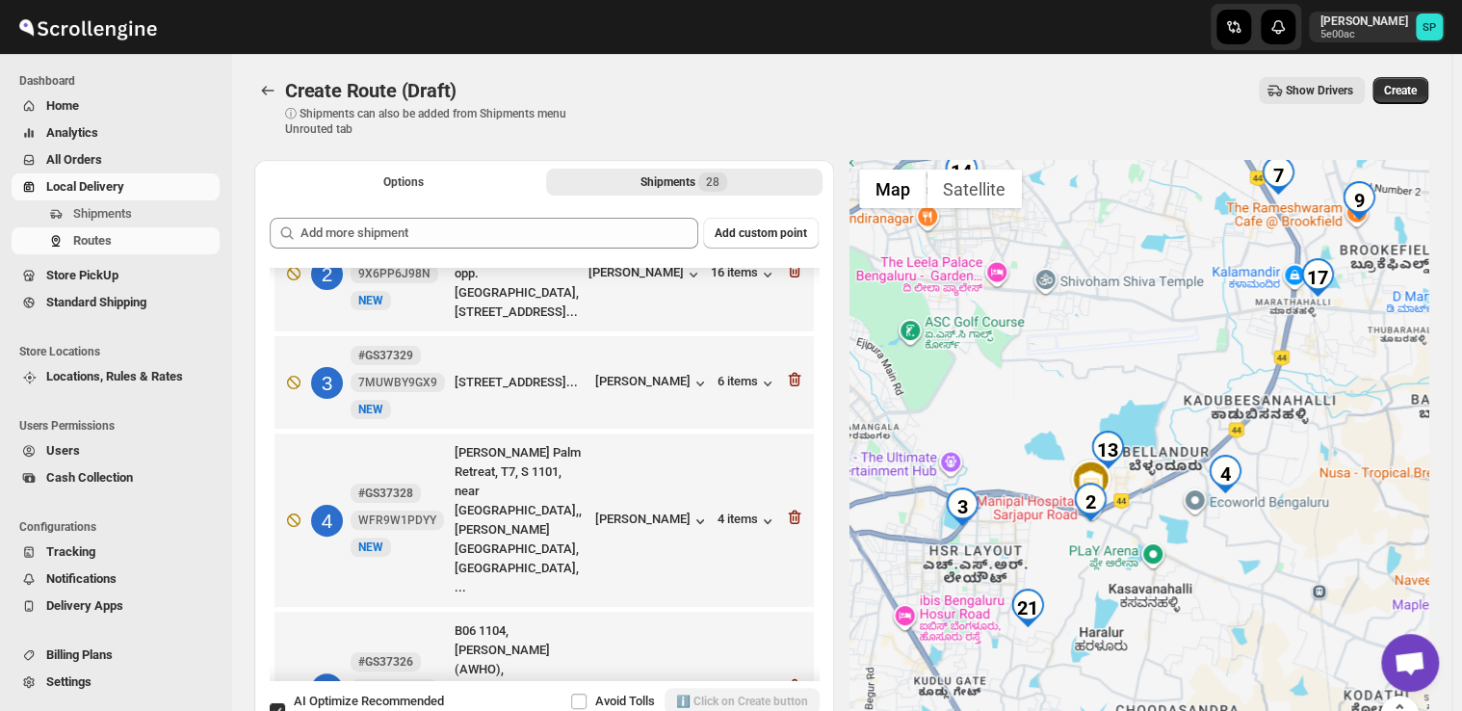
drag, startPoint x: 1292, startPoint y: 454, endPoint x: 1218, endPoint y: 558, distance: 127.2
click at [1218, 558] on div at bounding box center [1140, 458] width 580 height 597
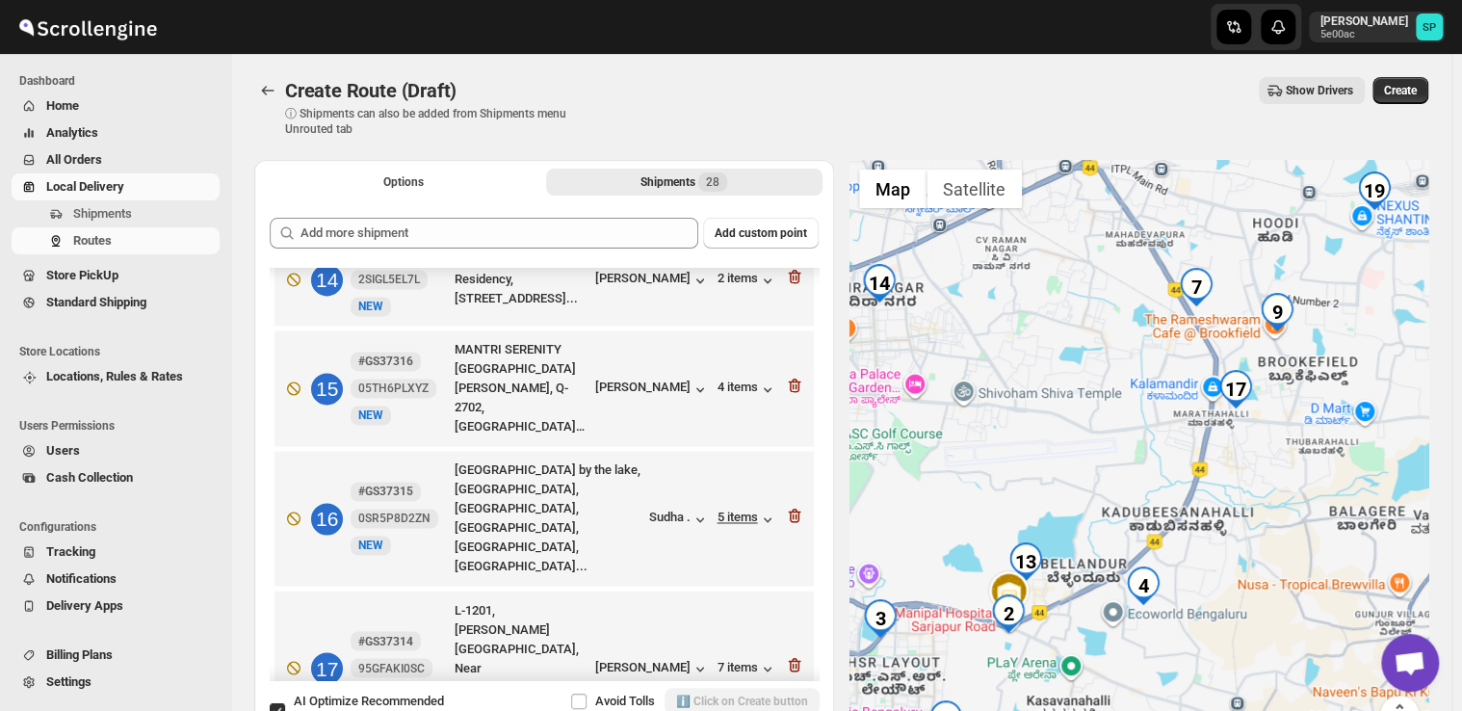
scroll to position [1545, 0]
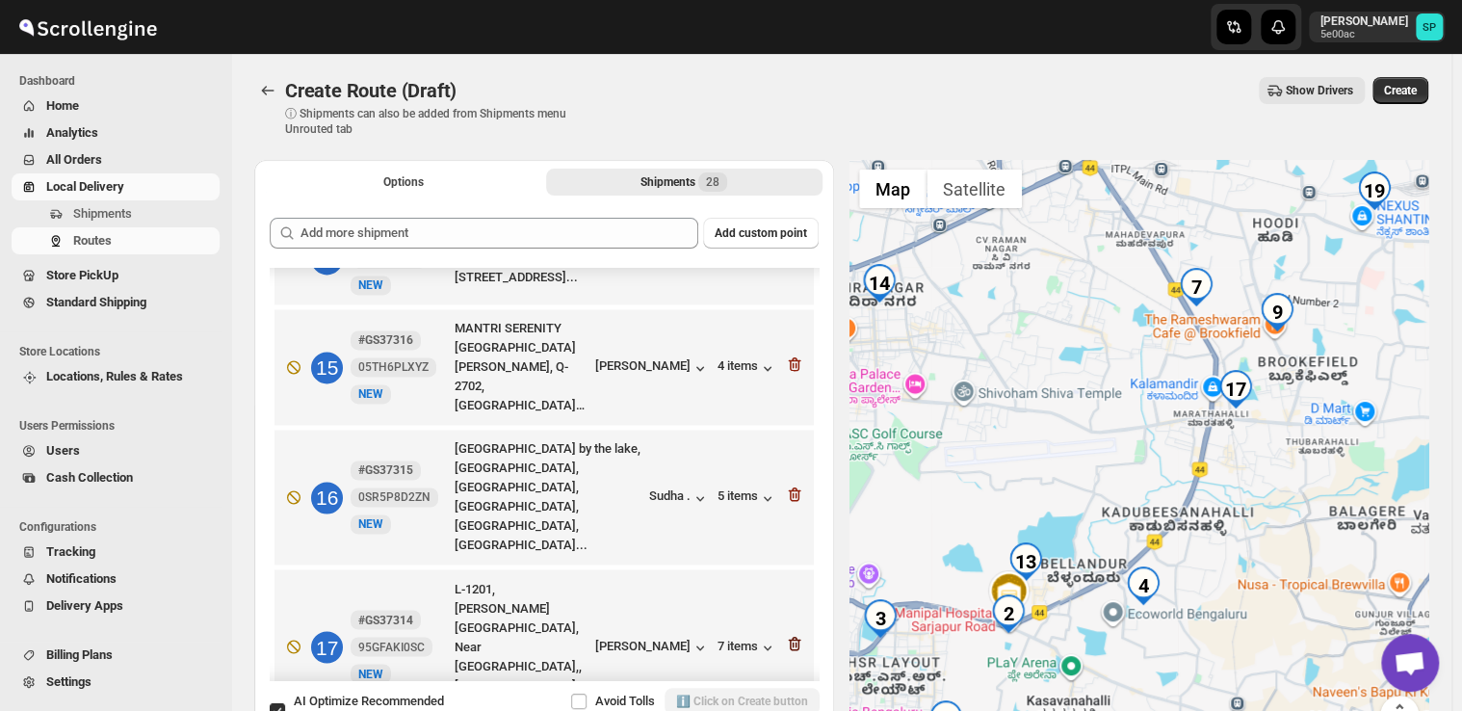
click at [788, 637] on icon "button" at bounding box center [794, 644] width 13 height 14
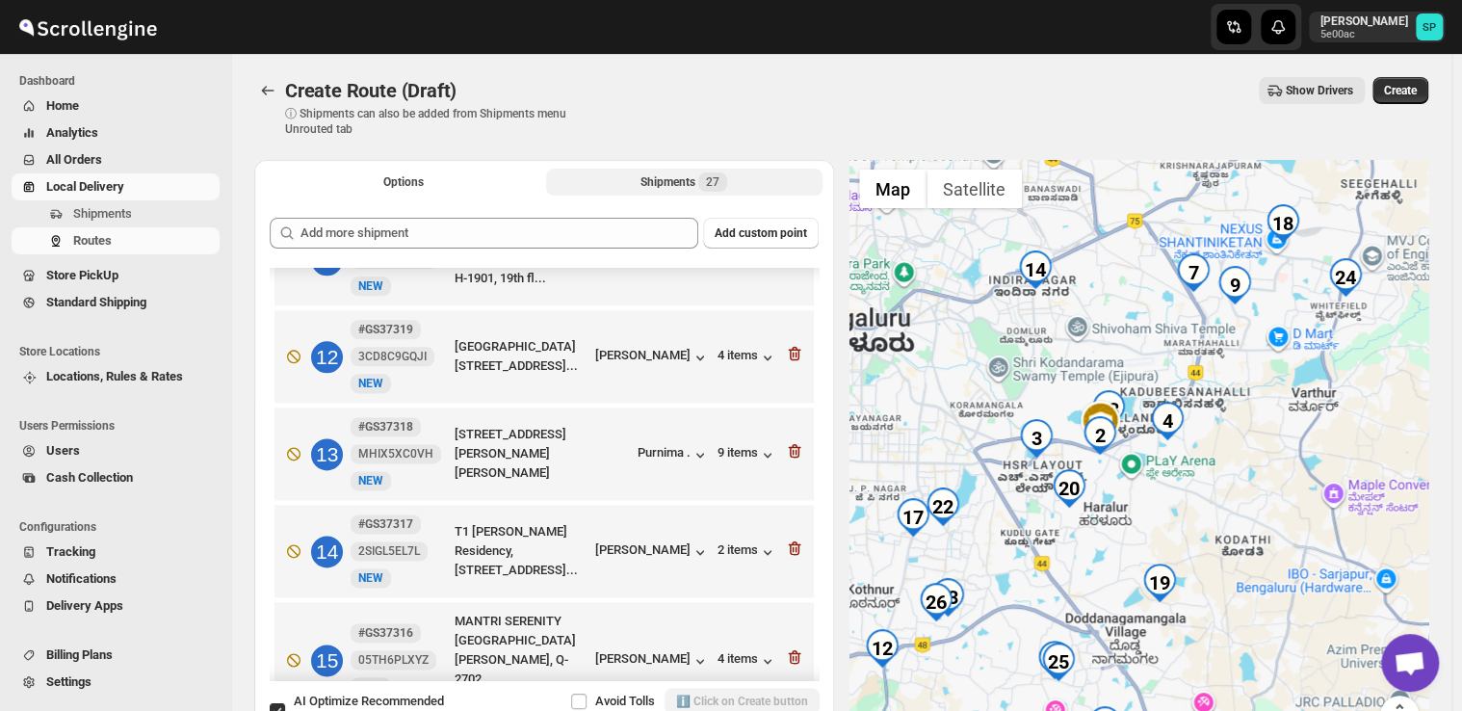
scroll to position [1348, 0]
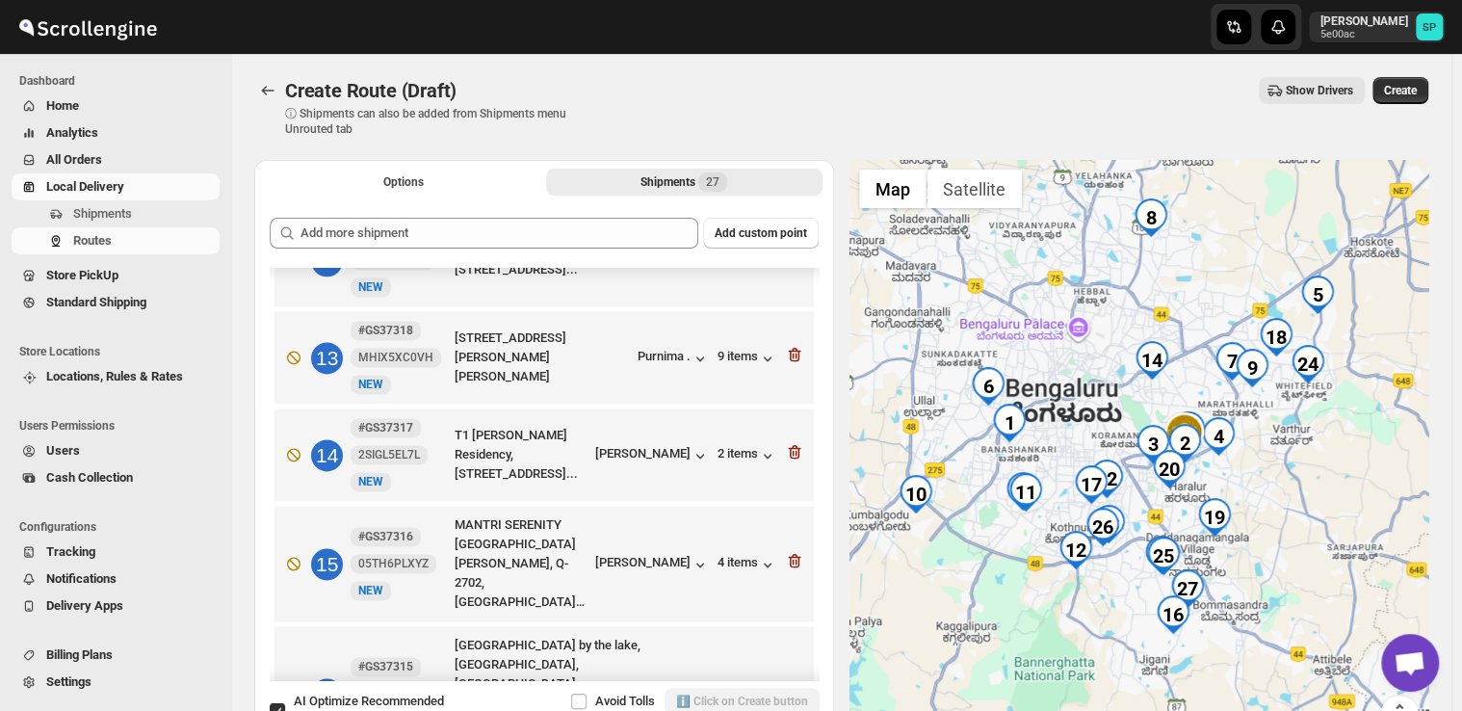
click at [1231, 644] on div at bounding box center [1140, 458] width 580 height 597
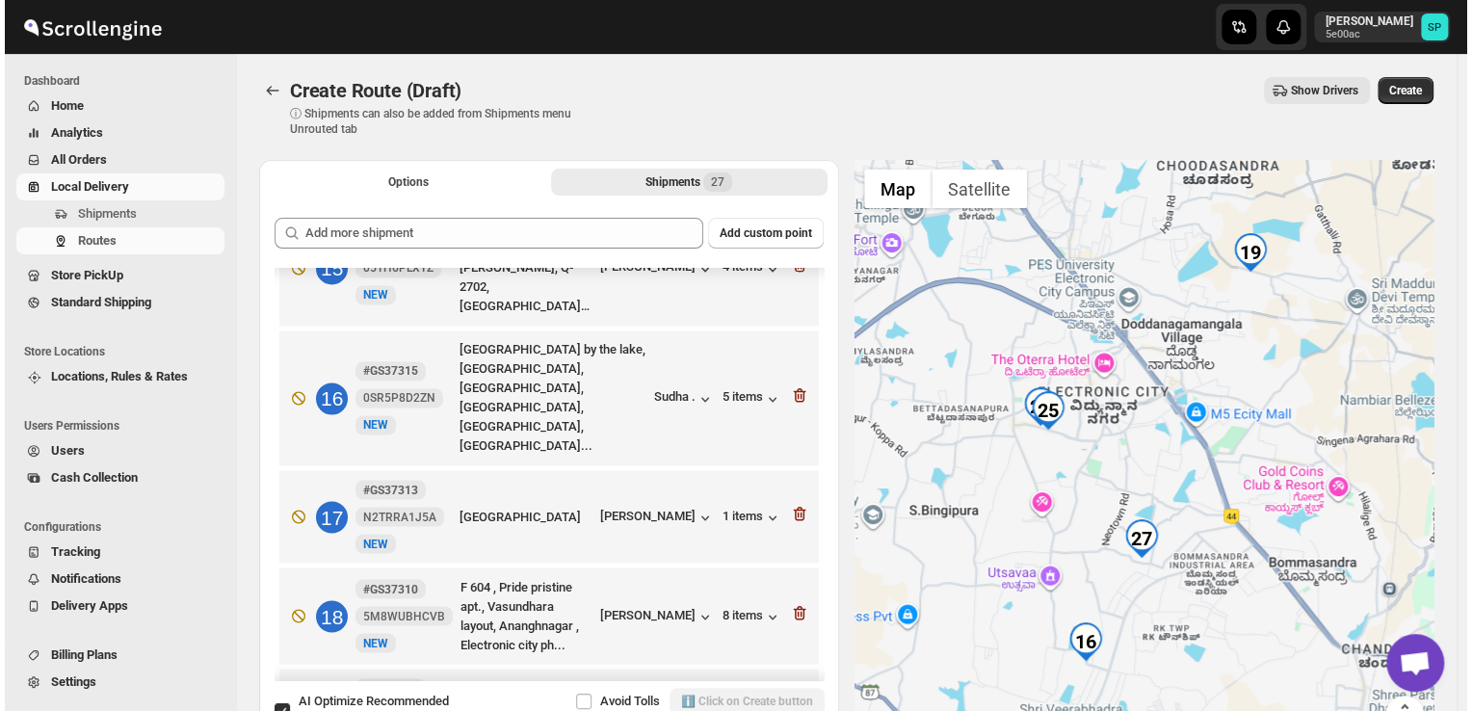
scroll to position [1611, 0]
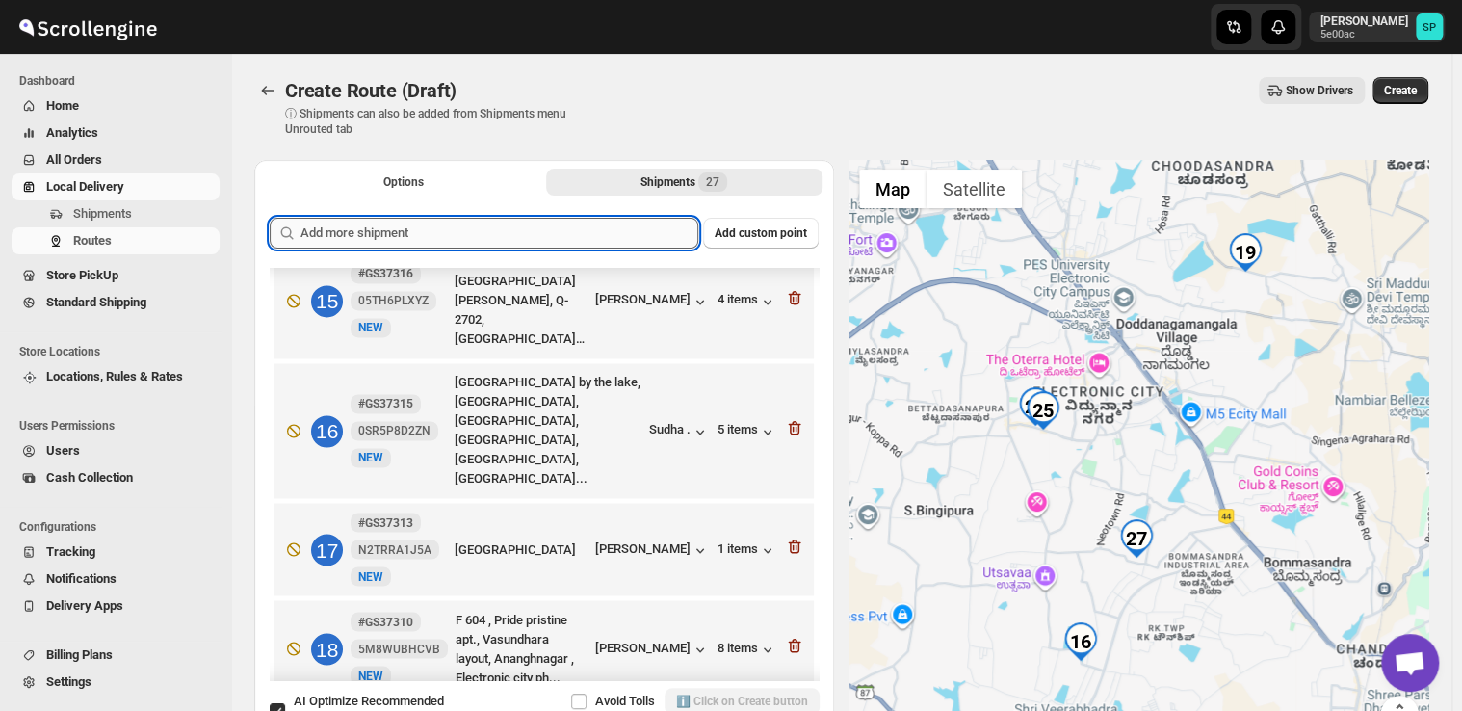
click at [548, 237] on input "text" at bounding box center [500, 233] width 398 height 31
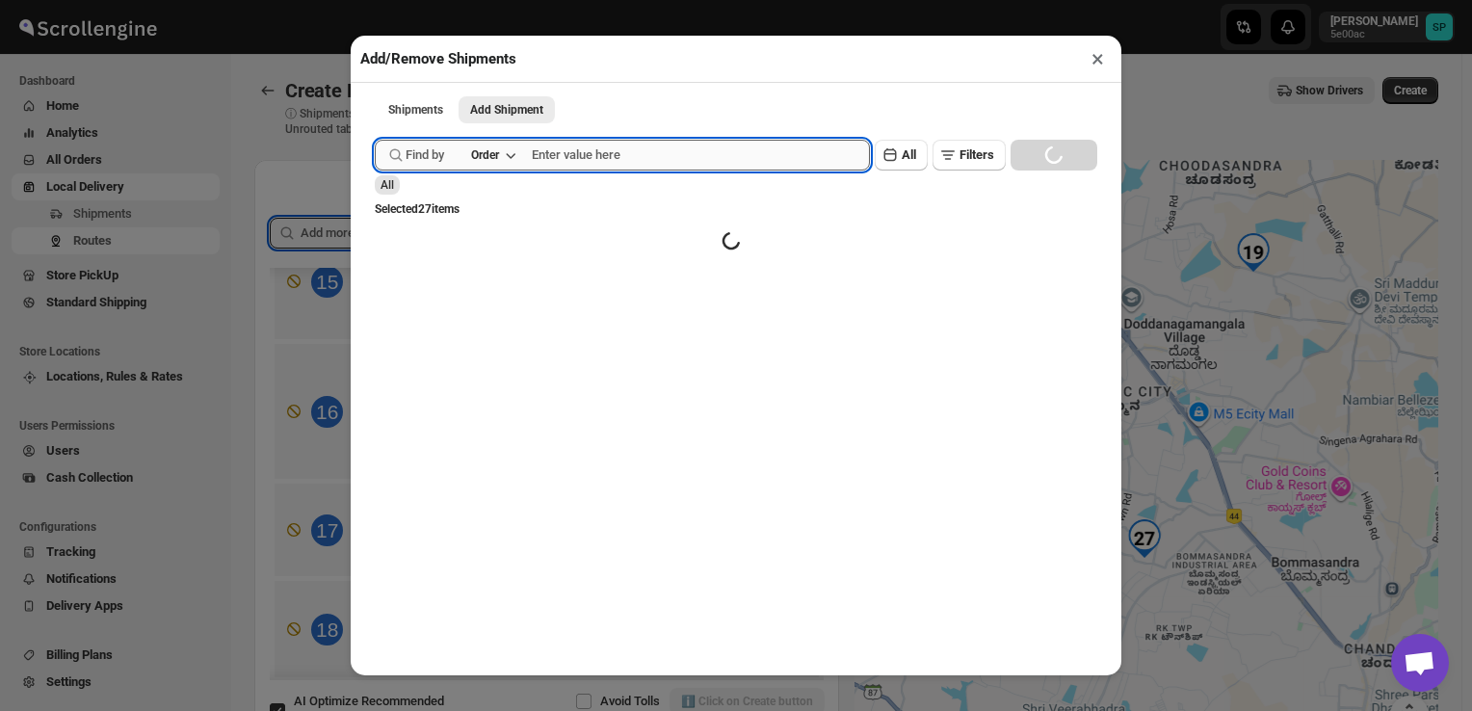
click at [720, 153] on input "text" at bounding box center [701, 155] width 338 height 31
paste input "GS37315"
type input "GS37315"
click at [375, 0] on button "Submit" at bounding box center [402, 10] width 55 height 20
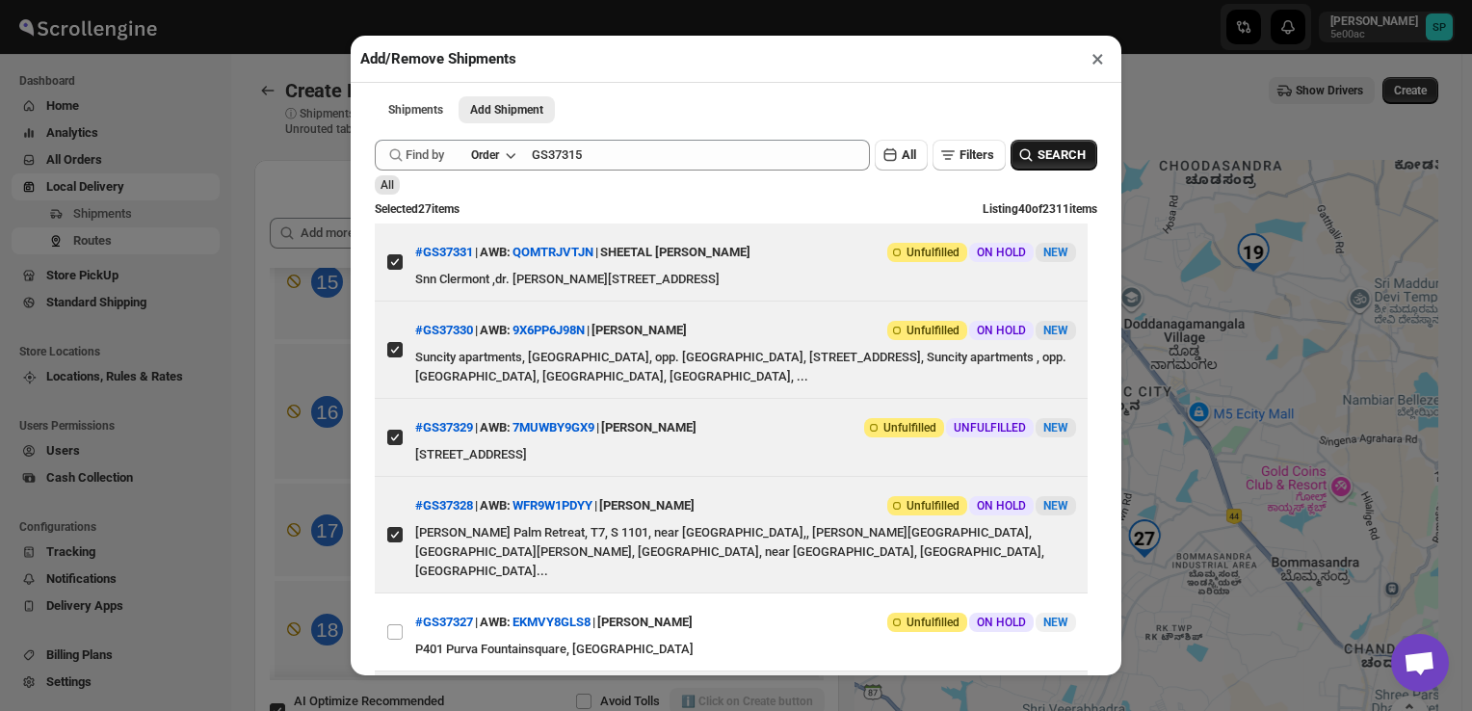
click at [1044, 158] on span "SEARCH" at bounding box center [1061, 154] width 48 height 19
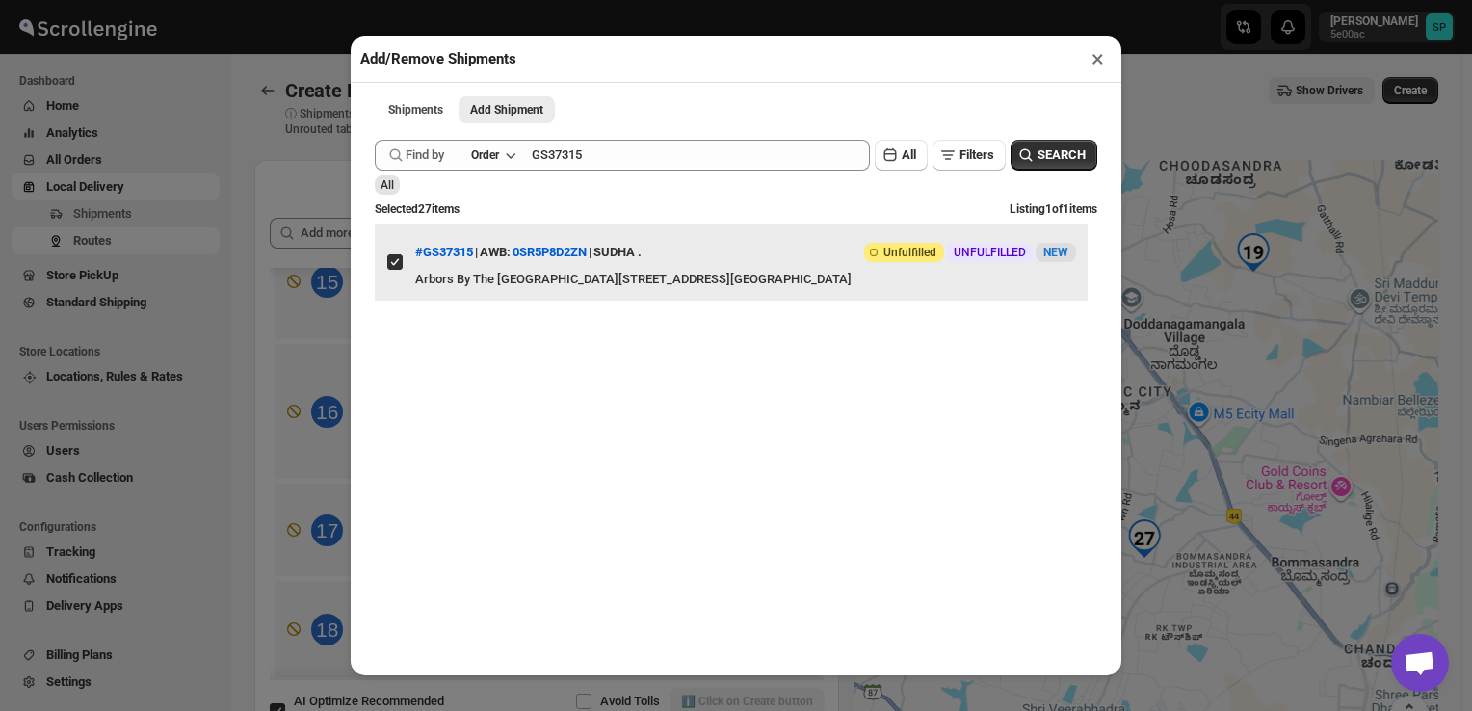
click at [395, 264] on input "View details for 68ab28a4fc41024ff29d2c39" at bounding box center [394, 261] width 15 height 15
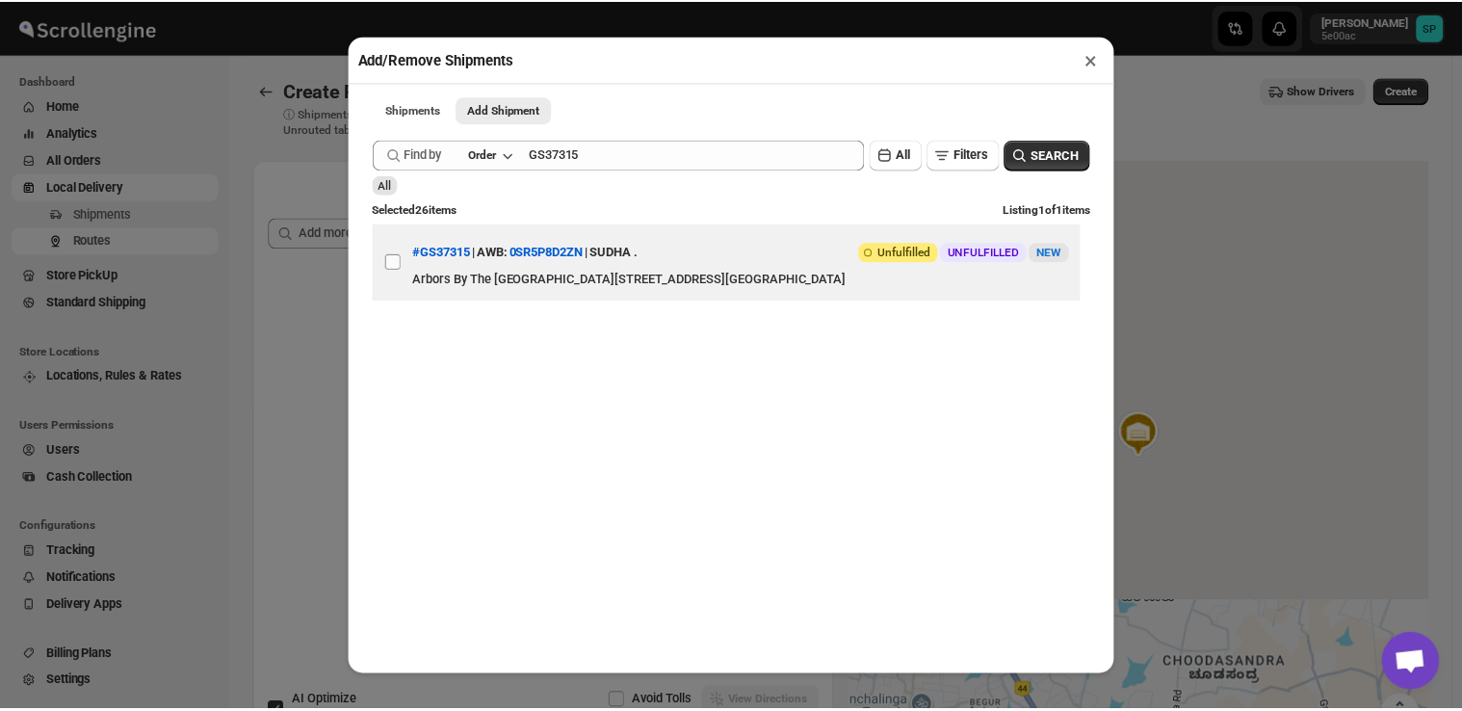
scroll to position [0, 0]
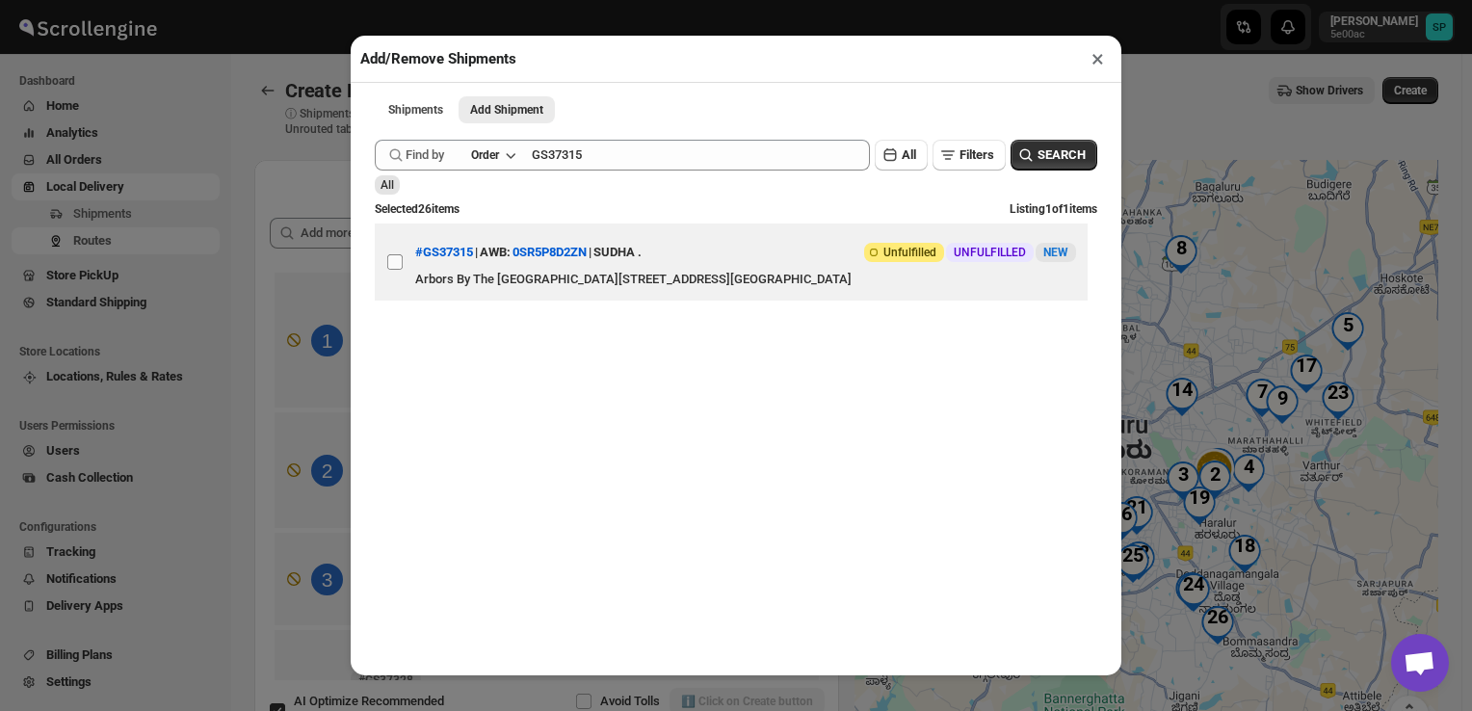
click at [395, 268] on input "View details for 68ab28a4fc41024ff29d2c39" at bounding box center [394, 261] width 15 height 15
checkbox input "true"
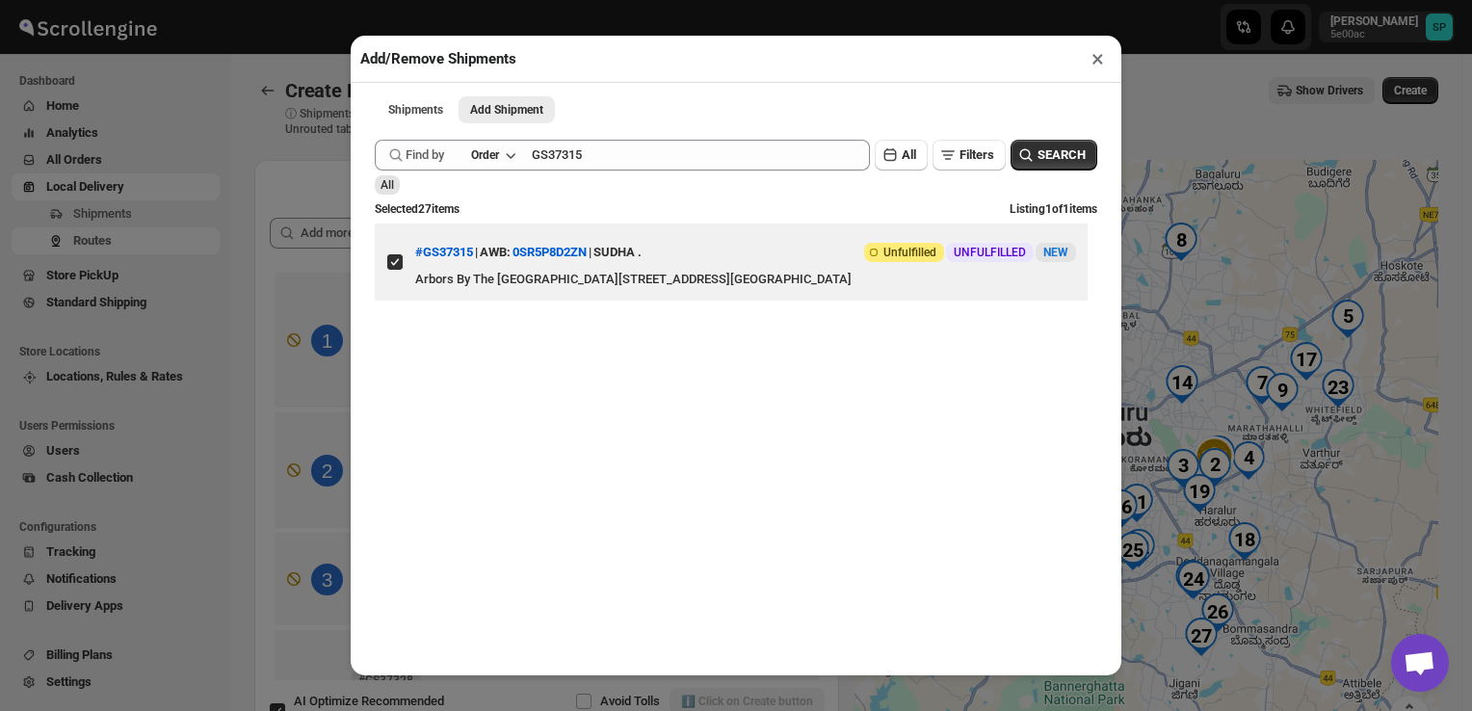
click at [1098, 60] on button "×" at bounding box center [1098, 58] width 28 height 27
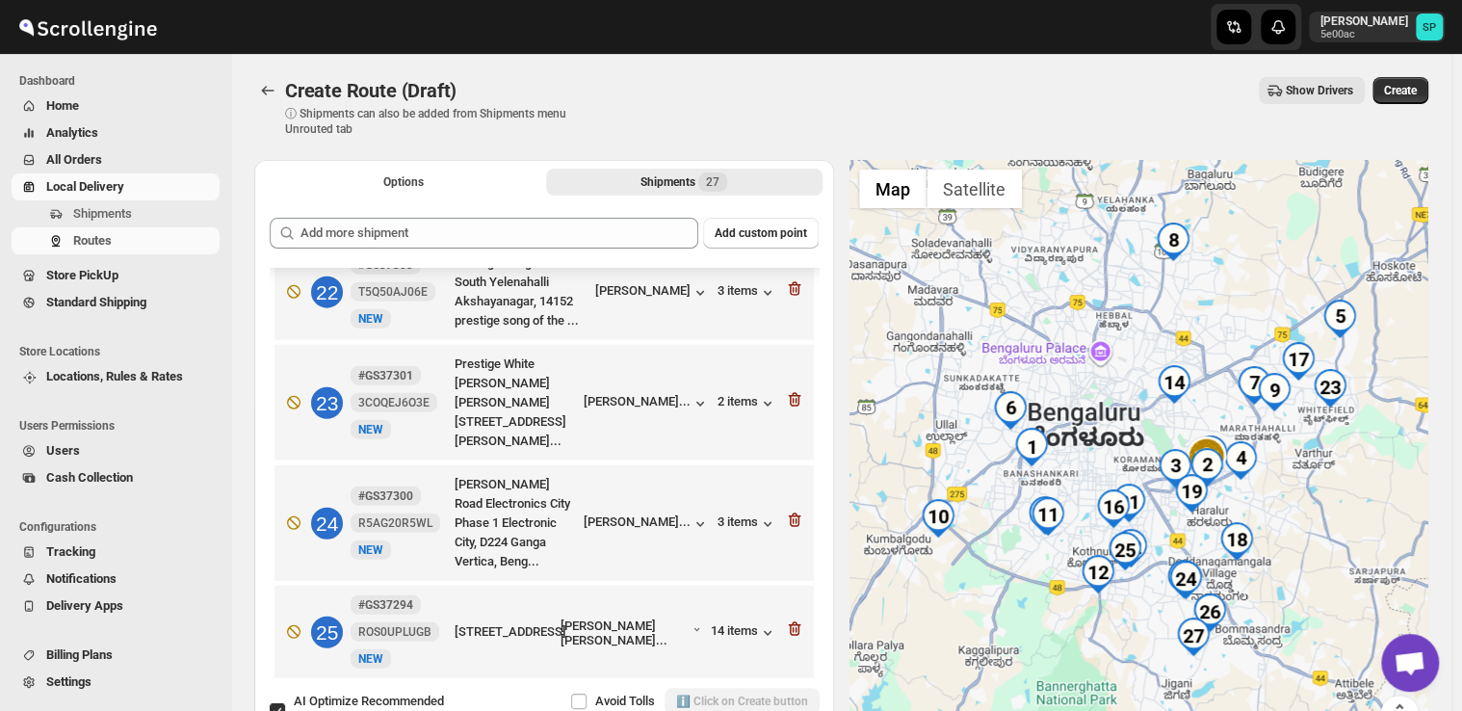
scroll to position [2478, 0]
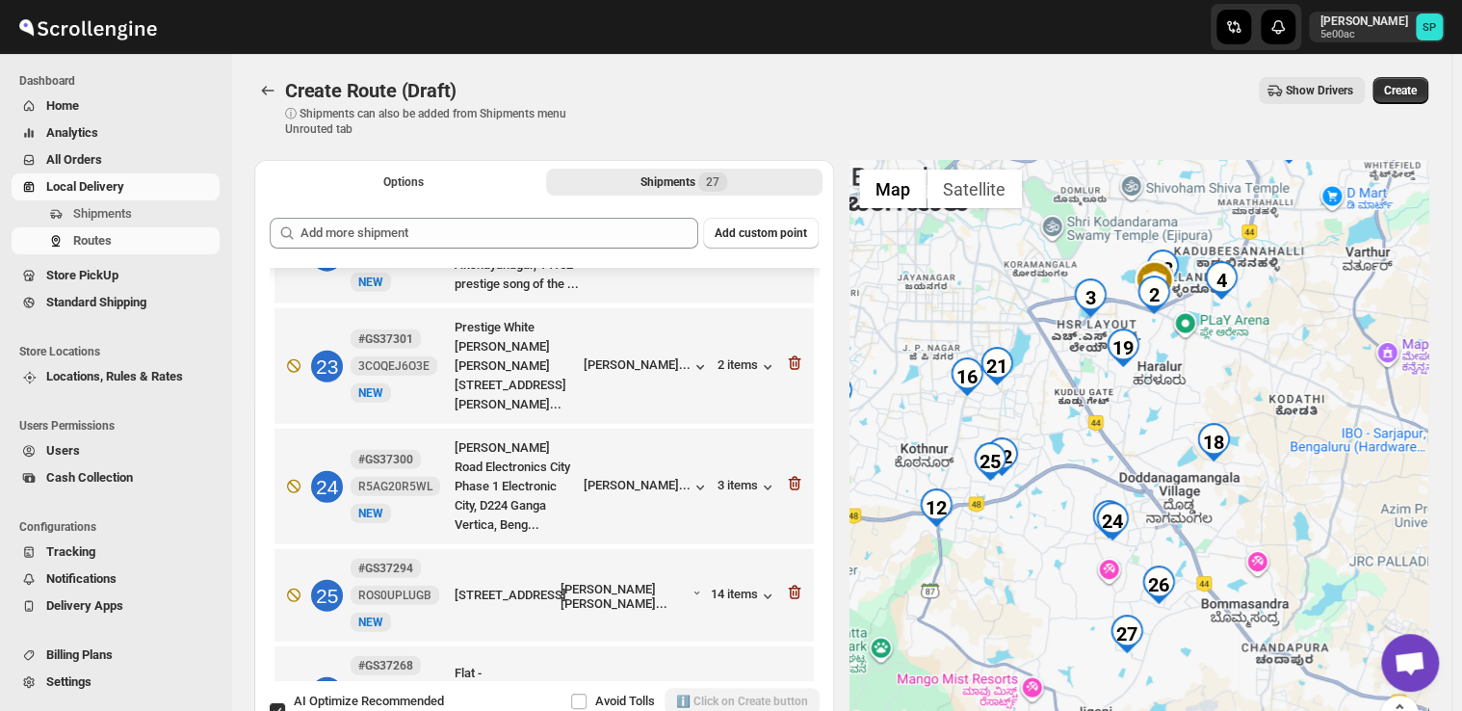
drag, startPoint x: 1223, startPoint y: 660, endPoint x: 1224, endPoint y: 641, distance: 18.3
click at [1224, 641] on div at bounding box center [1140, 458] width 580 height 597
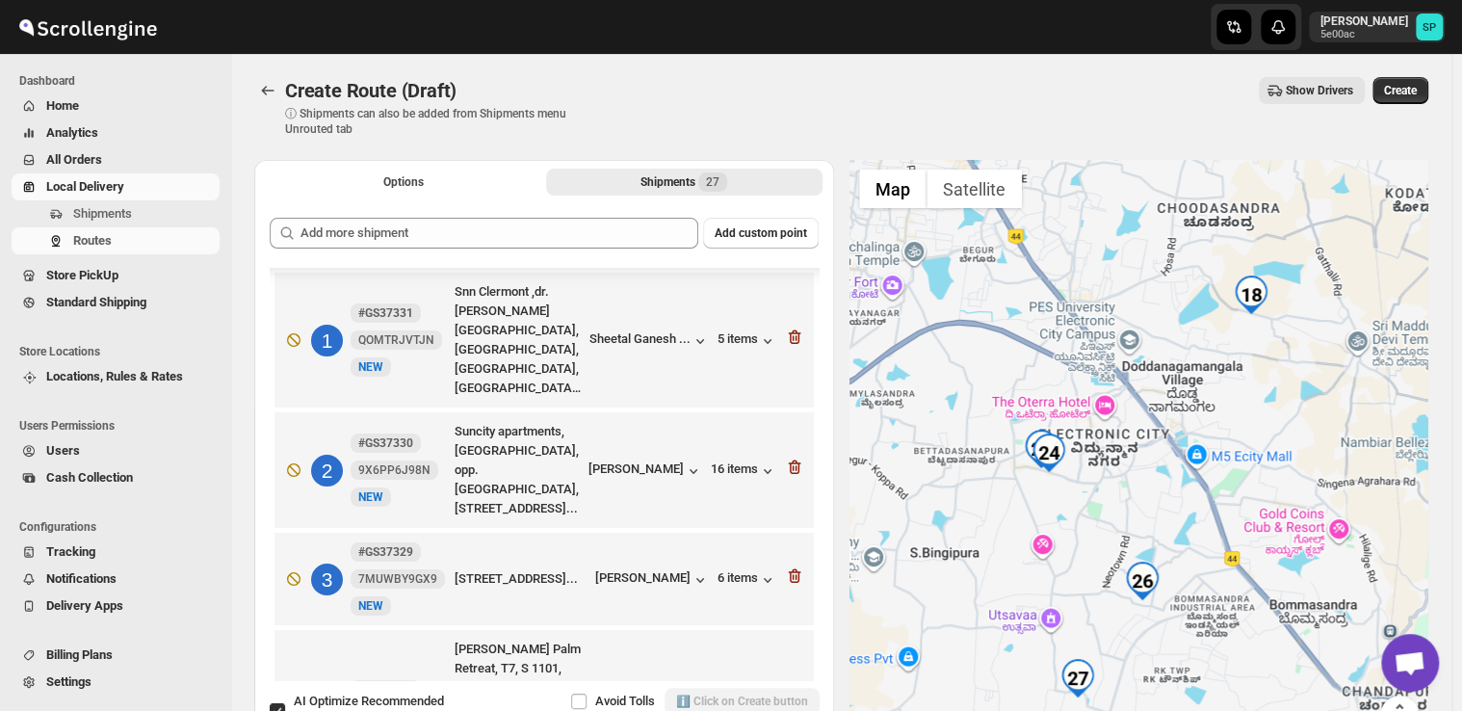
scroll to position [2478, 0]
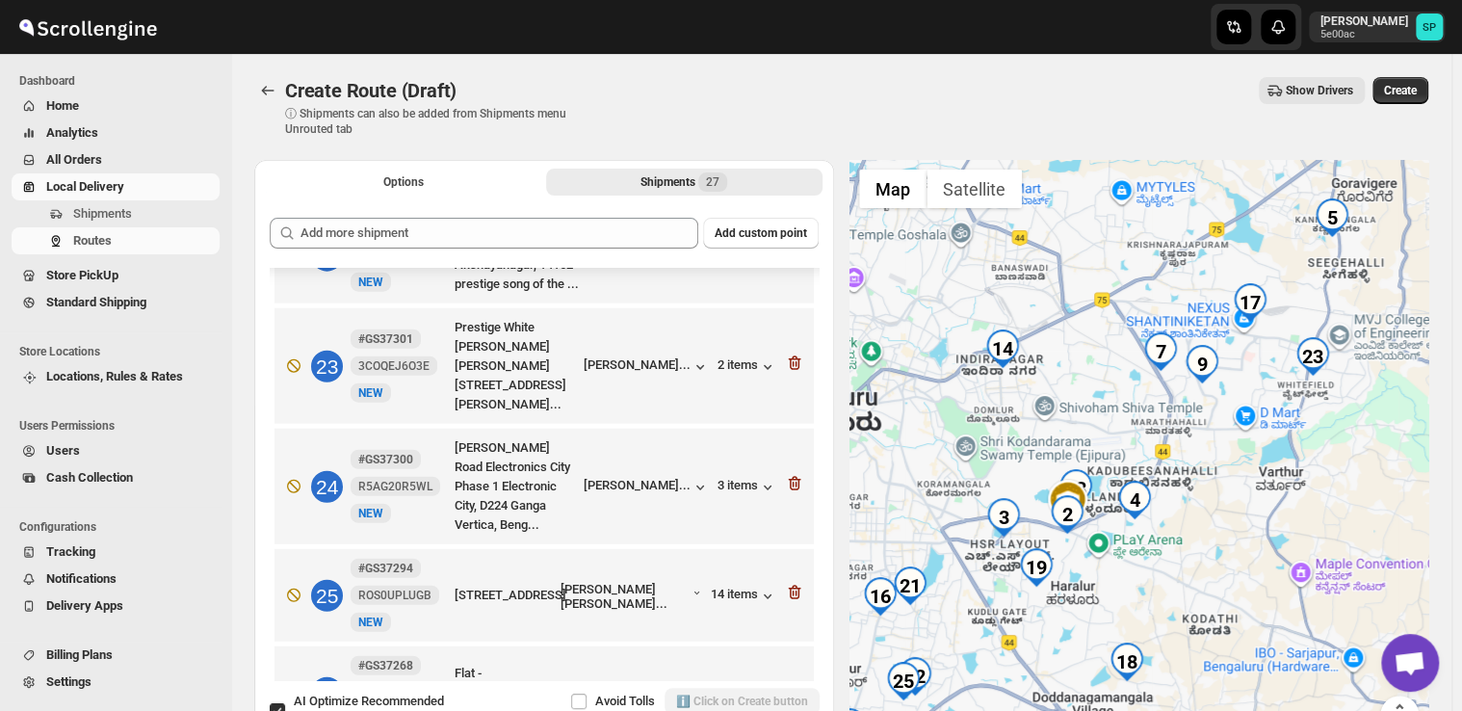
drag, startPoint x: 1300, startPoint y: 420, endPoint x: 1216, endPoint y: 638, distance: 233.6
click at [1215, 641] on div at bounding box center [1140, 458] width 580 height 597
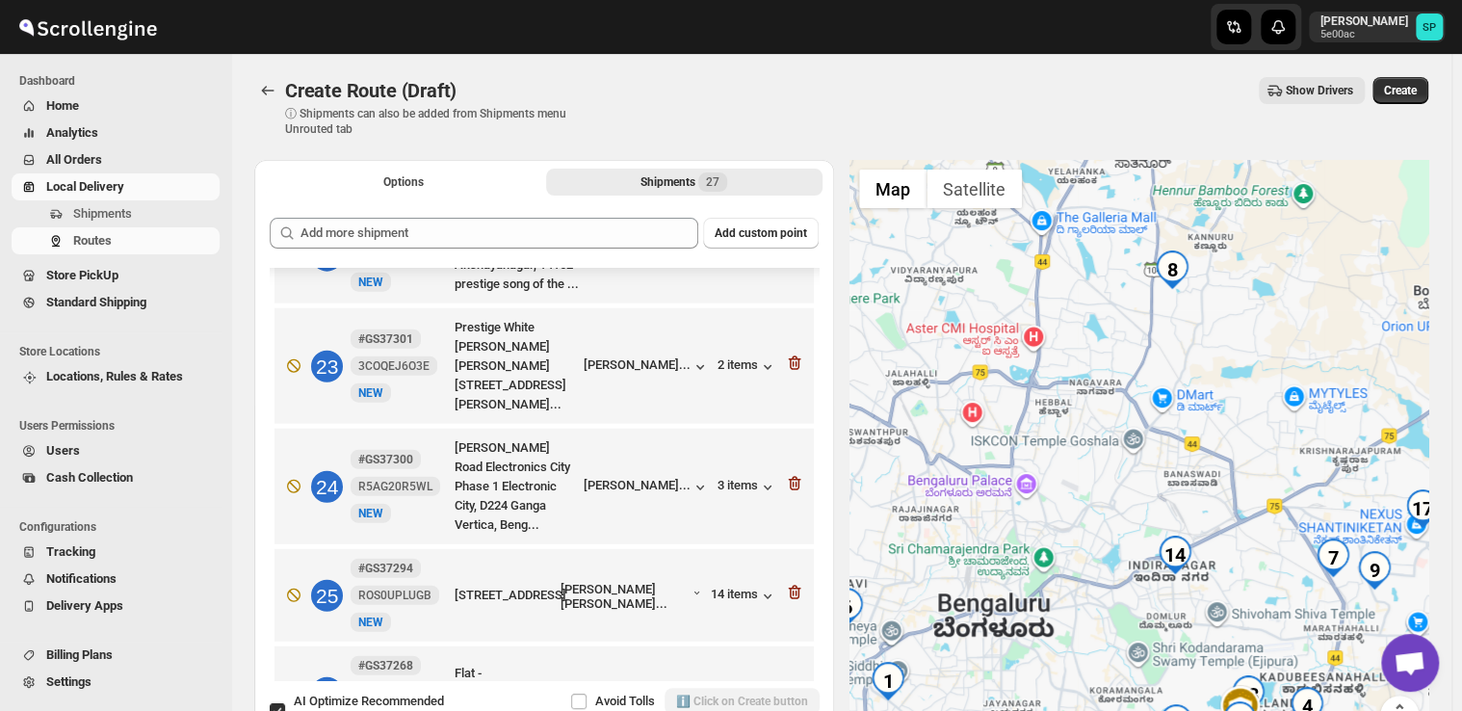
drag, startPoint x: 1050, startPoint y: 423, endPoint x: 1227, endPoint y: 627, distance: 270.4
click at [1227, 627] on div at bounding box center [1140, 458] width 580 height 597
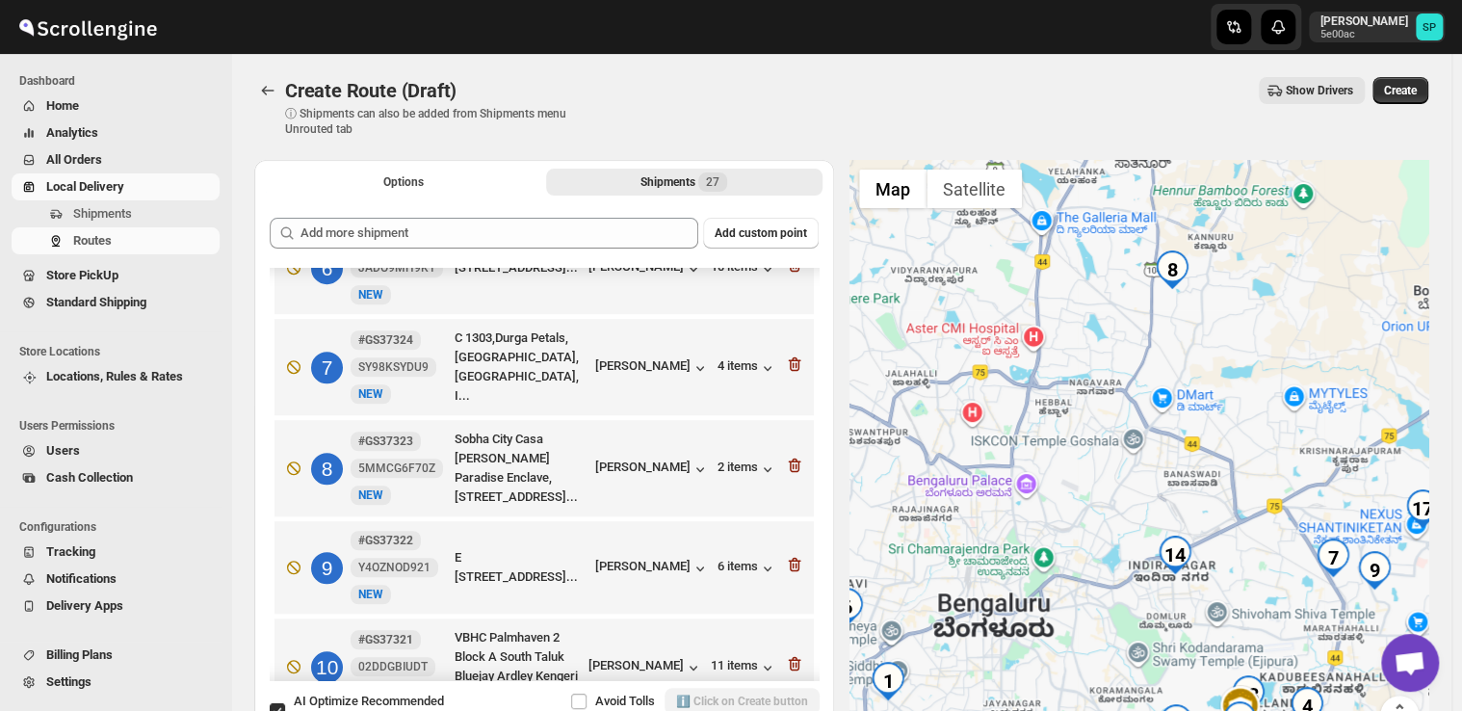
scroll to position [745, 0]
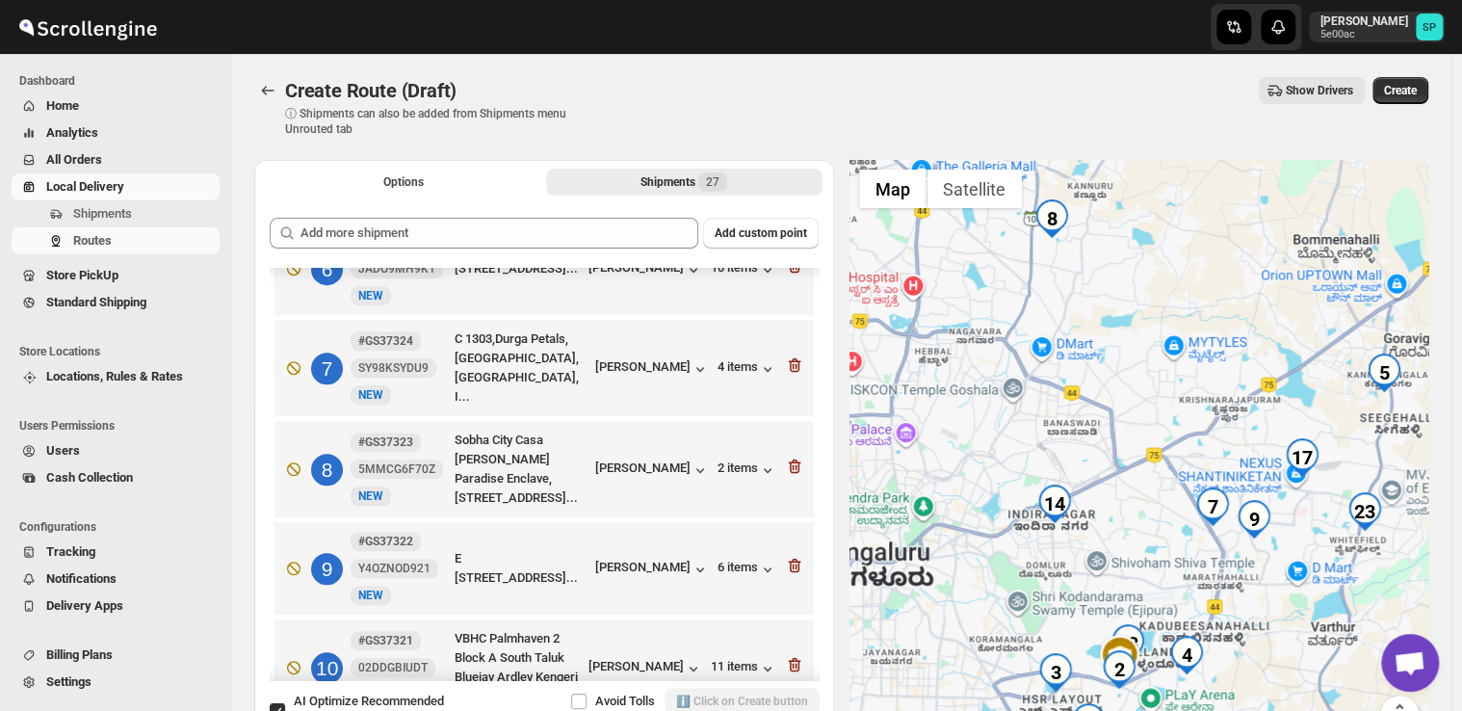
drag, startPoint x: 1257, startPoint y: 471, endPoint x: 1137, endPoint y: 417, distance: 131.9
click at [1137, 417] on div at bounding box center [1140, 458] width 580 height 597
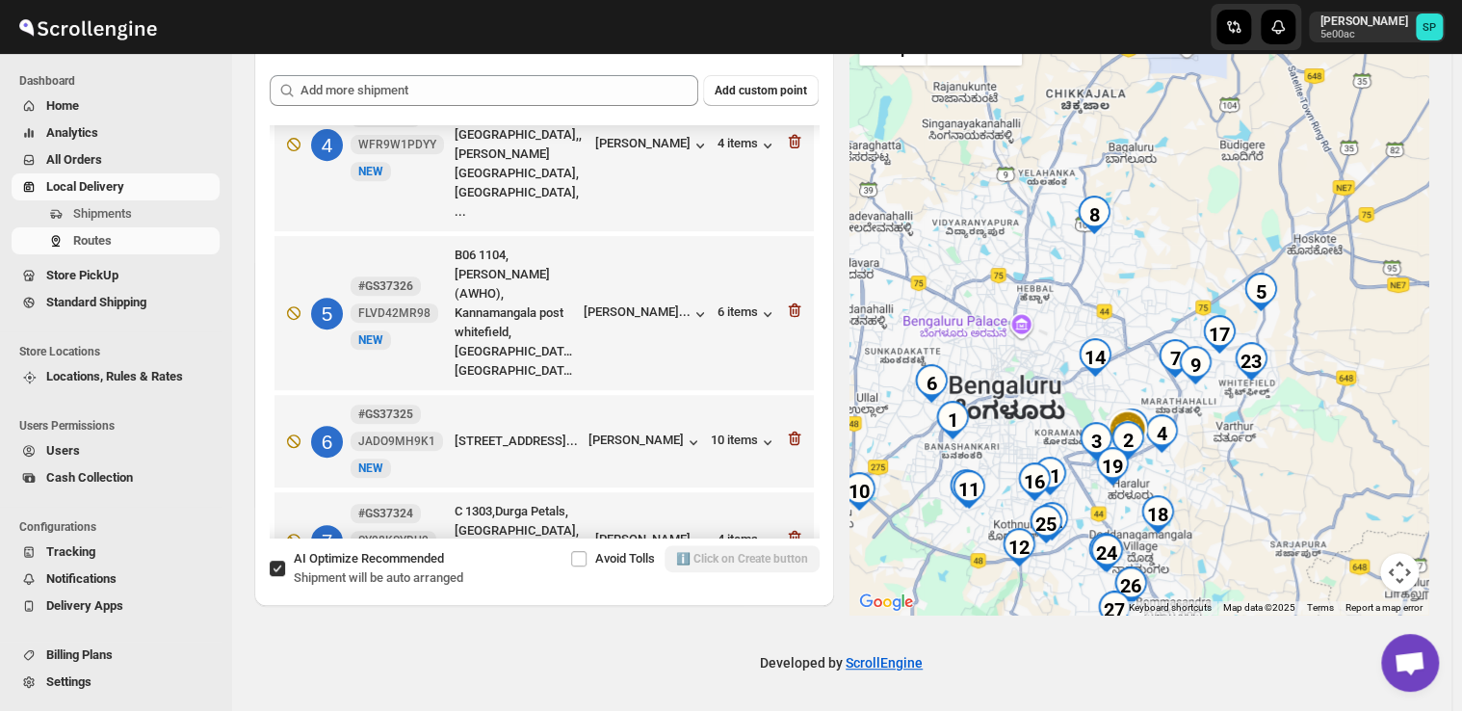
scroll to position [482, 0]
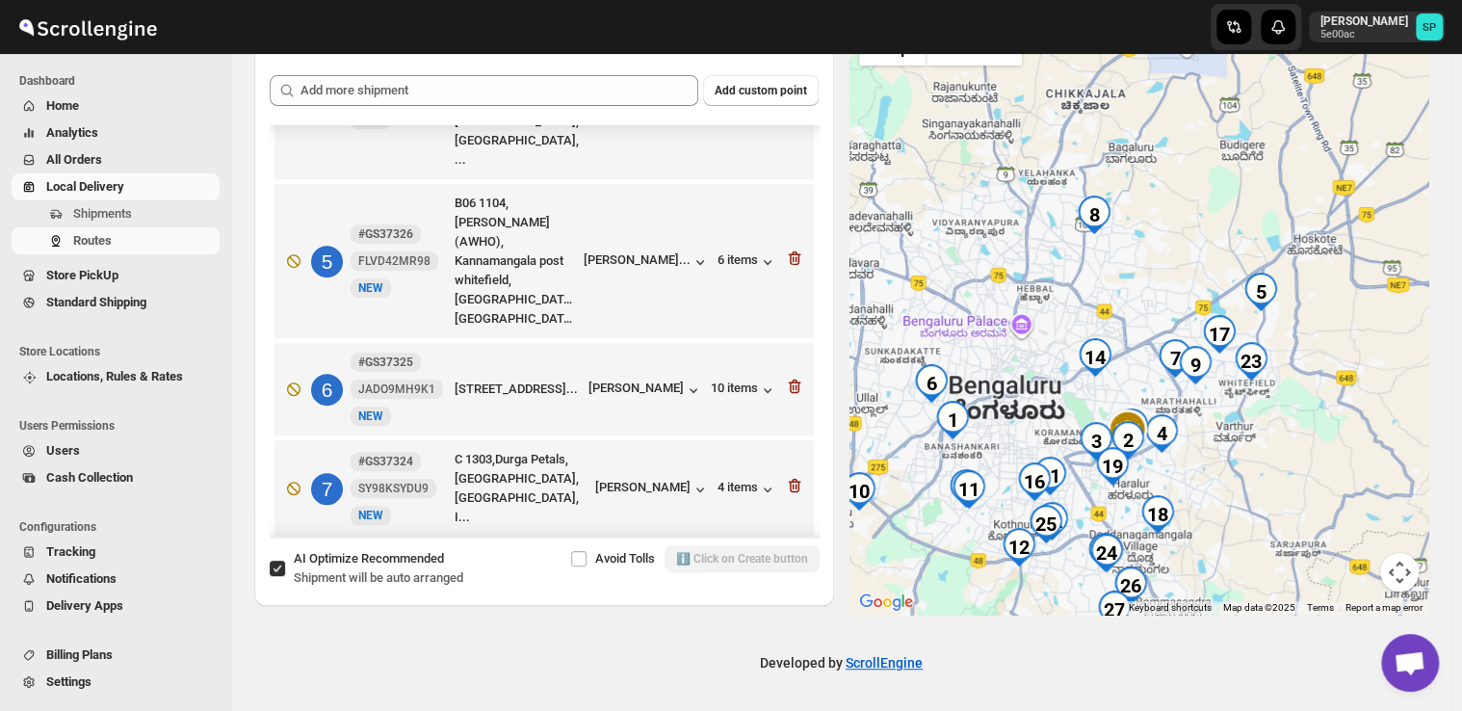
click at [785, 577] on icon "button" at bounding box center [794, 586] width 19 height 19
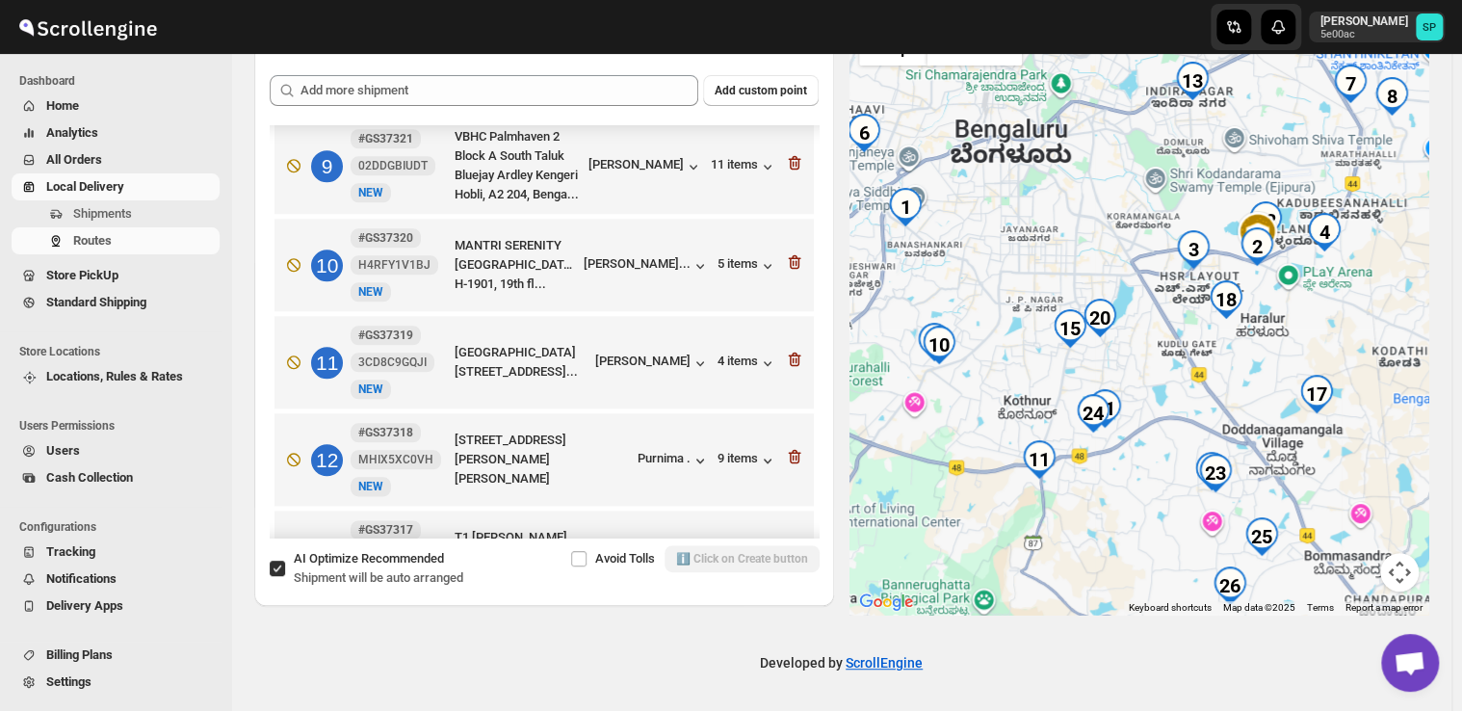
scroll to position [1060, 0]
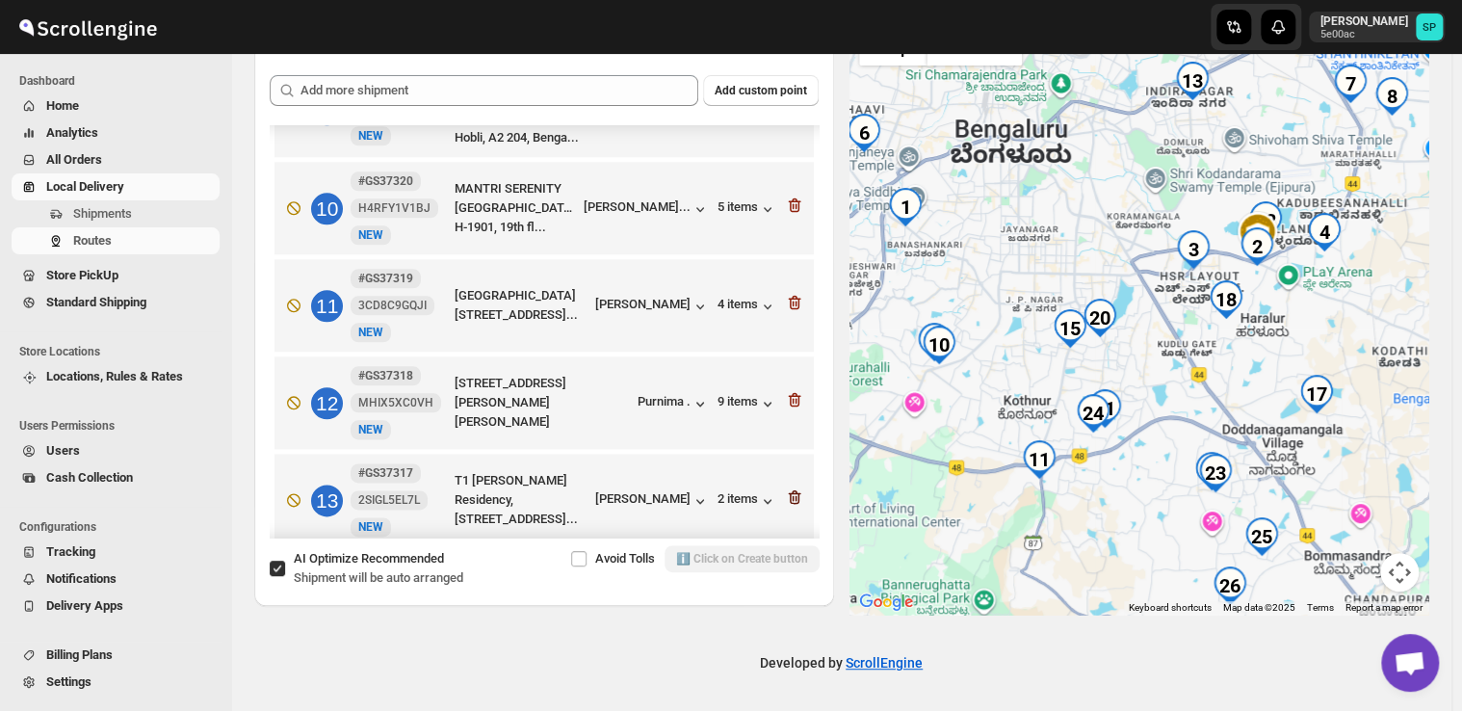
click at [786, 487] on icon "button" at bounding box center [794, 496] width 19 height 19
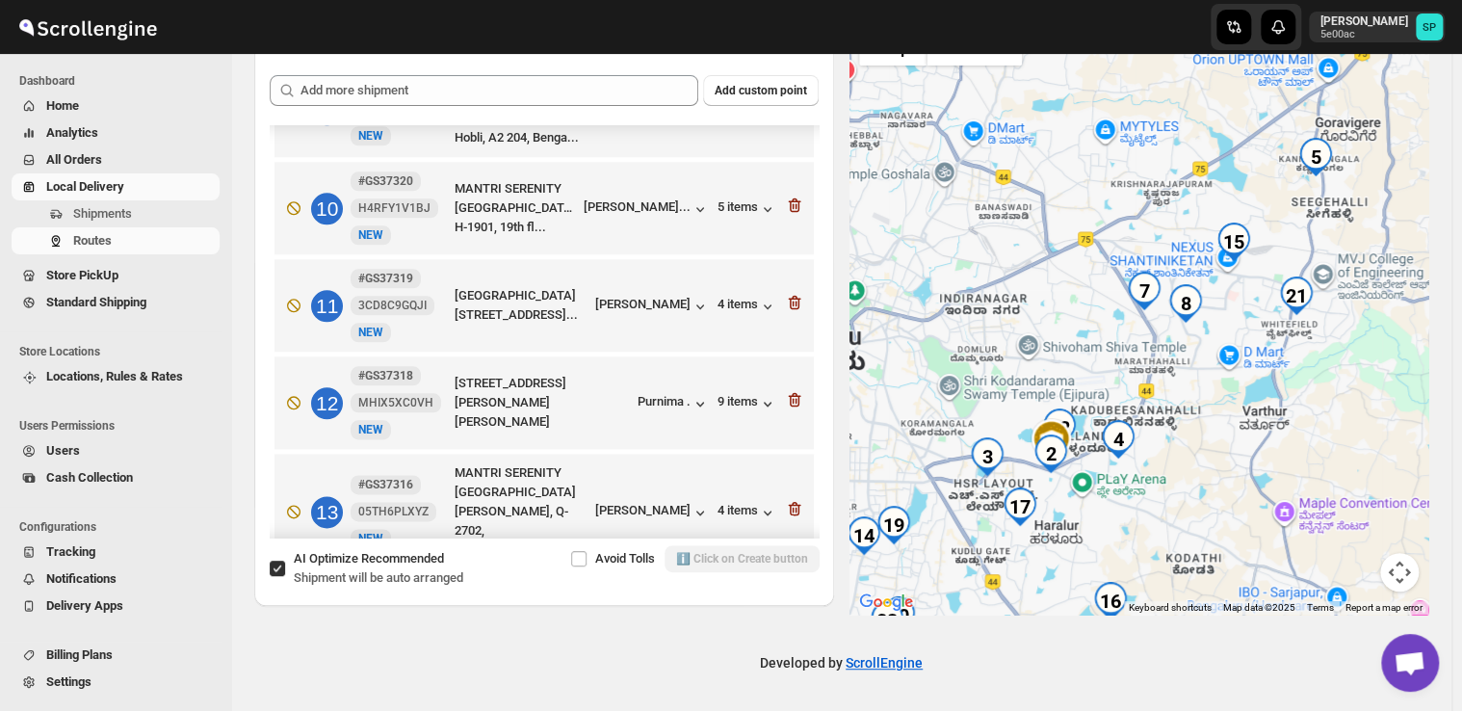
drag, startPoint x: 1294, startPoint y: 304, endPoint x: 1164, endPoint y: 477, distance: 216.0
click at [1164, 477] on div at bounding box center [1140, 315] width 580 height 597
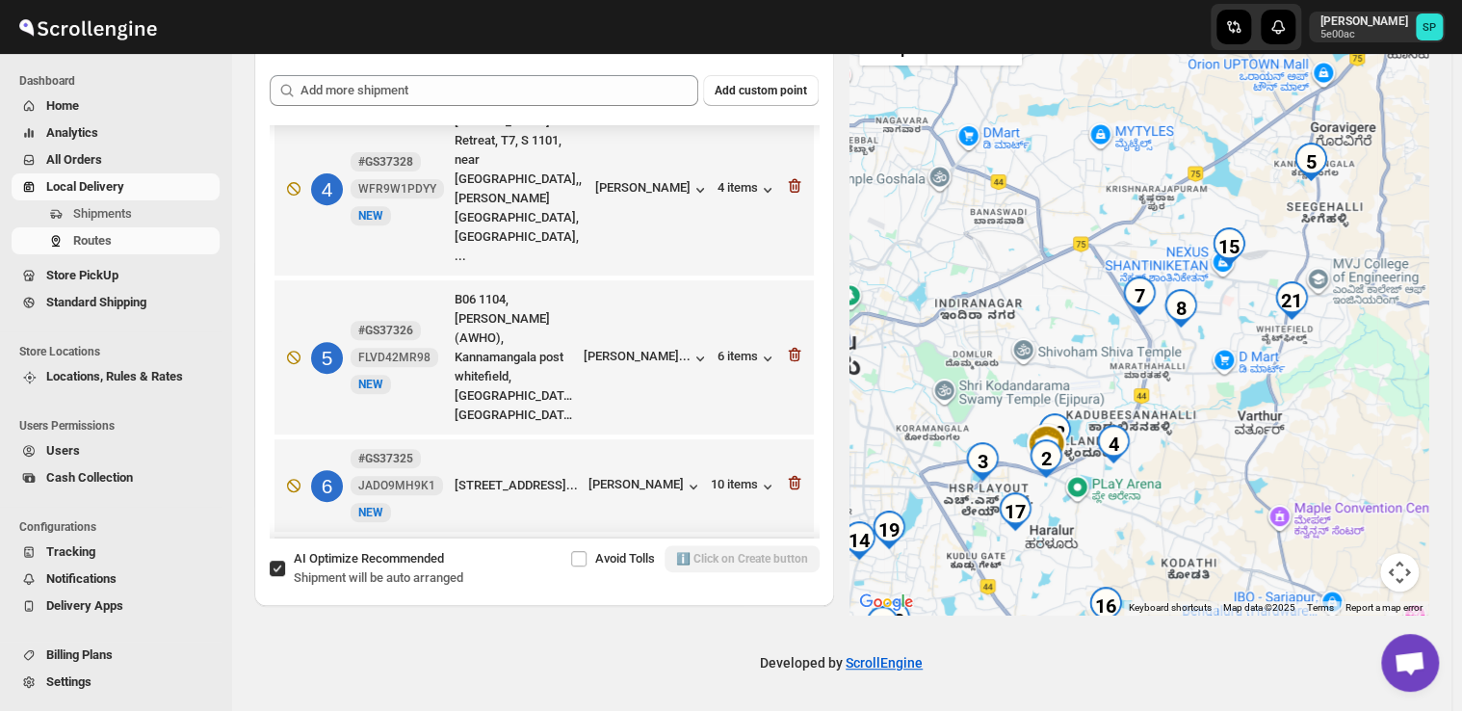
scroll to position [289, 0]
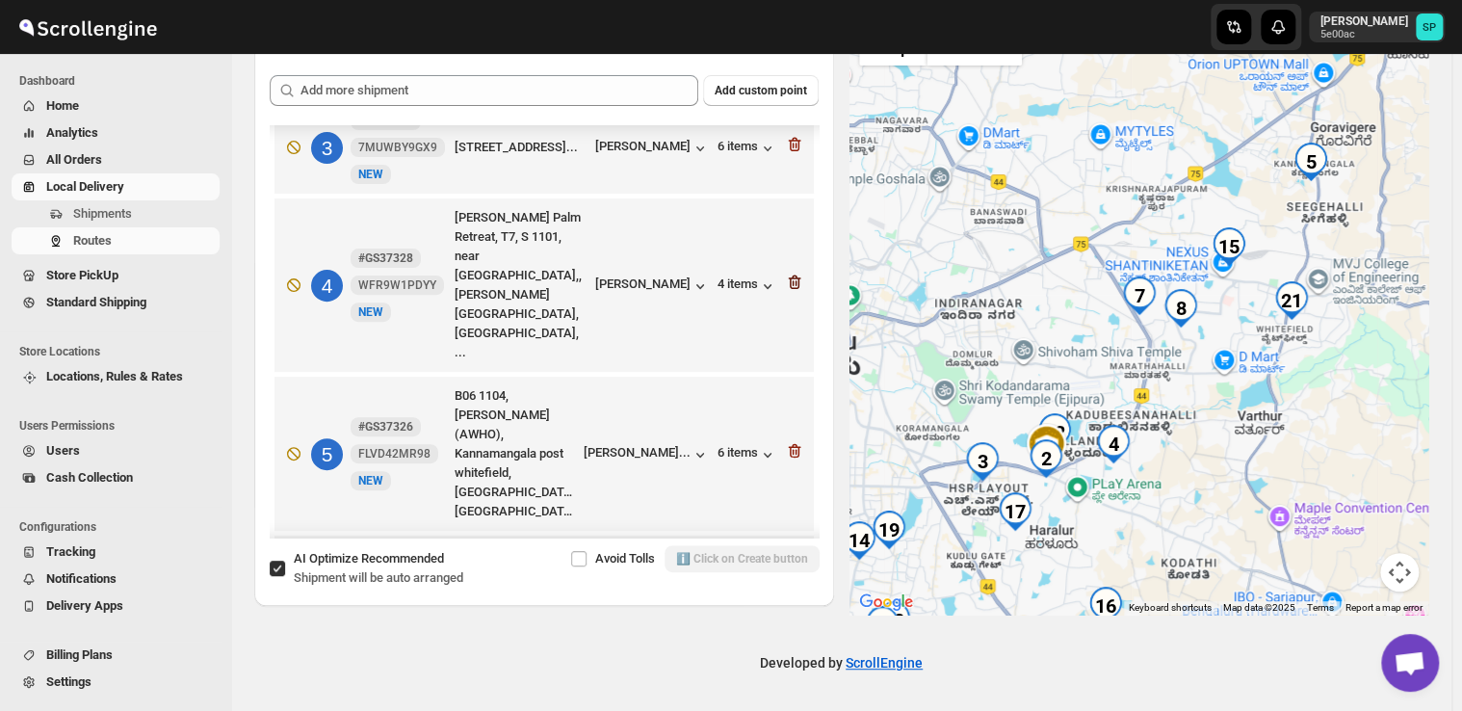
click at [788, 275] on icon "button" at bounding box center [794, 282] width 13 height 14
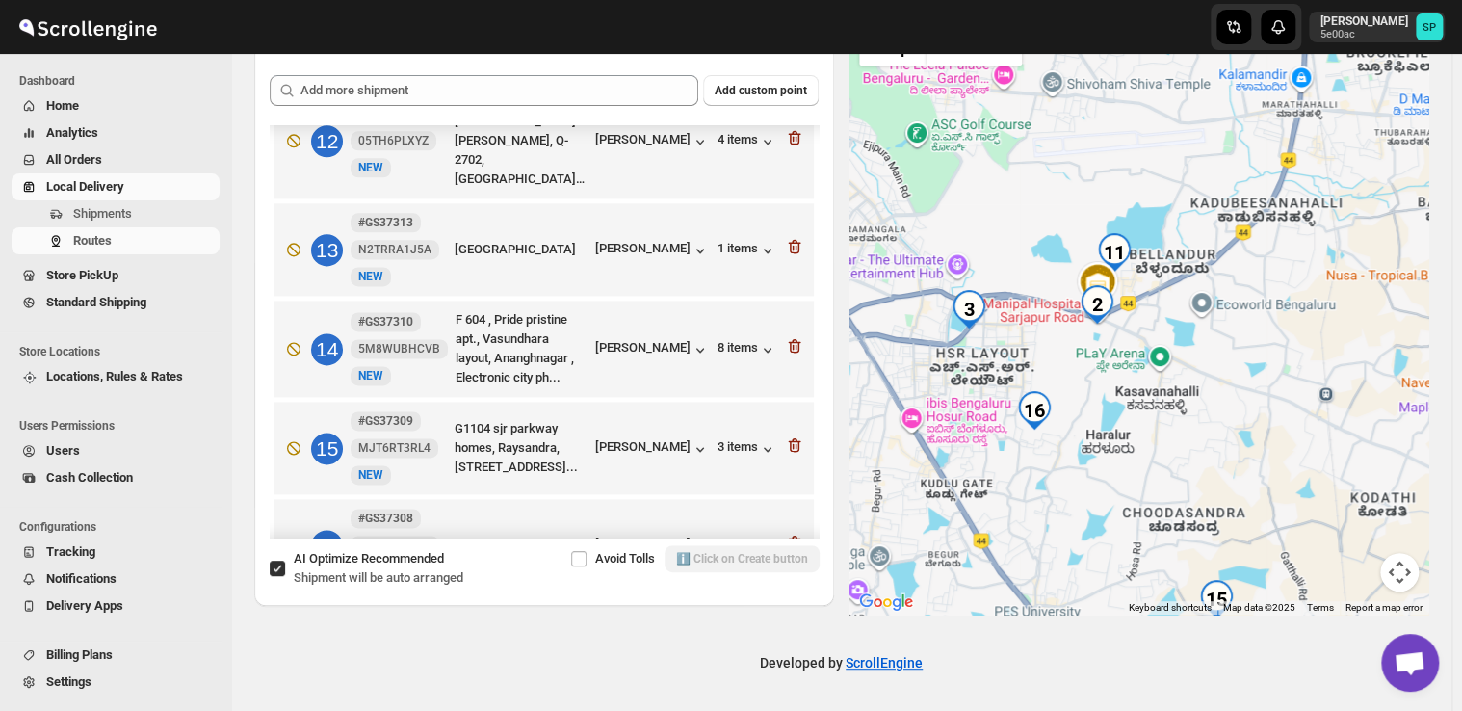
scroll to position [1060, 0]
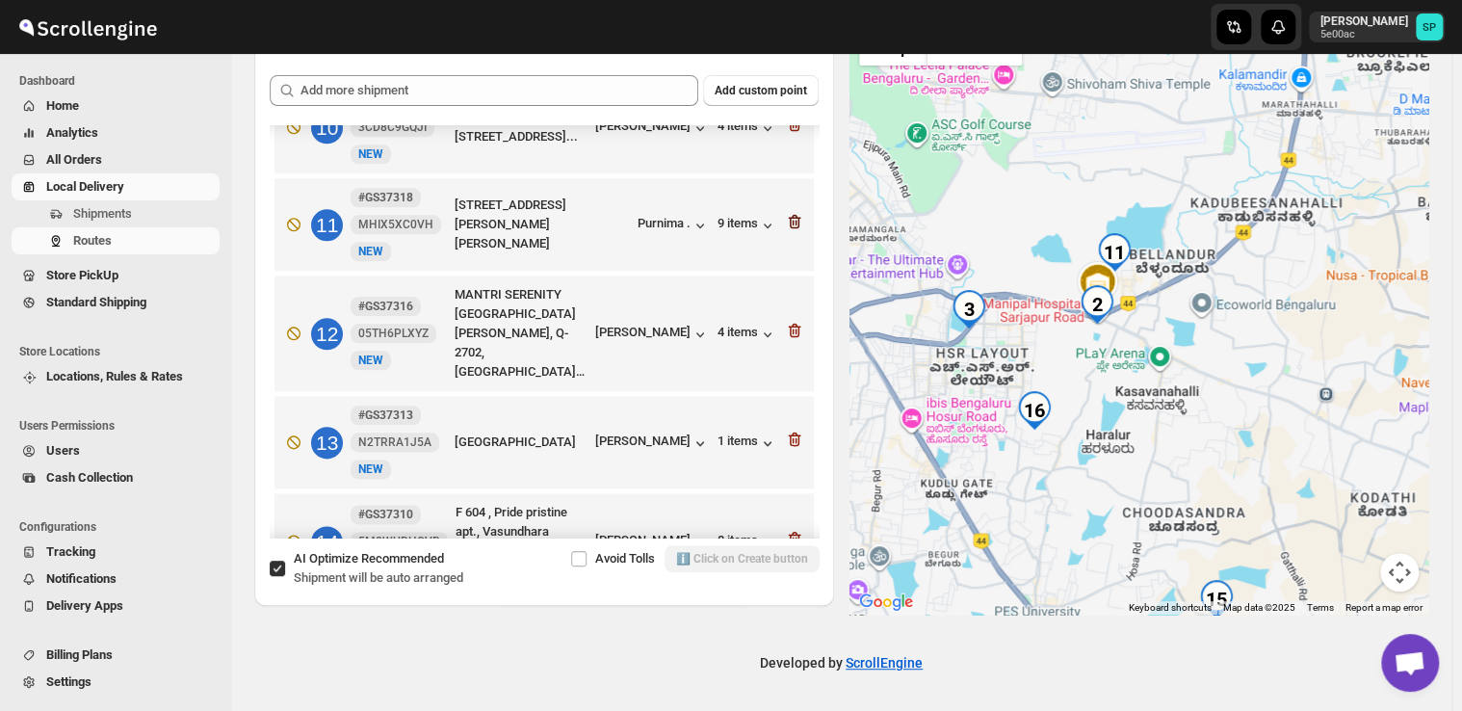
click at [789, 212] on icon "button" at bounding box center [794, 221] width 19 height 19
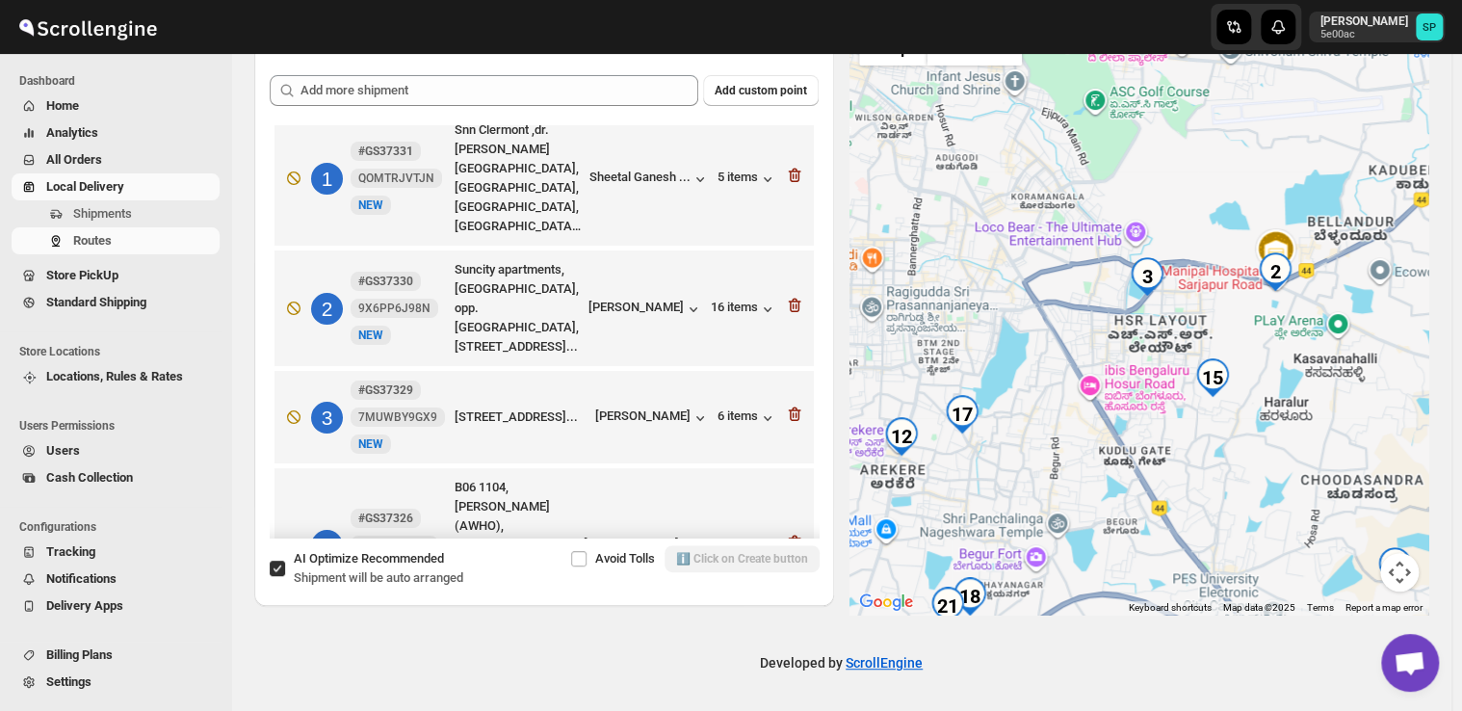
scroll to position [0, 0]
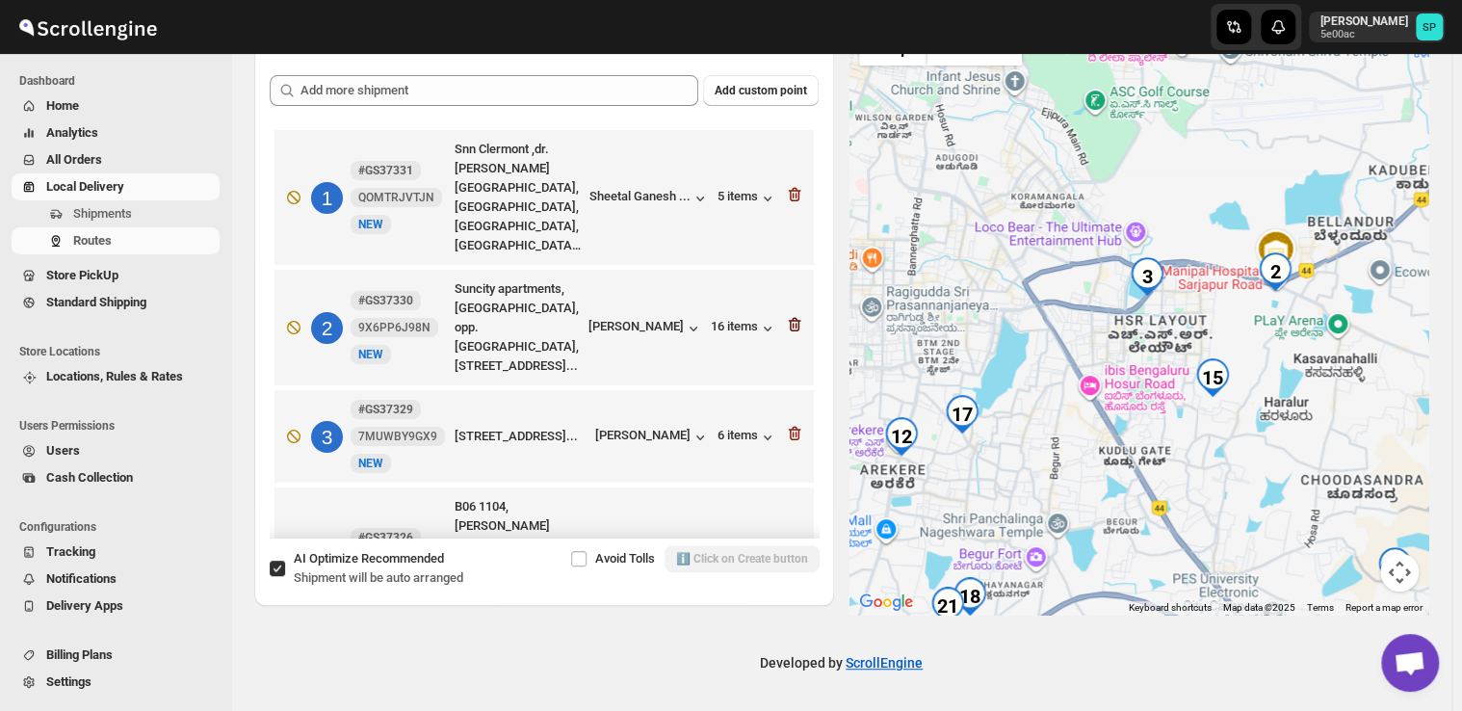
click at [790, 315] on icon "button" at bounding box center [794, 324] width 19 height 19
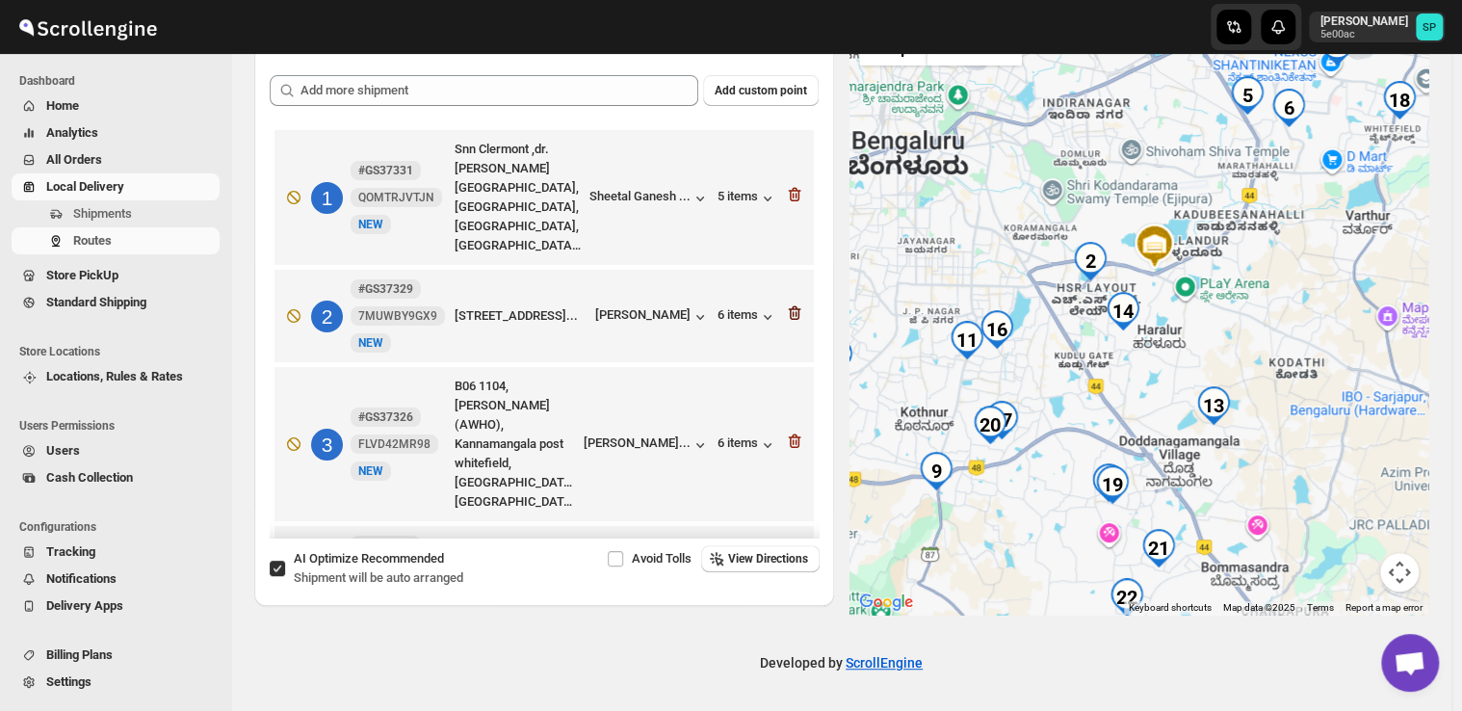
click at [792, 303] on icon "button" at bounding box center [794, 312] width 19 height 19
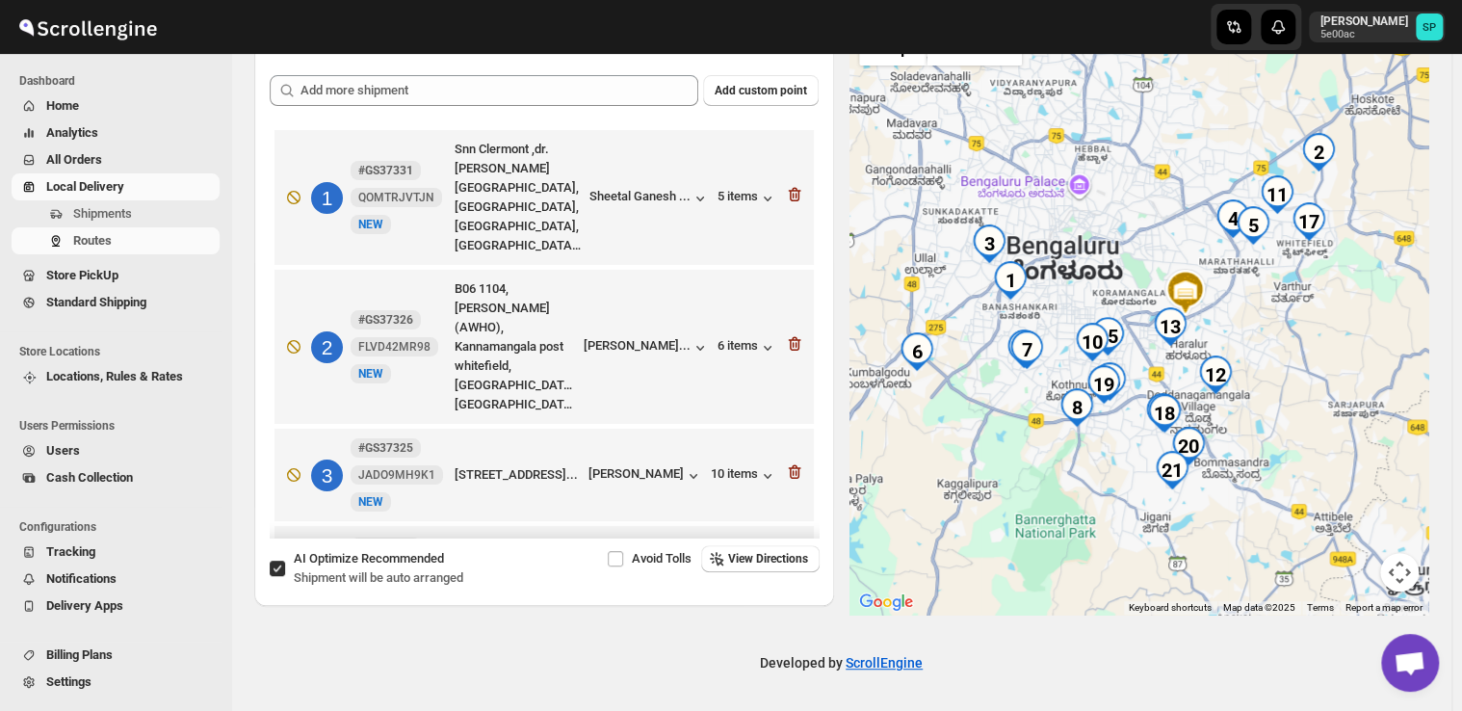
drag, startPoint x: 1283, startPoint y: 445, endPoint x: 1264, endPoint y: 458, distance: 23.5
click at [1264, 458] on div at bounding box center [1140, 315] width 580 height 597
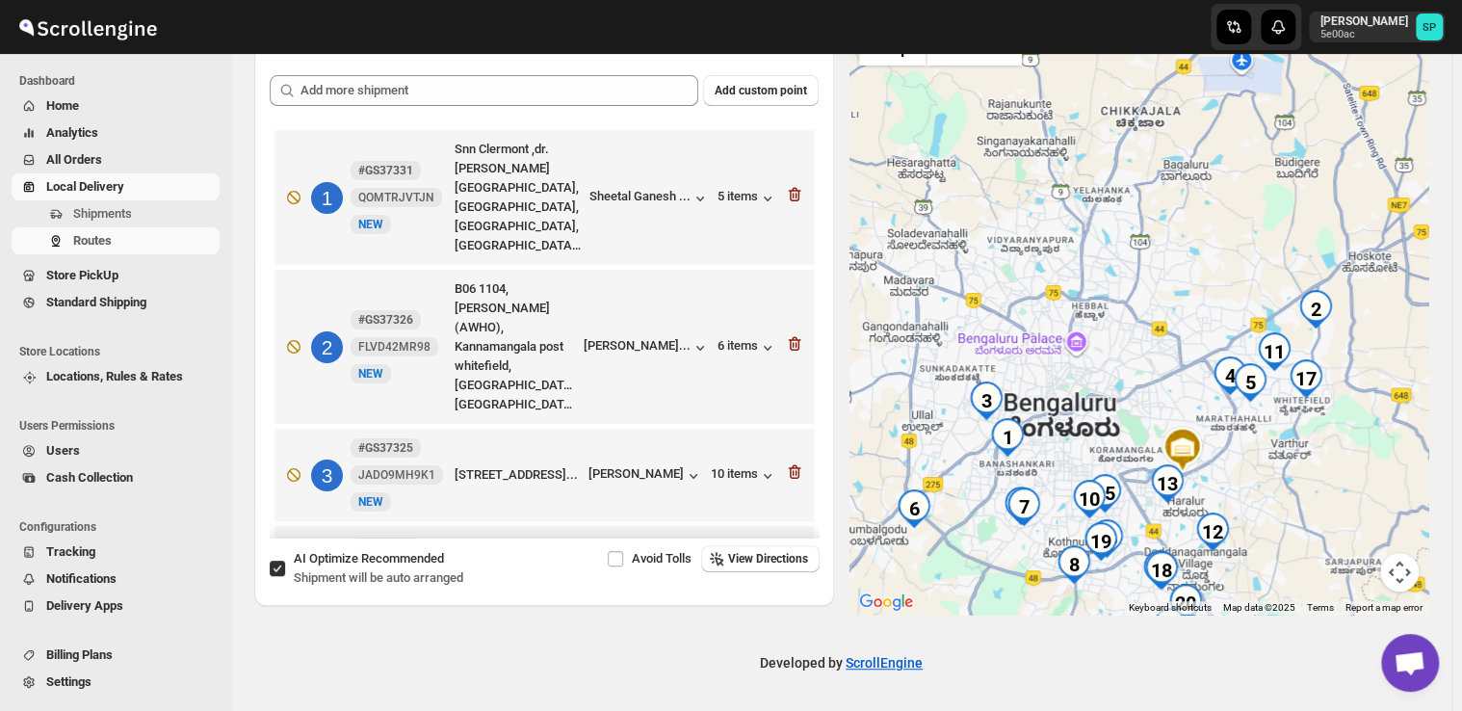
drag, startPoint x: 1340, startPoint y: 299, endPoint x: 1298, endPoint y: 509, distance: 214.0
click at [1298, 509] on div at bounding box center [1140, 315] width 580 height 597
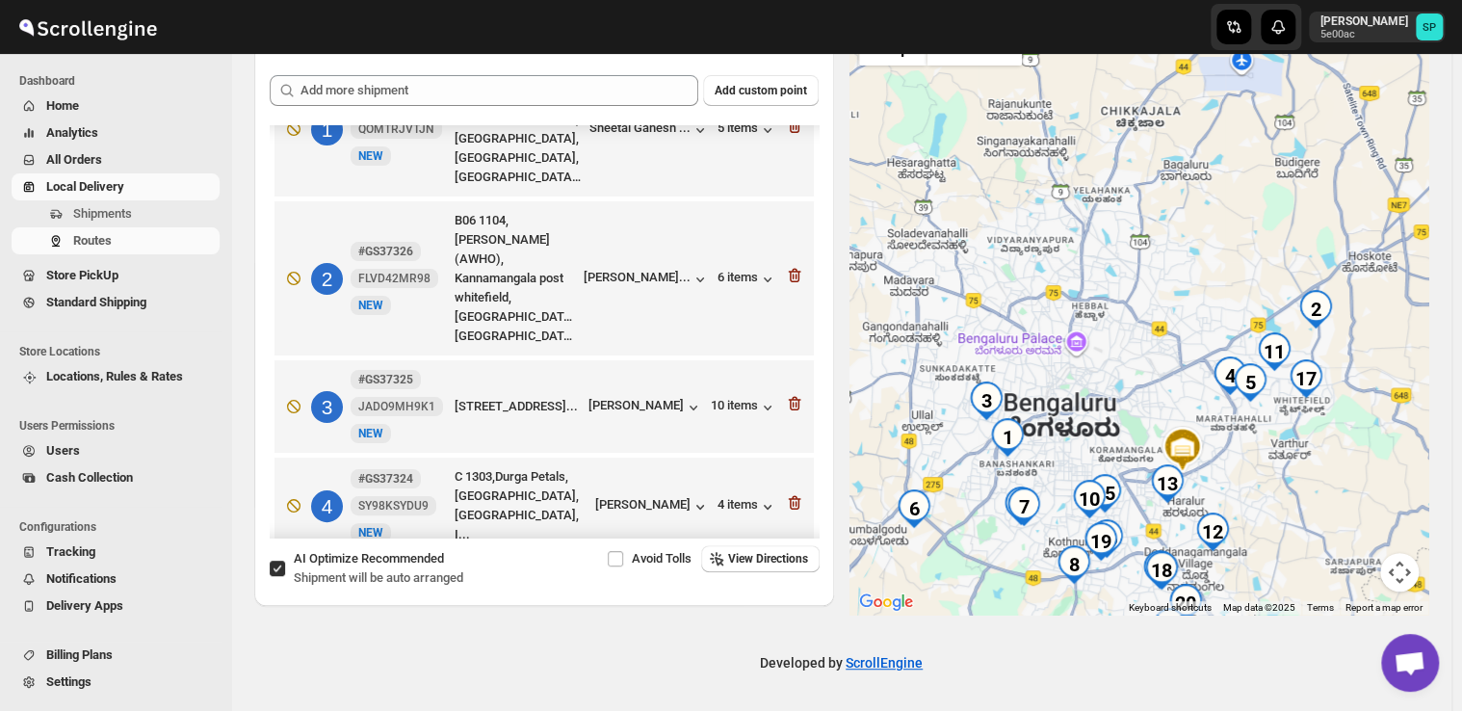
scroll to position [96, 0]
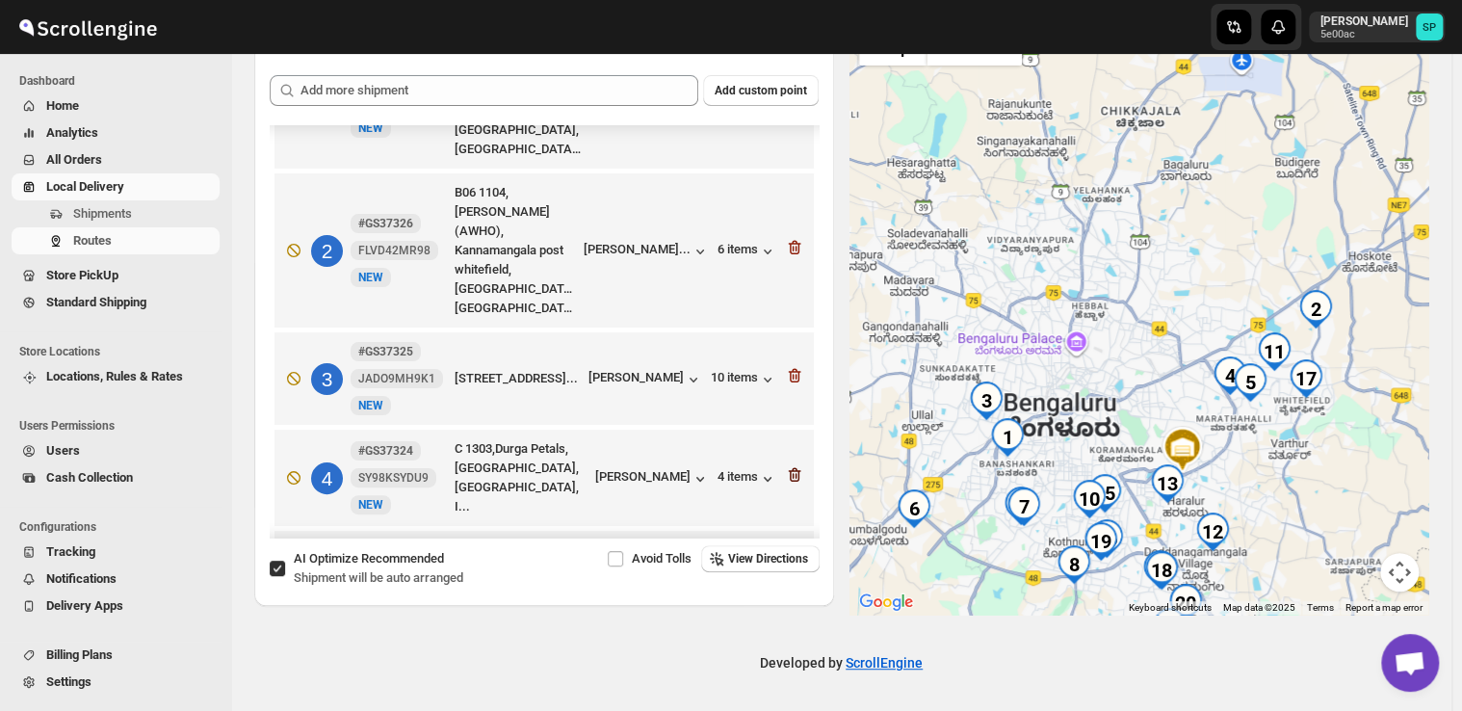
click at [788, 465] on icon "button" at bounding box center [794, 474] width 19 height 19
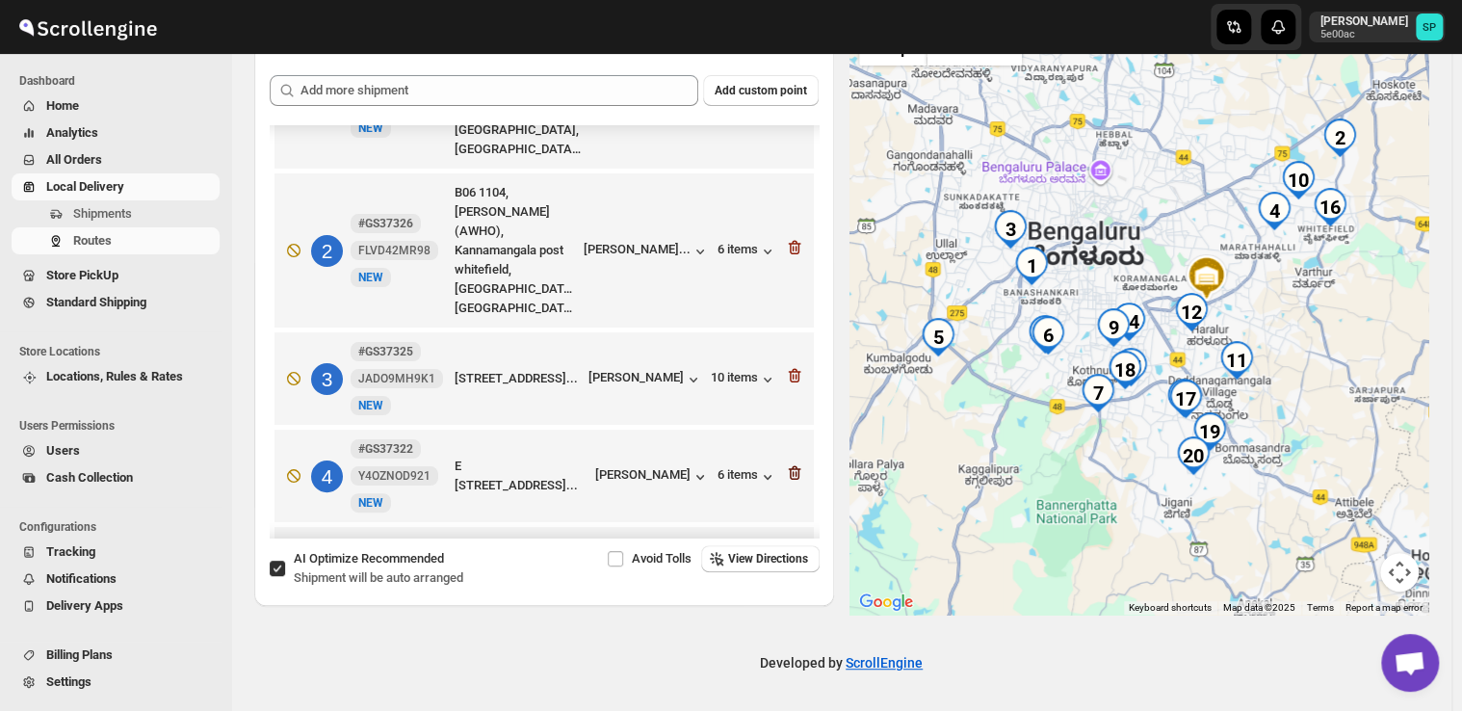
click at [795, 463] on icon "button" at bounding box center [794, 472] width 19 height 19
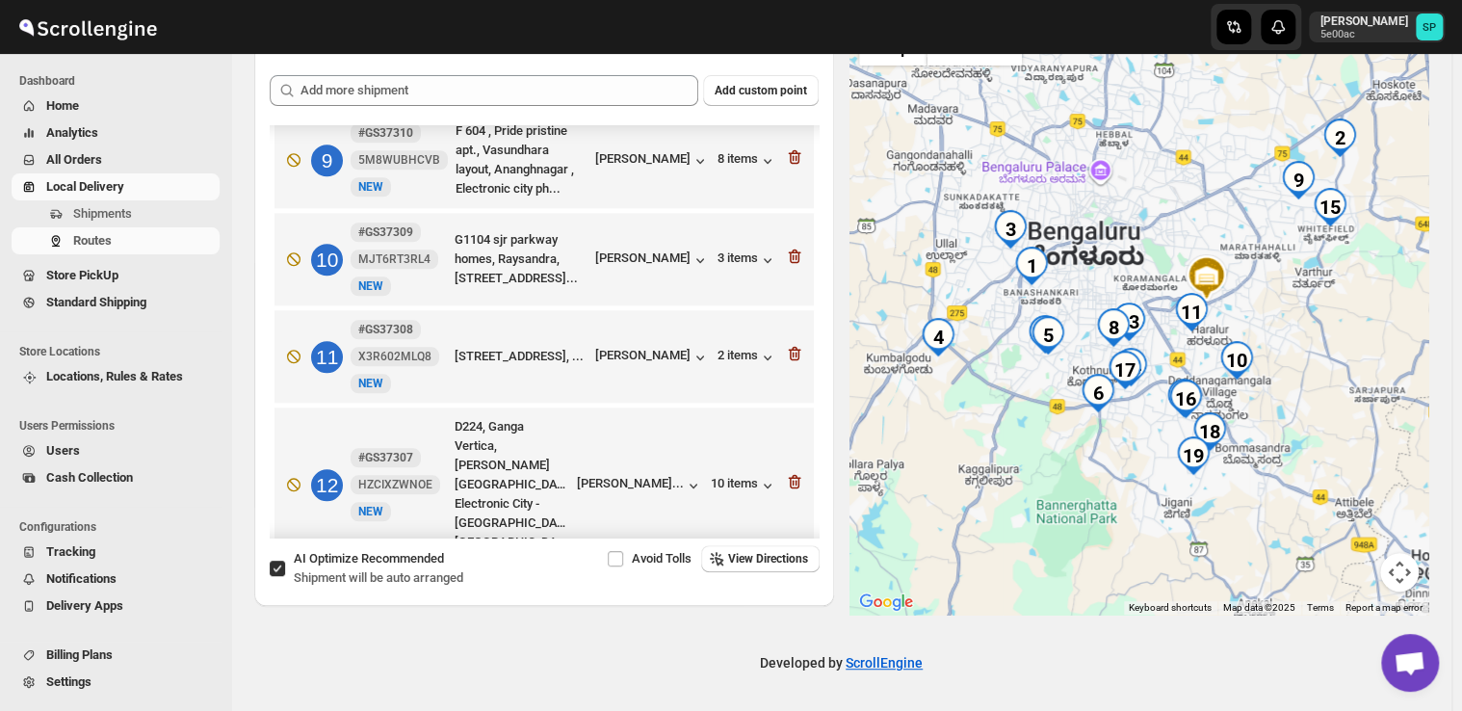
scroll to position [771, 0]
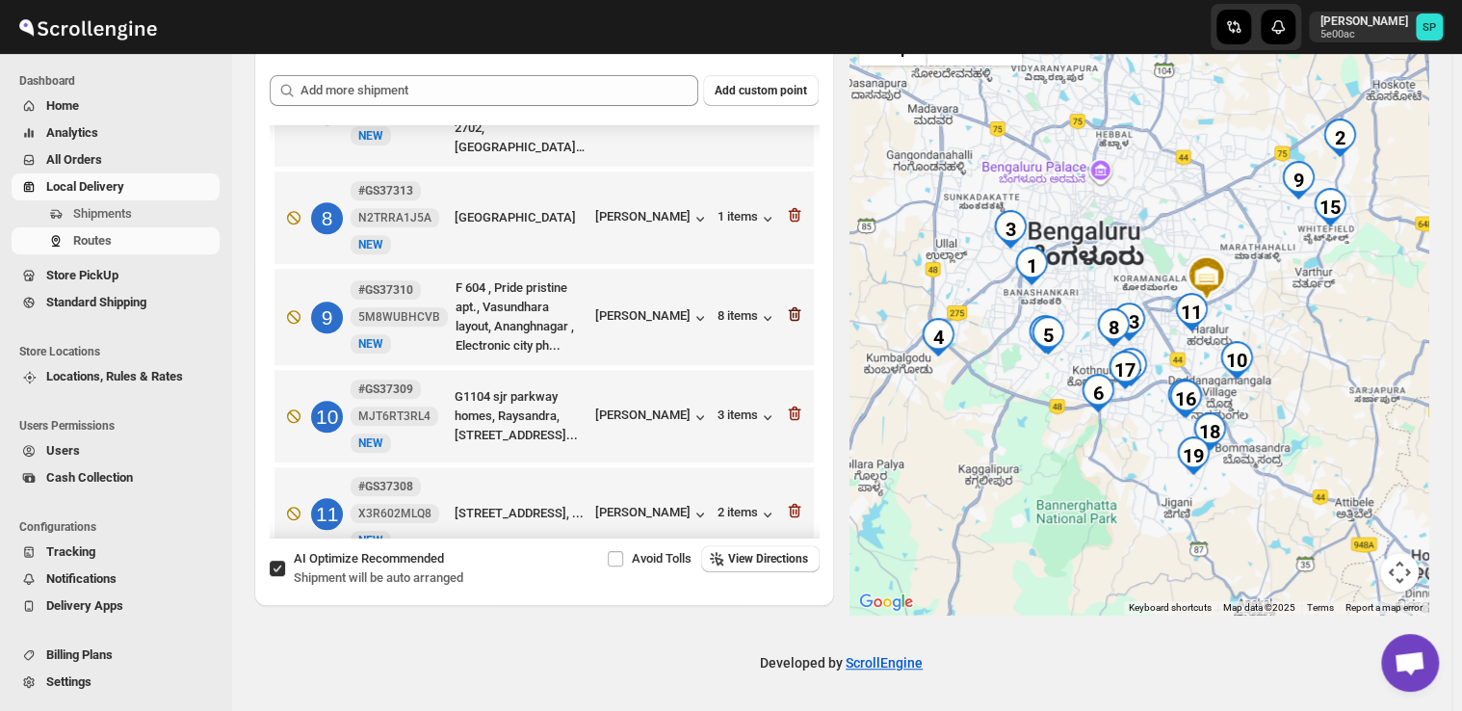
click at [788, 304] on icon "button" at bounding box center [794, 313] width 19 height 19
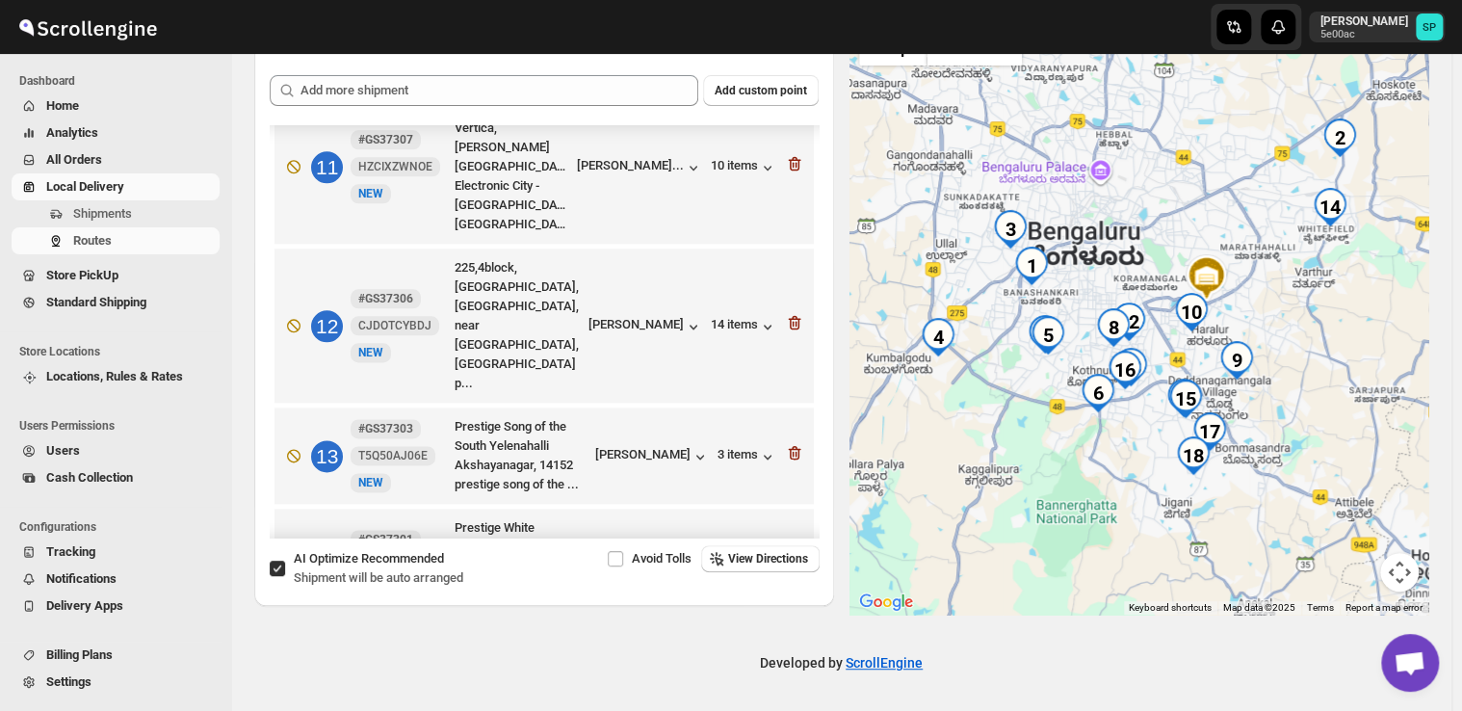
scroll to position [1252, 0]
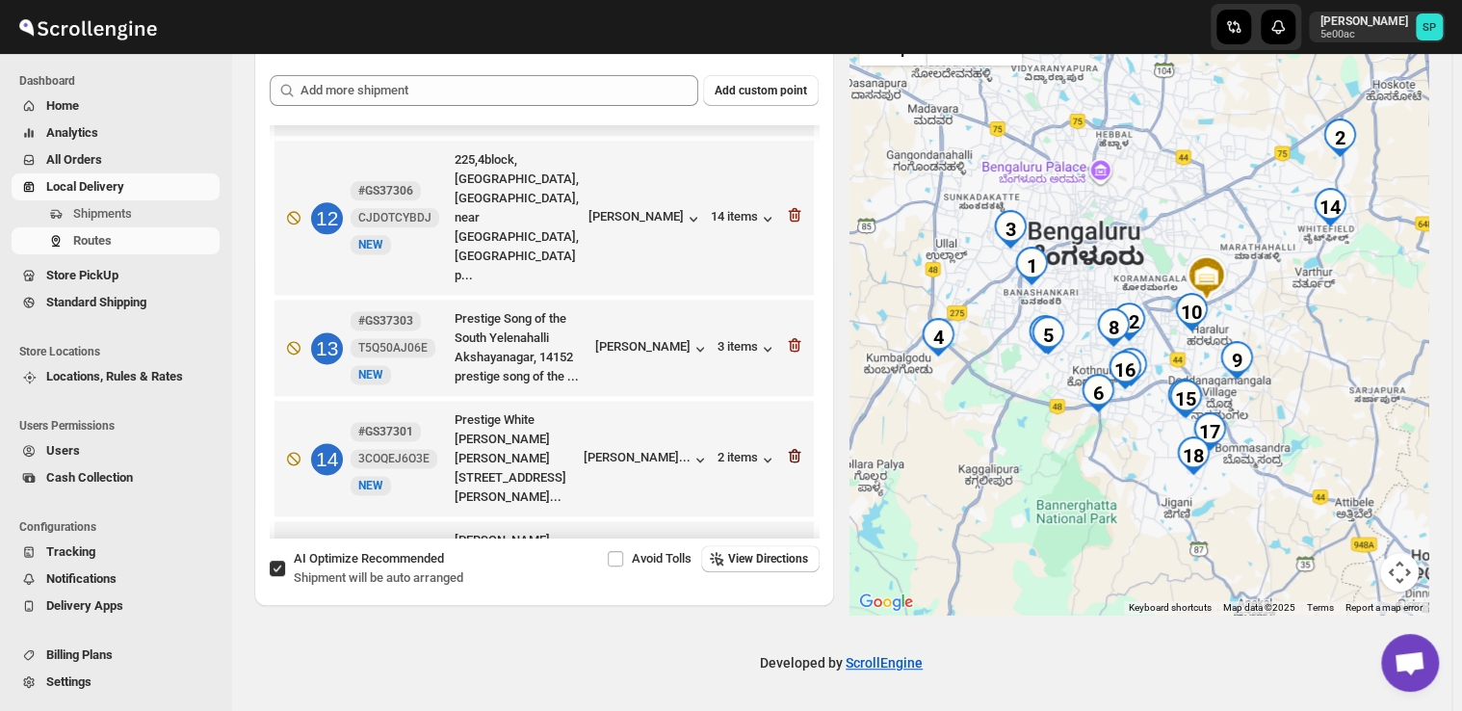
click at [789, 446] on icon "button" at bounding box center [794, 455] width 19 height 19
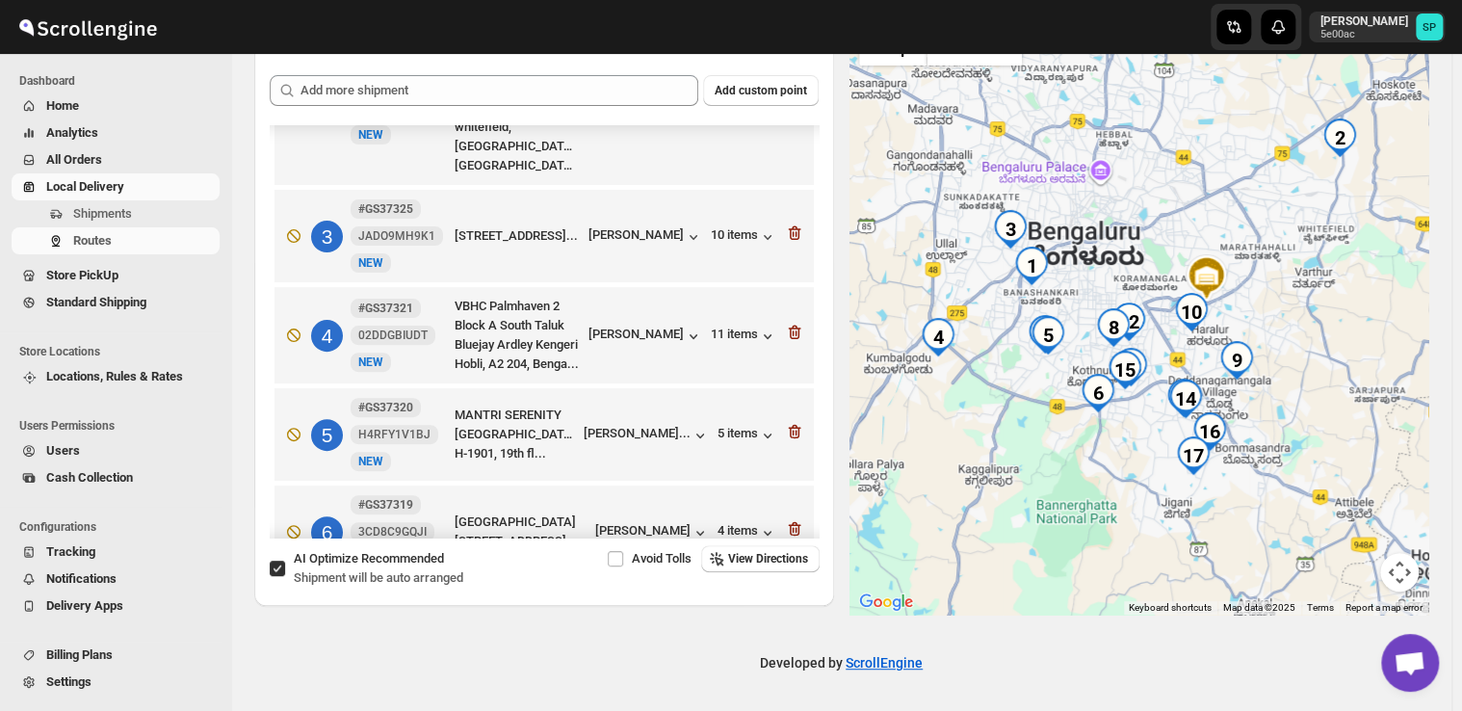
scroll to position [96, 0]
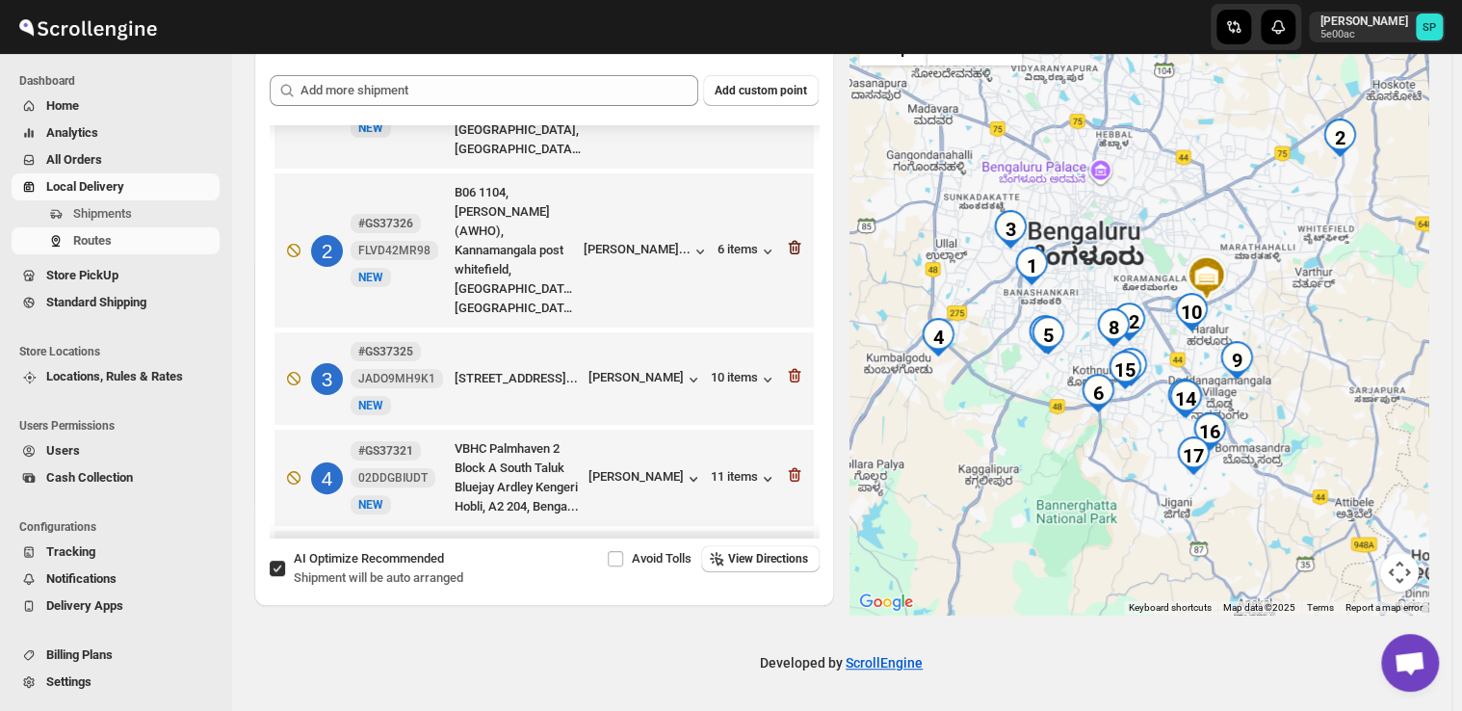
click at [789, 238] on icon "button" at bounding box center [794, 247] width 19 height 19
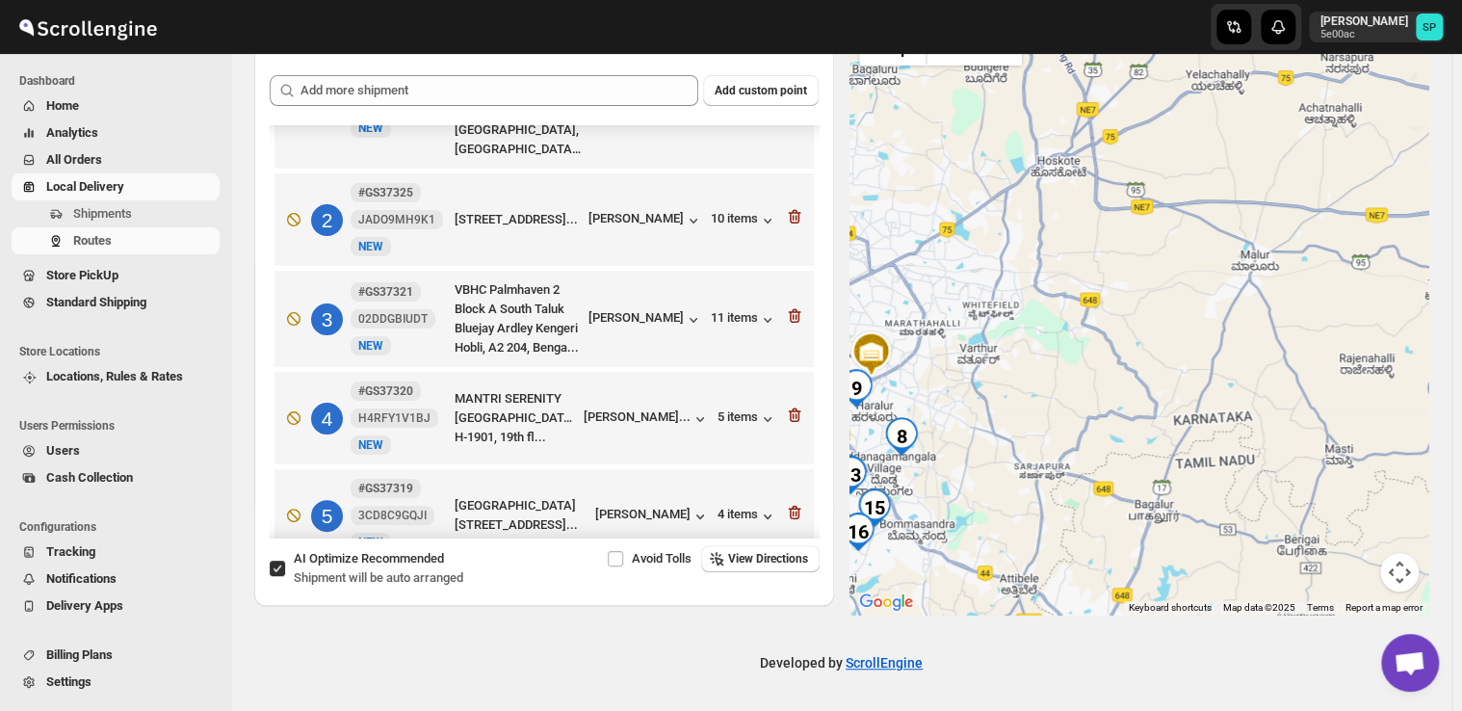
drag, startPoint x: 1102, startPoint y: 408, endPoint x: 1419, endPoint y: 336, distance: 325.0
click at [1419, 336] on div at bounding box center [1140, 315] width 580 height 597
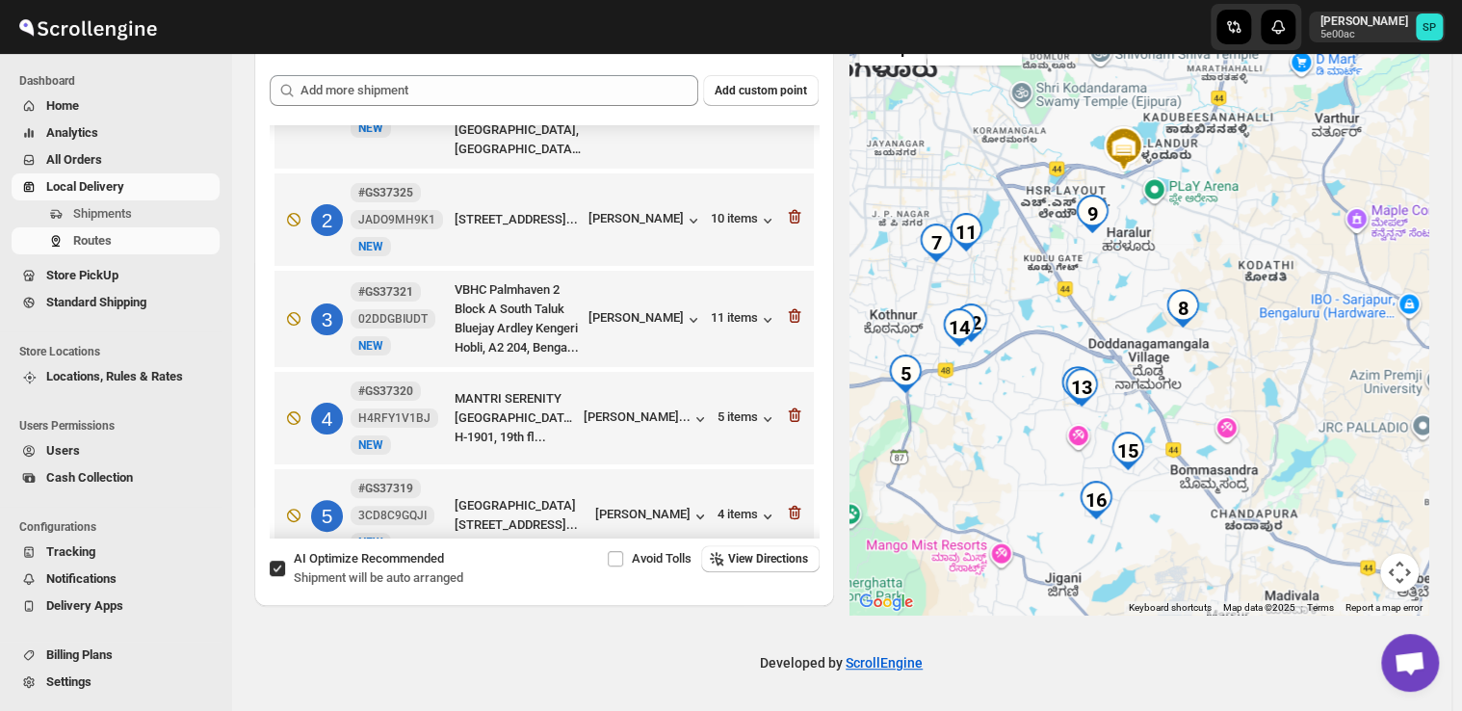
drag, startPoint x: 1232, startPoint y: 397, endPoint x: 1352, endPoint y: 329, distance: 138.0
click at [1352, 329] on div at bounding box center [1140, 315] width 580 height 597
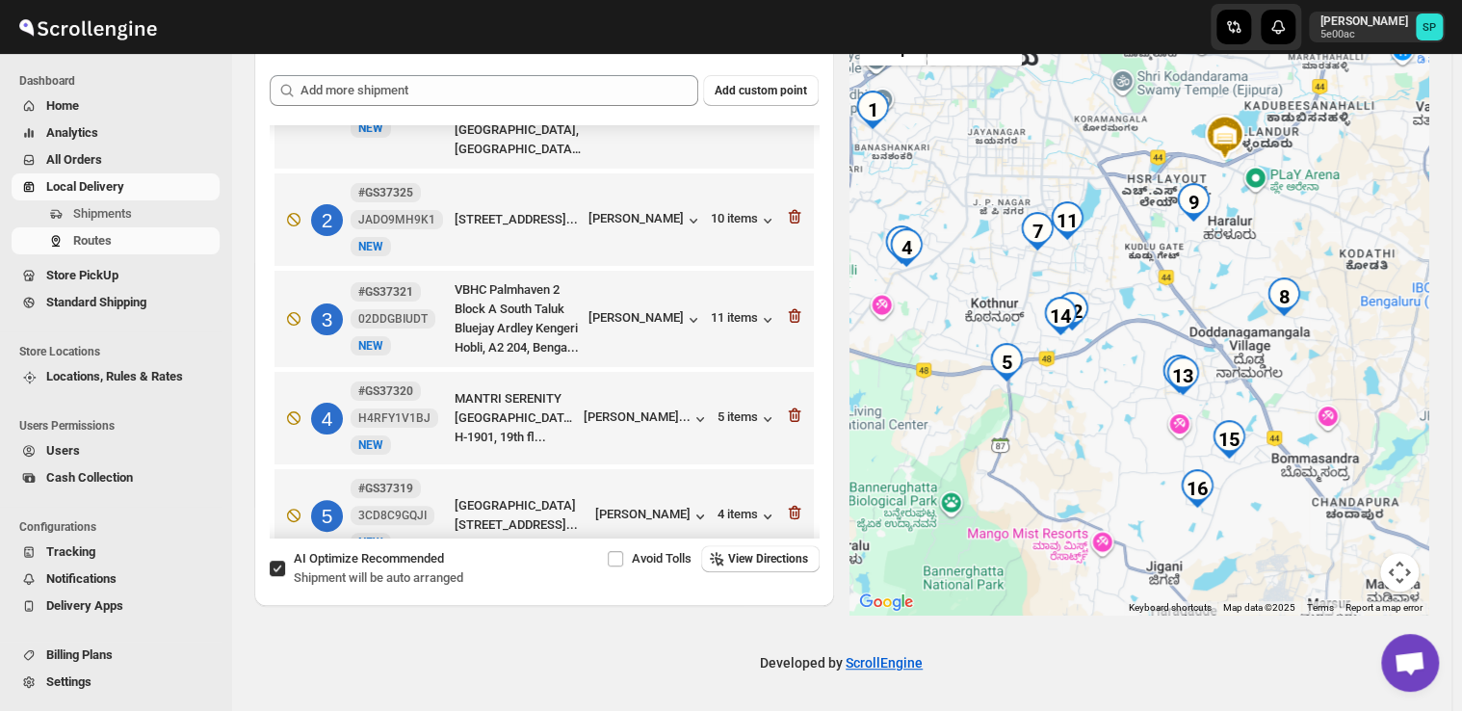
drag, startPoint x: 1234, startPoint y: 399, endPoint x: 1348, endPoint y: 384, distance: 114.6
click at [1348, 384] on div at bounding box center [1140, 315] width 580 height 597
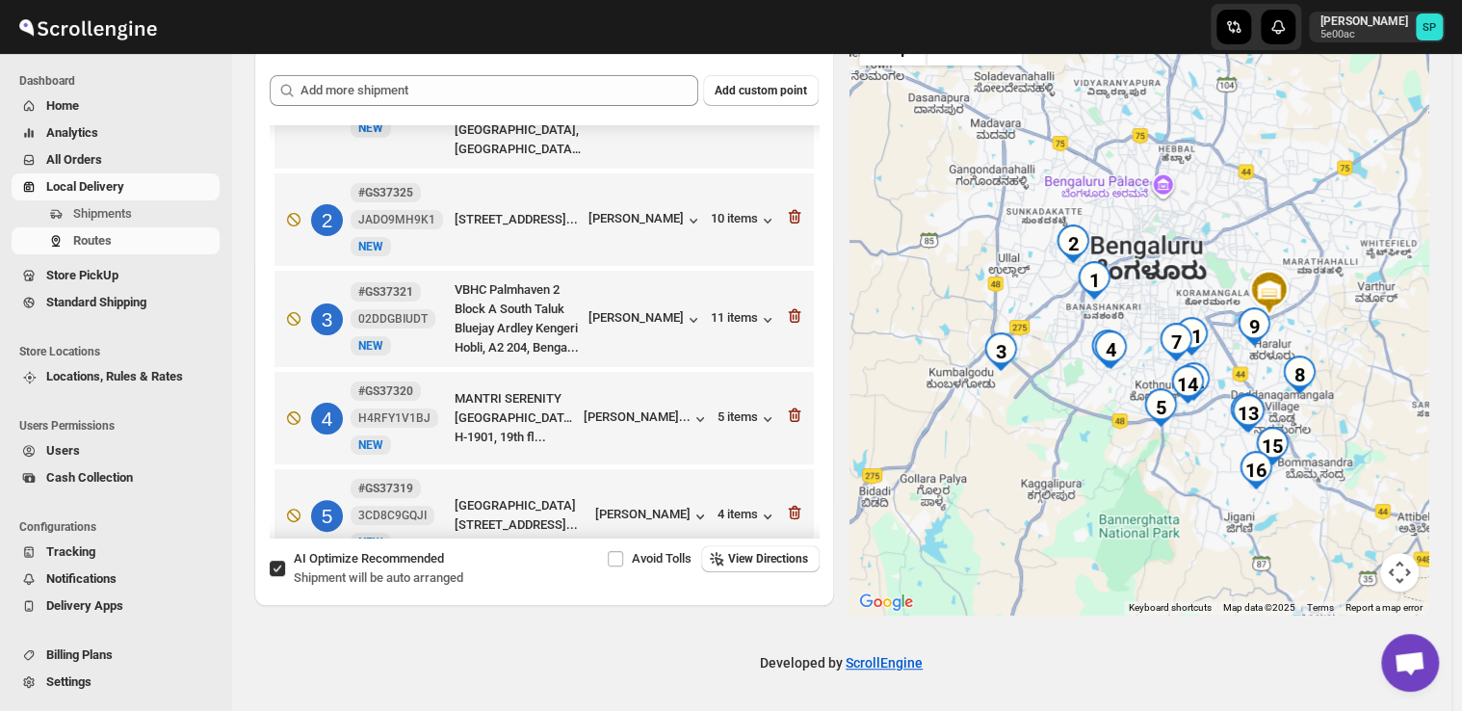
drag, startPoint x: 1029, startPoint y: 436, endPoint x: 1146, endPoint y: 469, distance: 122.0
click at [1146, 469] on div at bounding box center [1140, 315] width 580 height 597
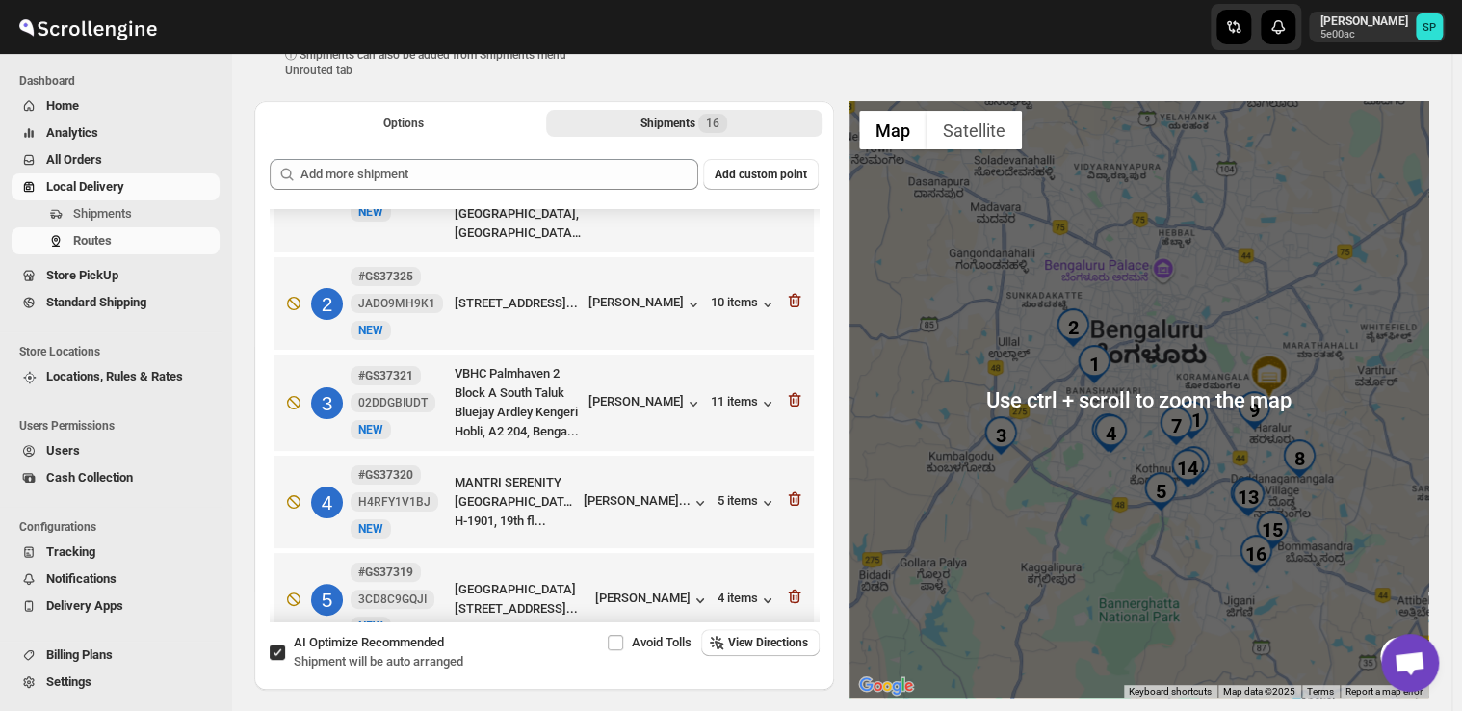
scroll to position [0, 0]
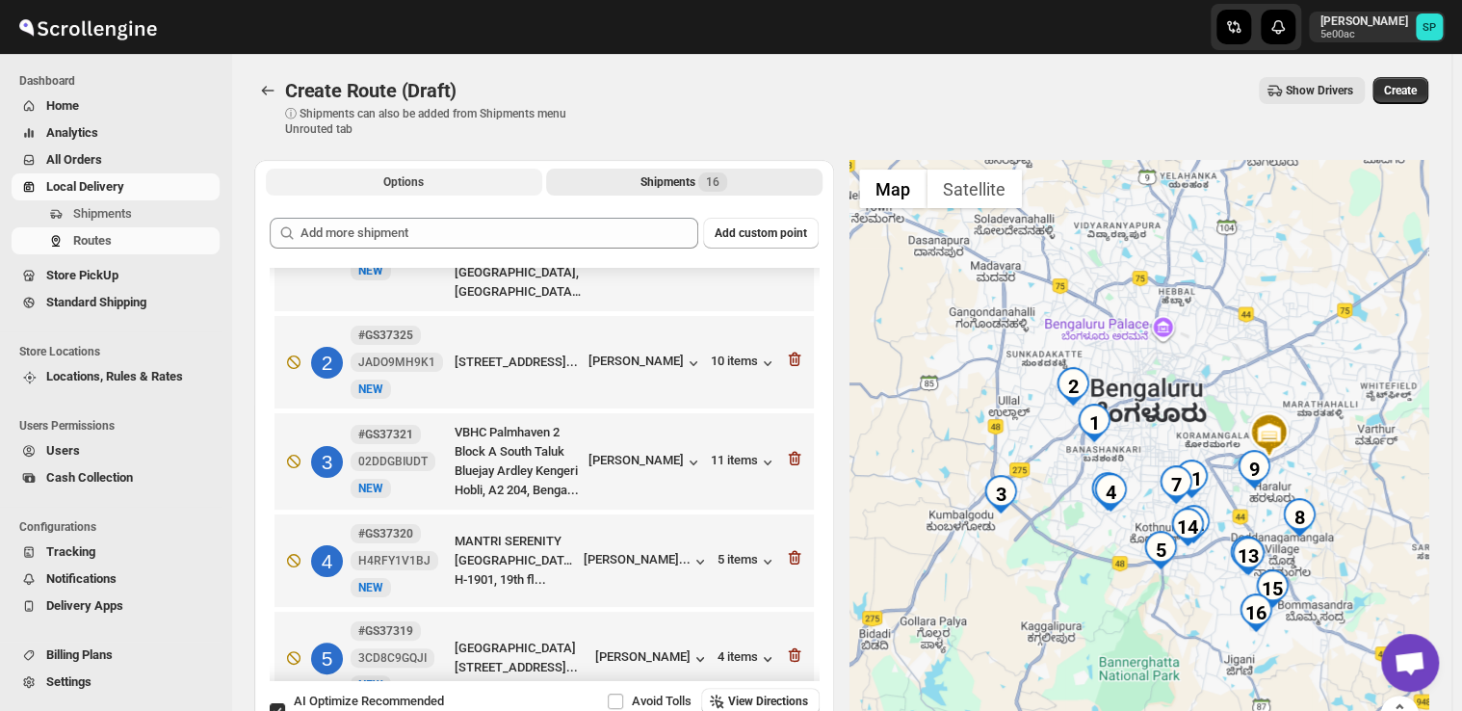
click at [463, 177] on button "Options" at bounding box center [404, 182] width 276 height 27
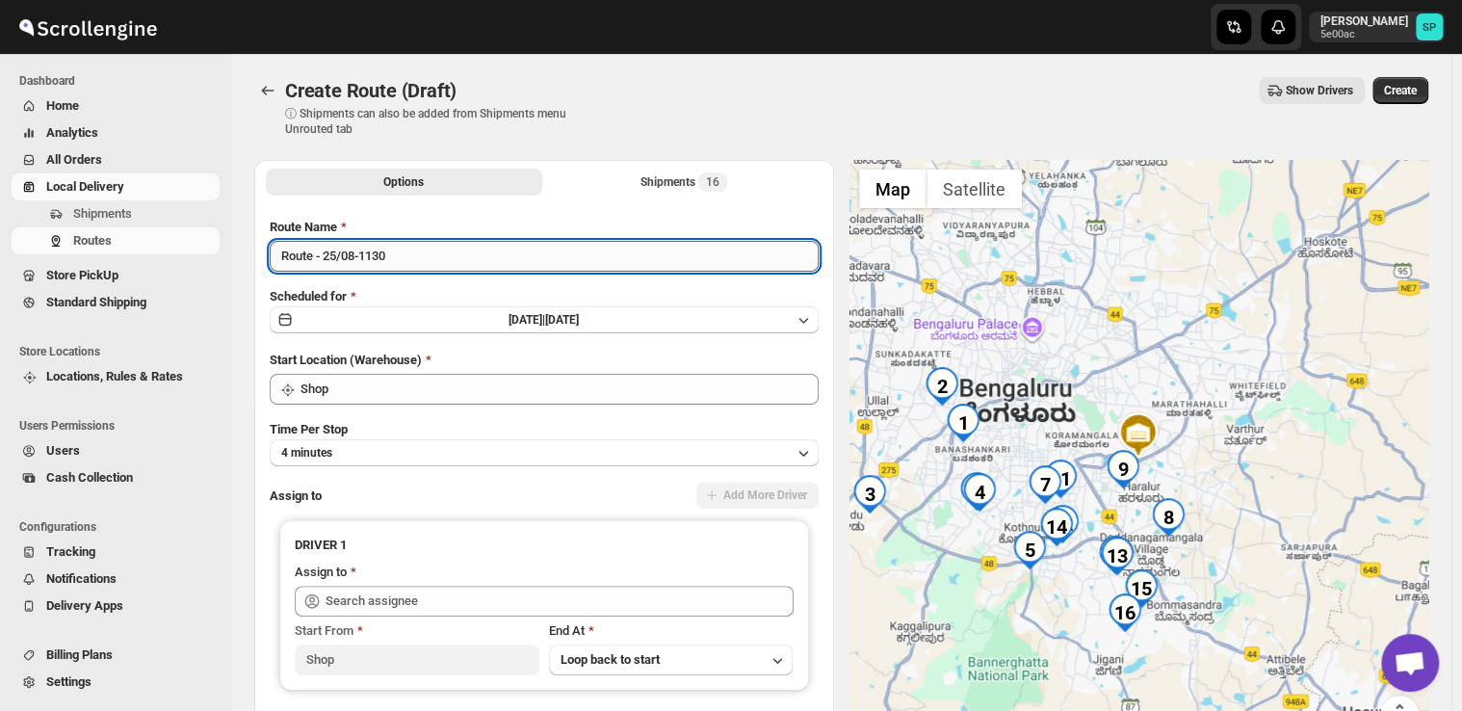
click at [401, 256] on input "Route - 25/08-1130" at bounding box center [544, 256] width 549 height 31
type input "Izman"
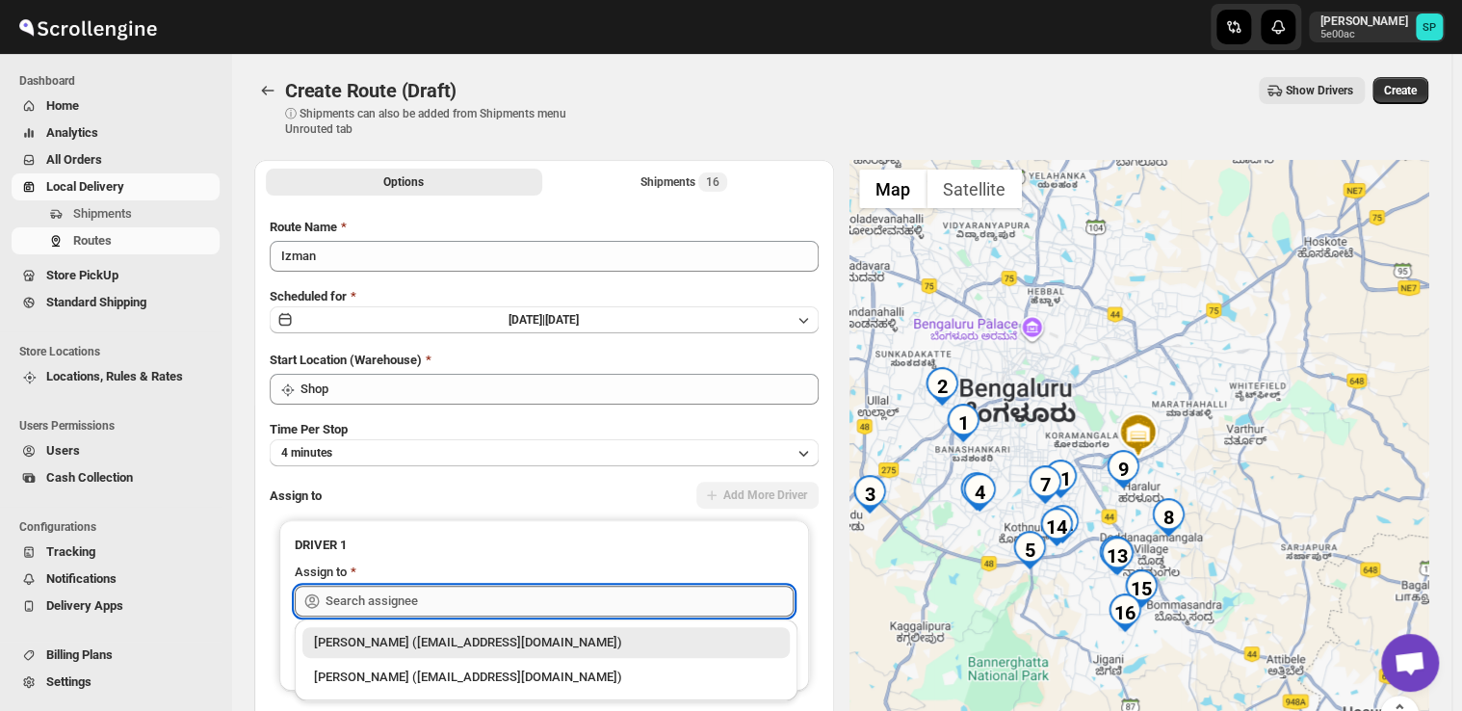
click at [469, 604] on input "text" at bounding box center [560, 601] width 468 height 31
click at [445, 676] on div "[PERSON_NAME] ([EMAIL_ADDRESS][DOMAIN_NAME])" at bounding box center [546, 676] width 464 height 19
type input "[PERSON_NAME] ([EMAIL_ADDRESS][DOMAIN_NAME])"
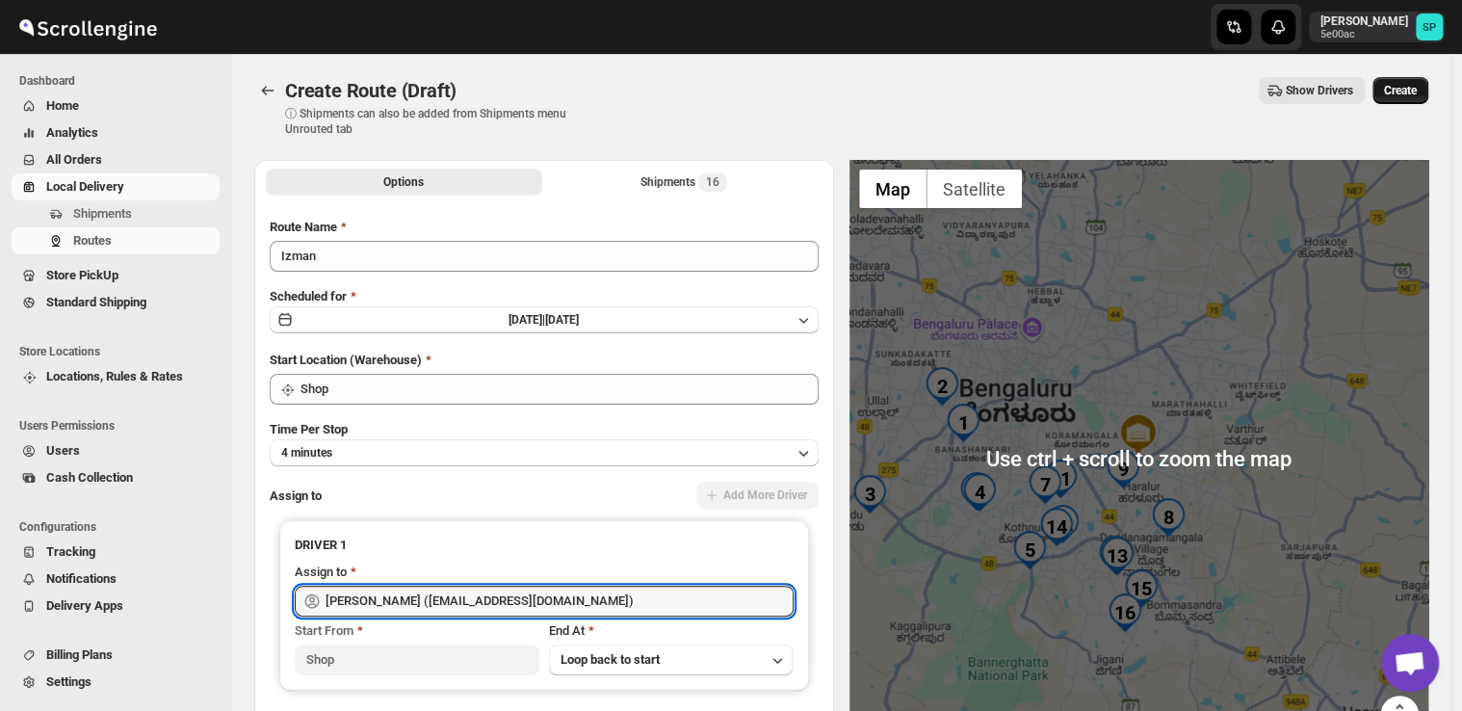
click at [1427, 94] on button "Create" at bounding box center [1401, 90] width 56 height 27
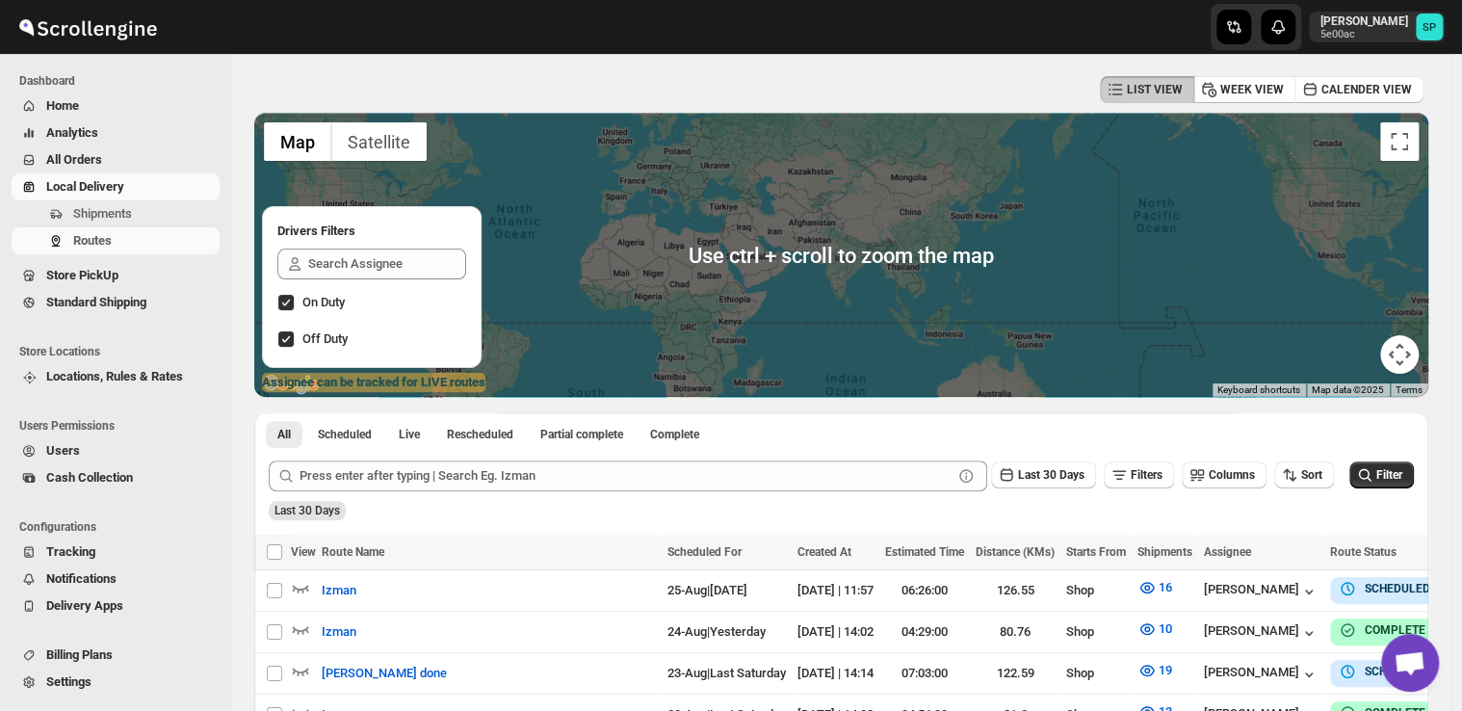
scroll to position [96, 0]
